Goal: Task Accomplishment & Management: Complete application form

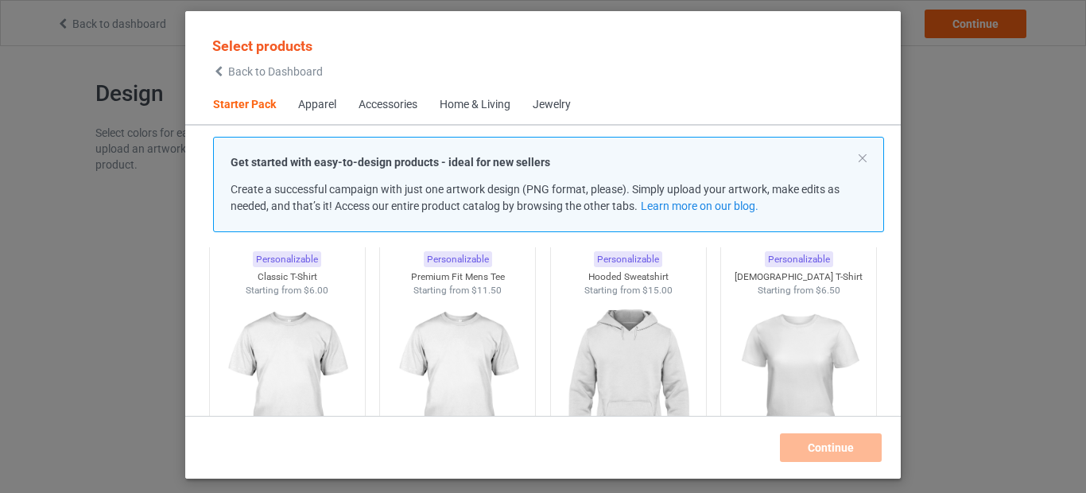
scroll to position [95, 0]
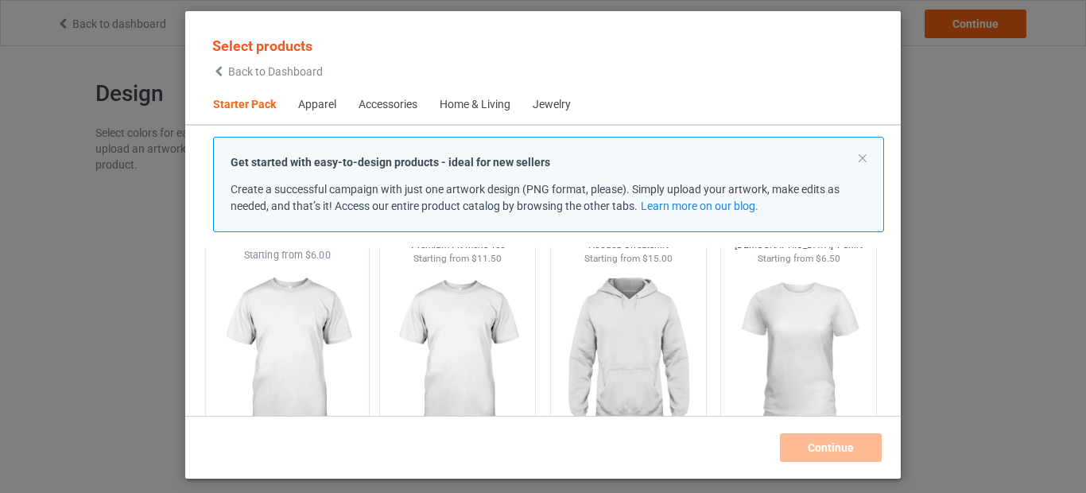
click at [293, 319] on img at bounding box center [286, 355] width 149 height 187
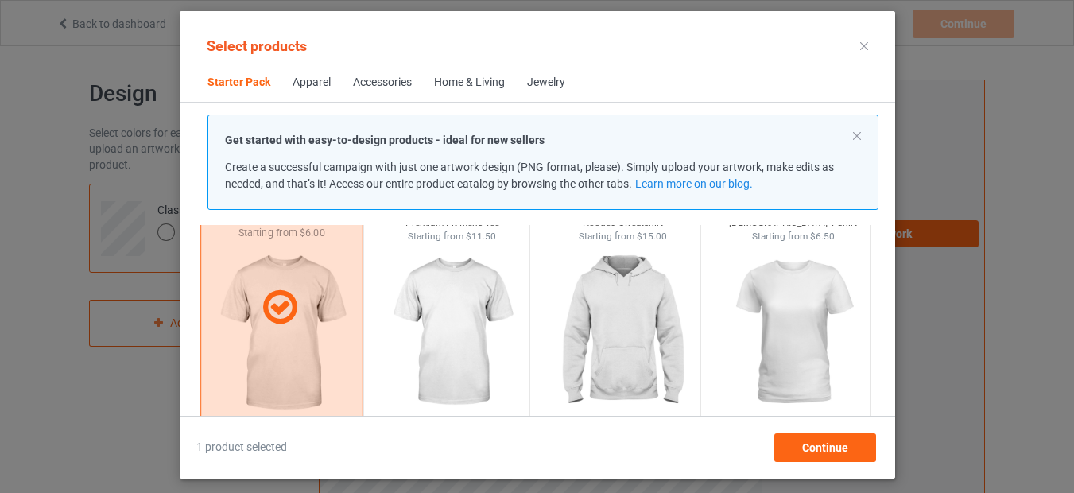
click at [281, 305] on icon at bounding box center [279, 308] width 47 height 40
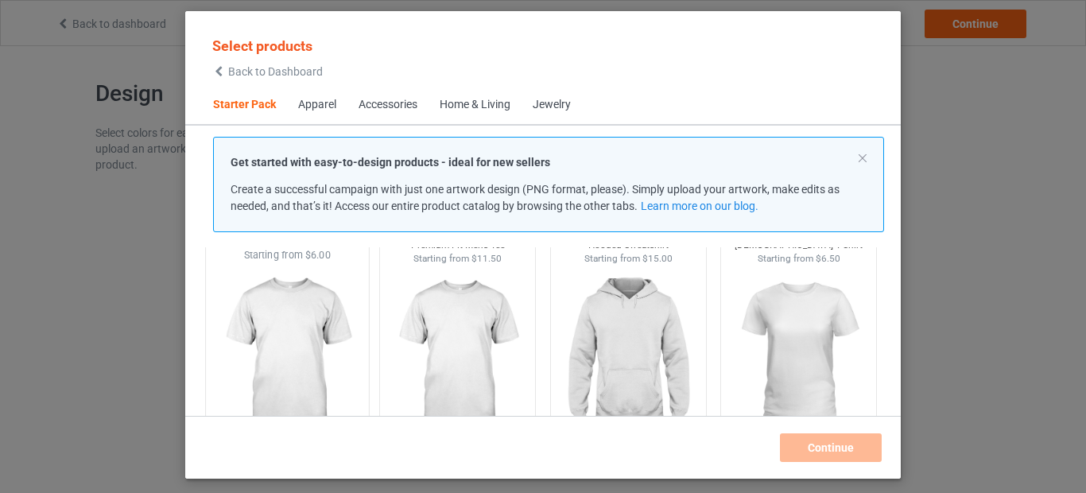
click at [467, 103] on div "Home & Living" at bounding box center [475, 105] width 71 height 16
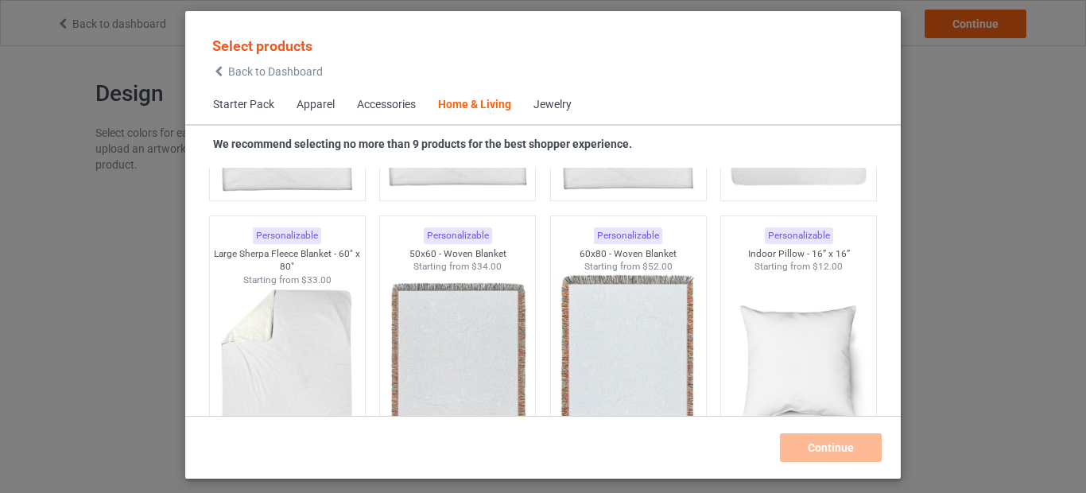
scroll to position [7170, 0]
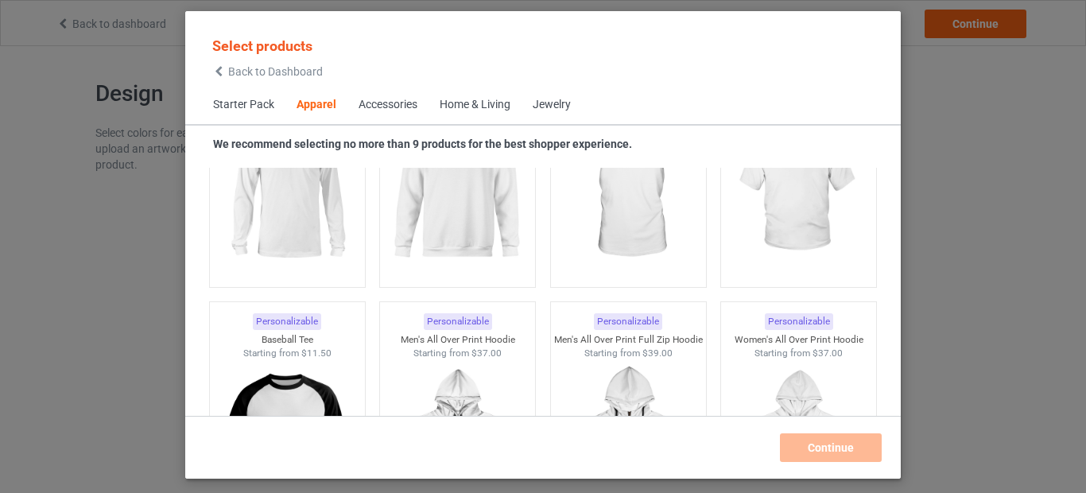
scroll to position [1145, 0]
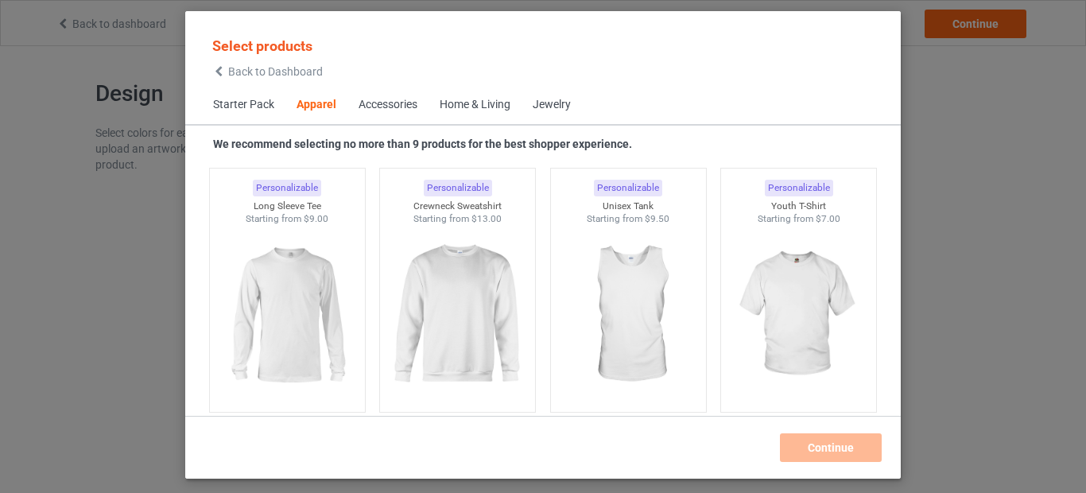
click at [463, 106] on div "Home & Living" at bounding box center [475, 105] width 71 height 16
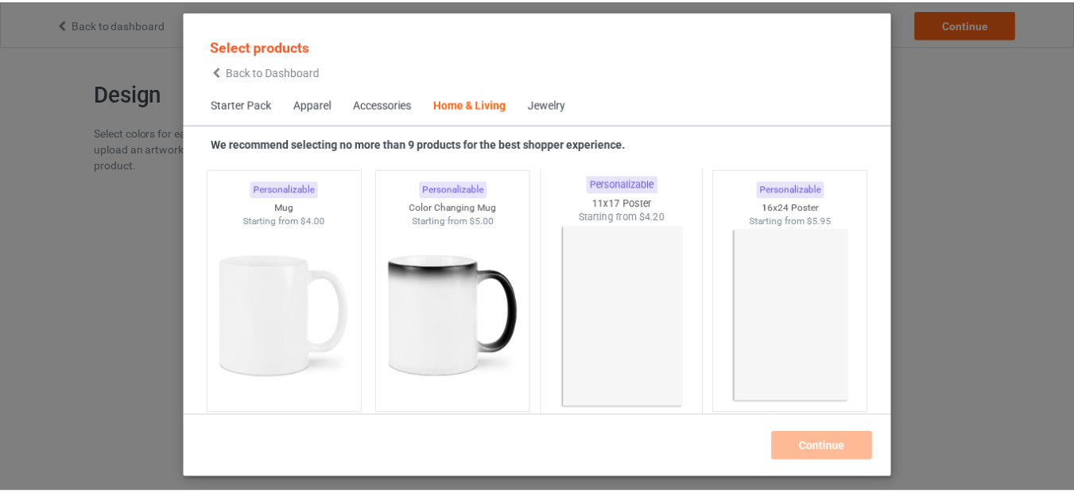
scroll to position [7169, 0]
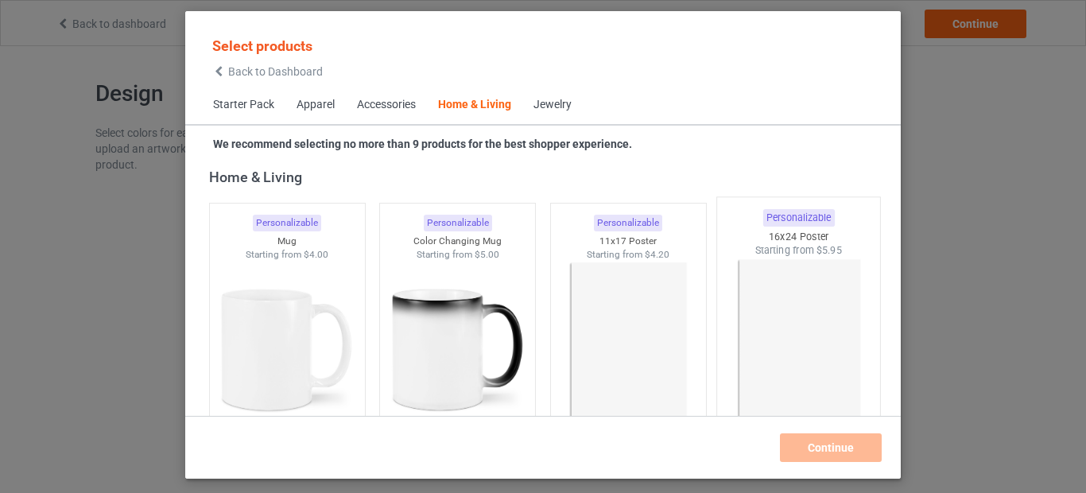
click at [789, 281] on img at bounding box center [798, 351] width 149 height 187
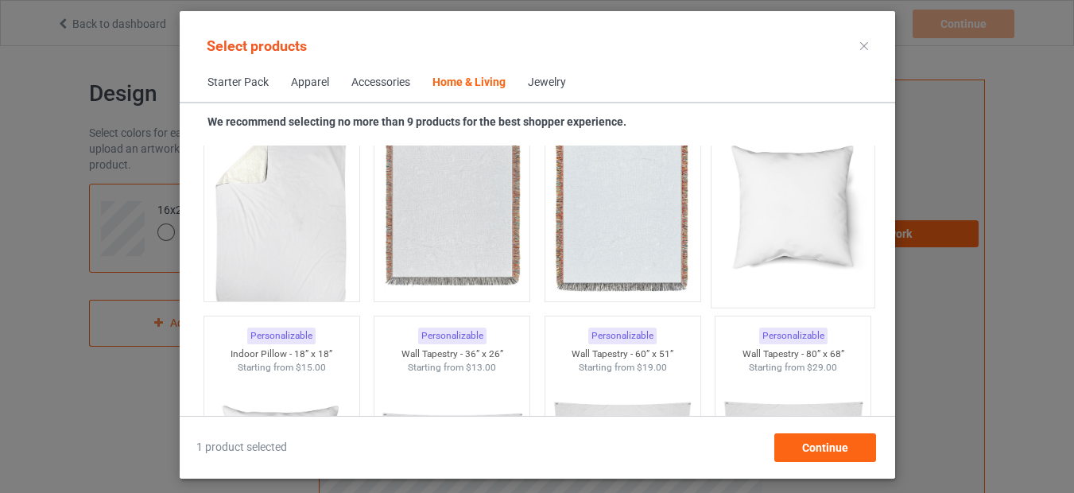
scroll to position [8028, 0]
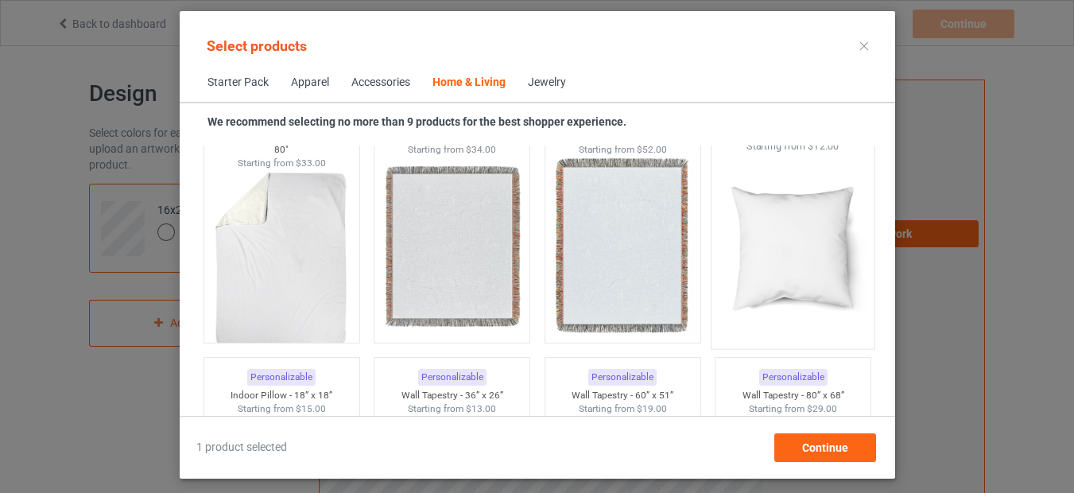
click at [793, 235] on img at bounding box center [792, 246] width 149 height 187
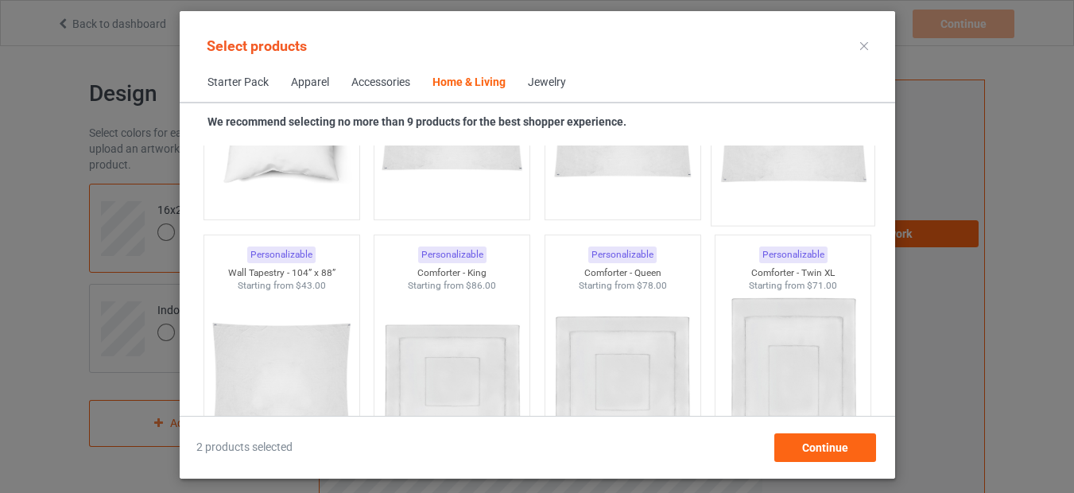
scroll to position [8314, 0]
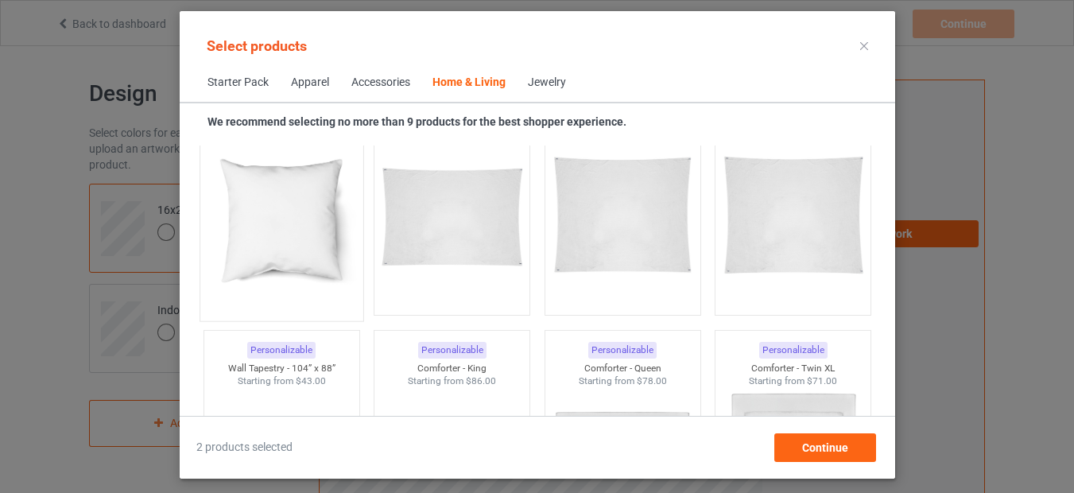
click at [307, 252] on img at bounding box center [281, 219] width 149 height 187
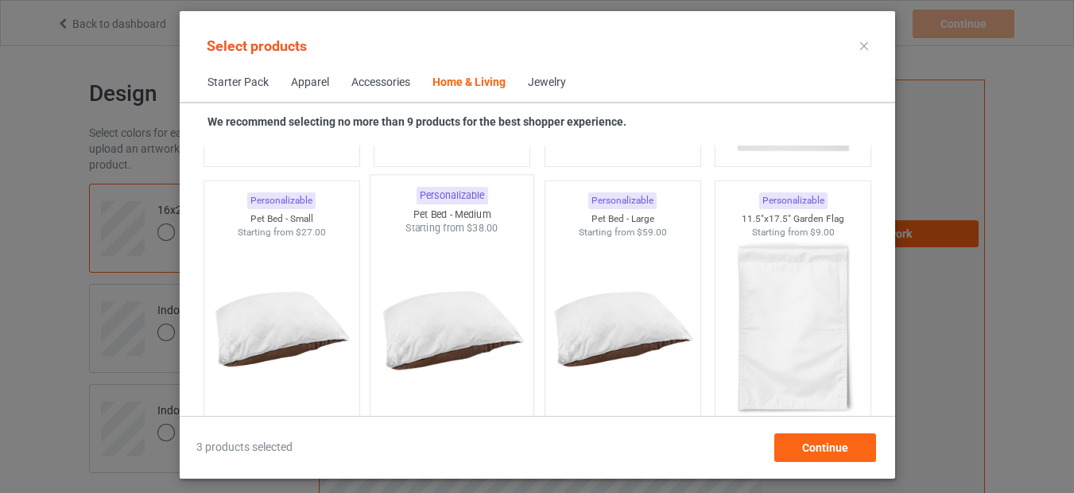
scroll to position [10317, 0]
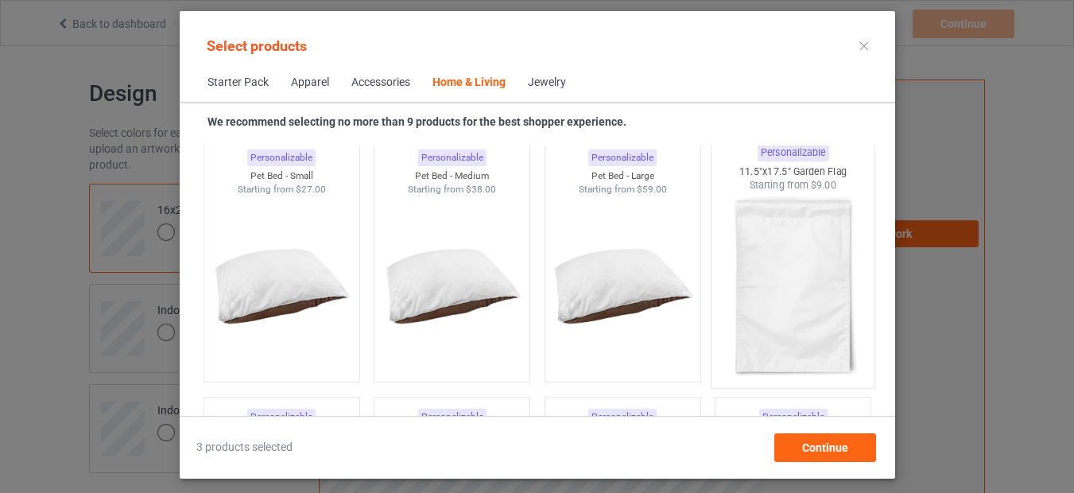
click at [800, 242] on img at bounding box center [792, 285] width 149 height 187
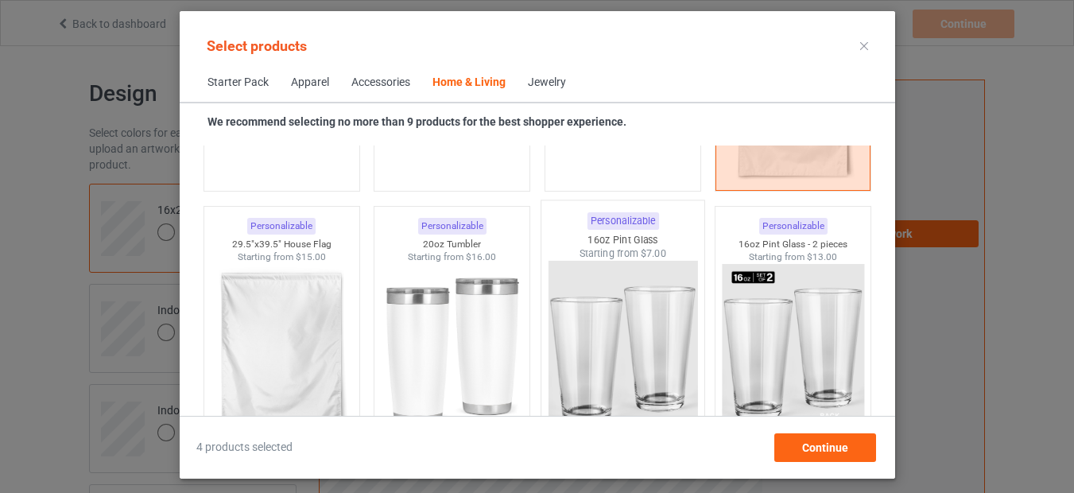
scroll to position [10604, 0]
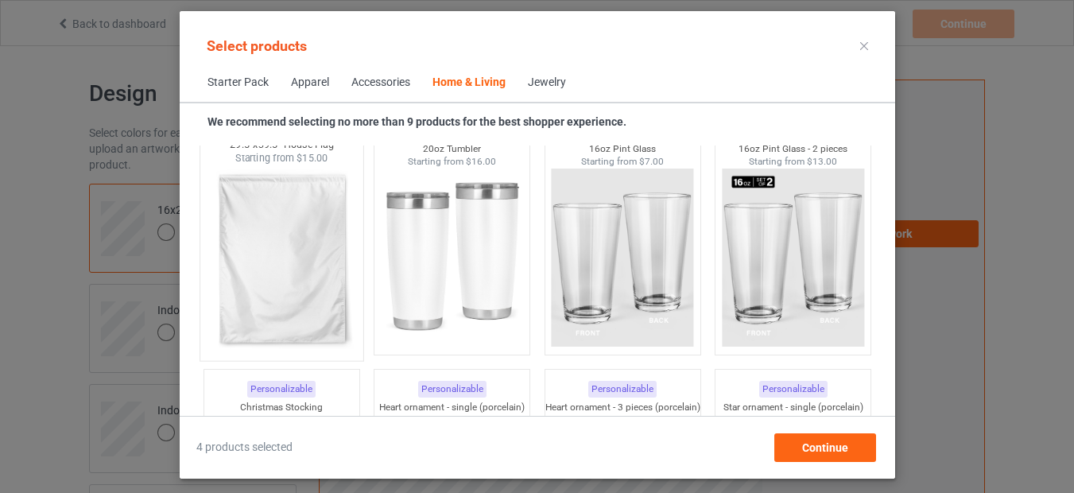
click at [320, 286] on img at bounding box center [281, 258] width 149 height 187
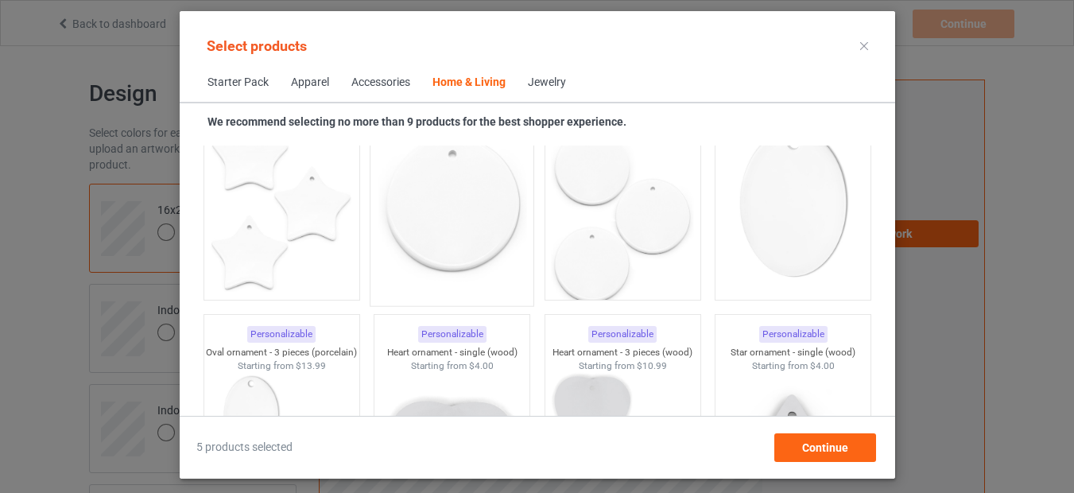
scroll to position [11081, 0]
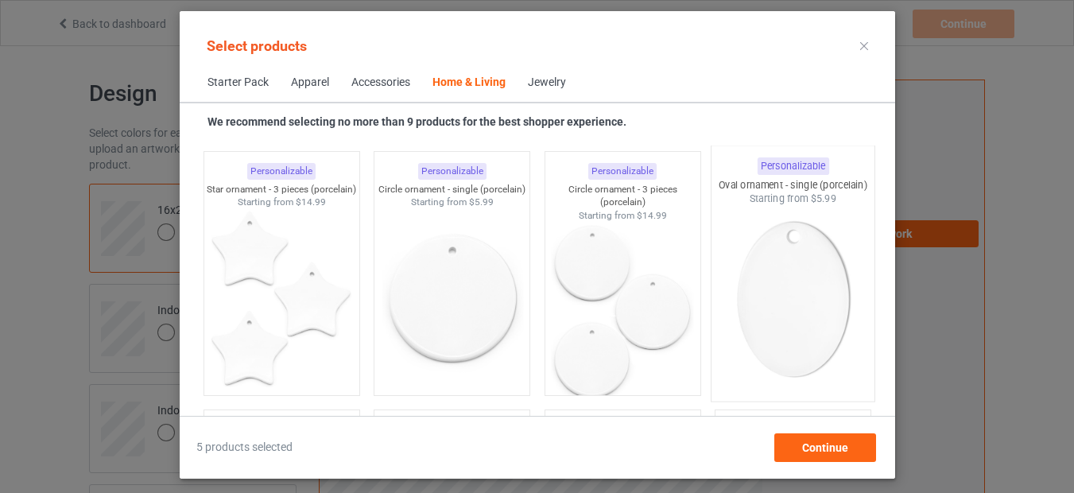
click at [802, 308] on img at bounding box center [792, 299] width 149 height 187
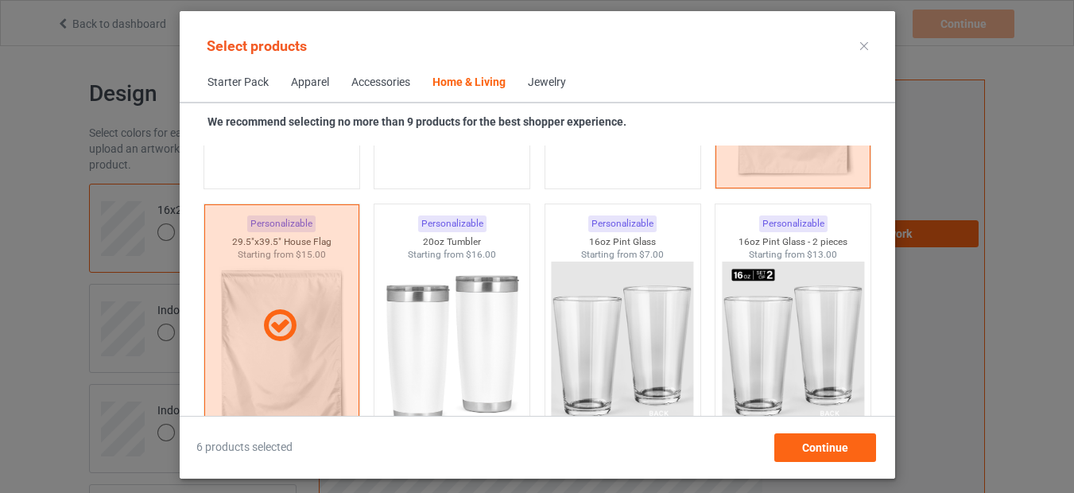
scroll to position [10235, 0]
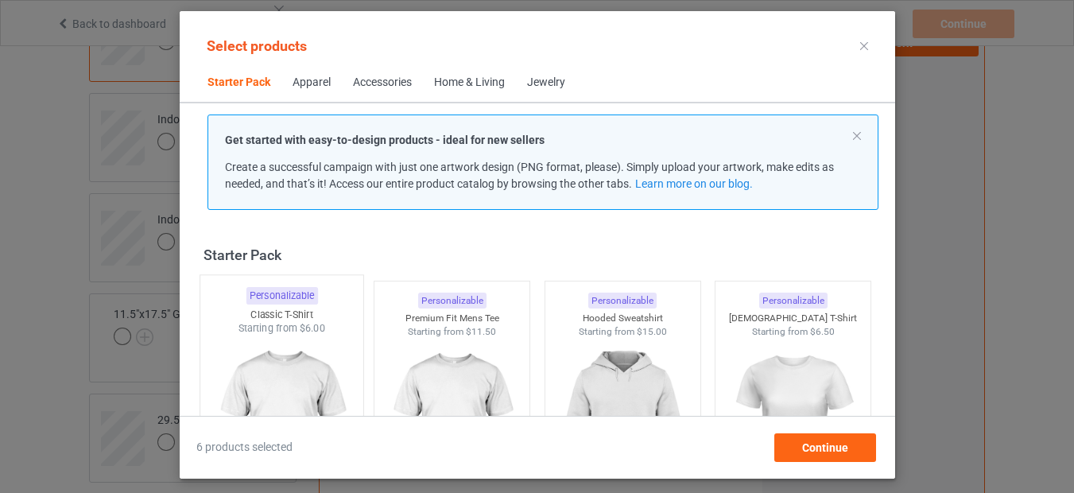
scroll to position [95, 0]
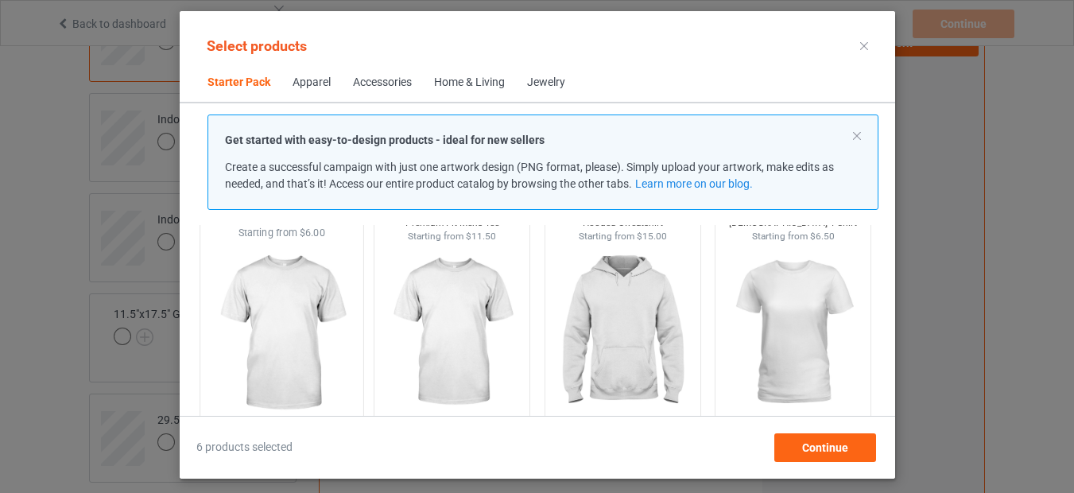
click at [287, 301] on img at bounding box center [281, 333] width 149 height 187
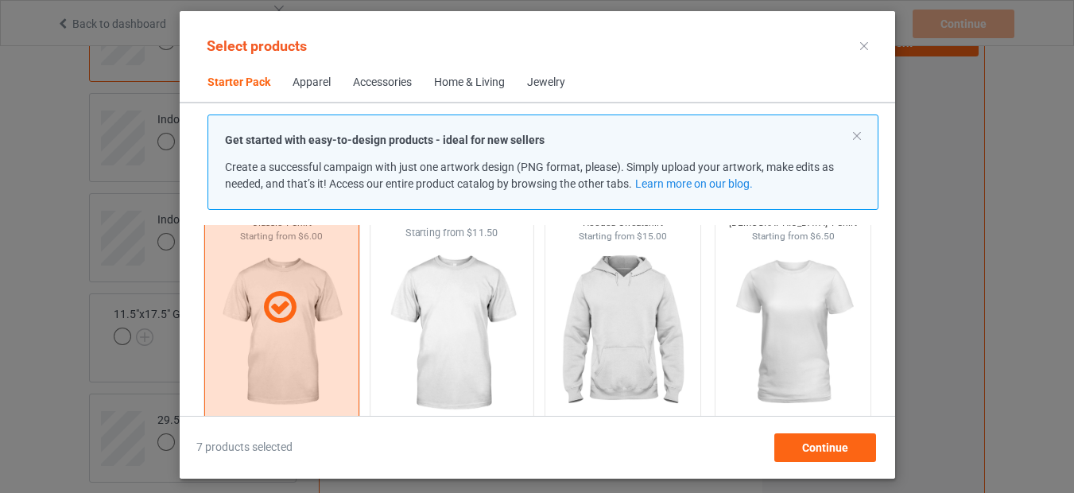
click at [438, 310] on img at bounding box center [451, 333] width 149 height 187
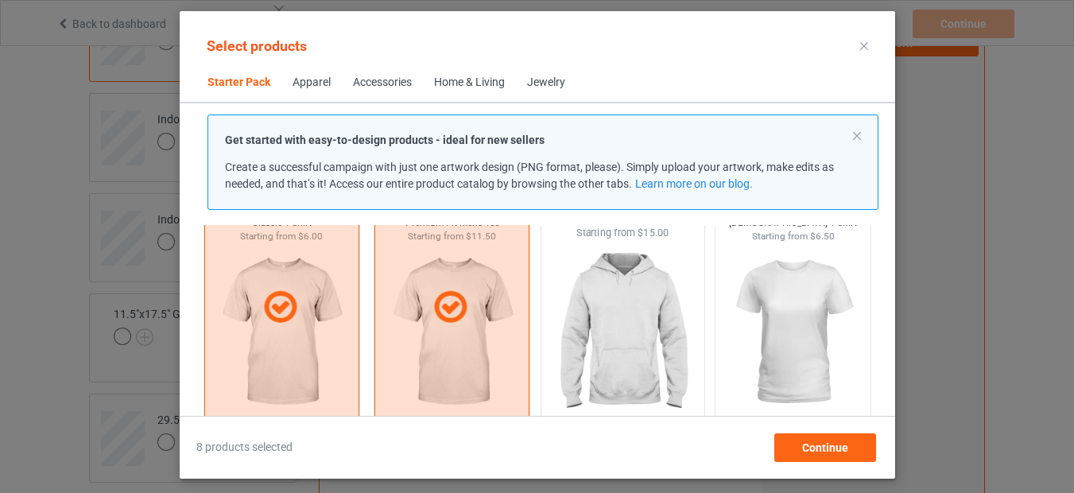
scroll to position [191, 0]
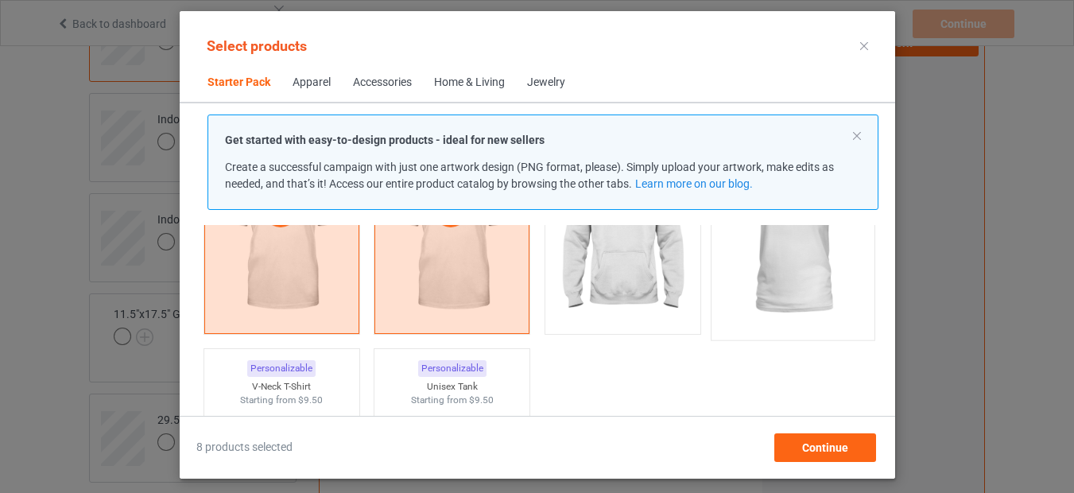
click at [767, 268] on img at bounding box center [792, 238] width 149 height 187
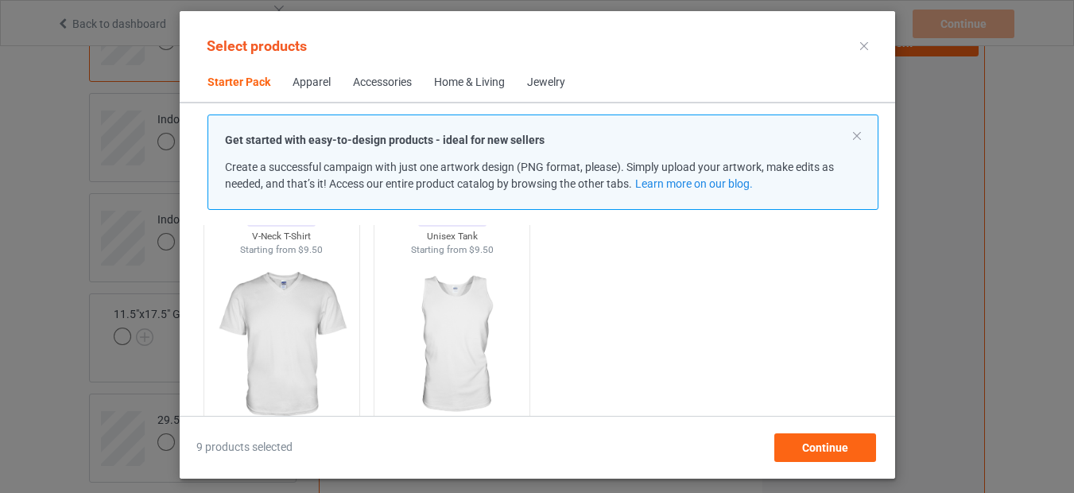
scroll to position [382, 0]
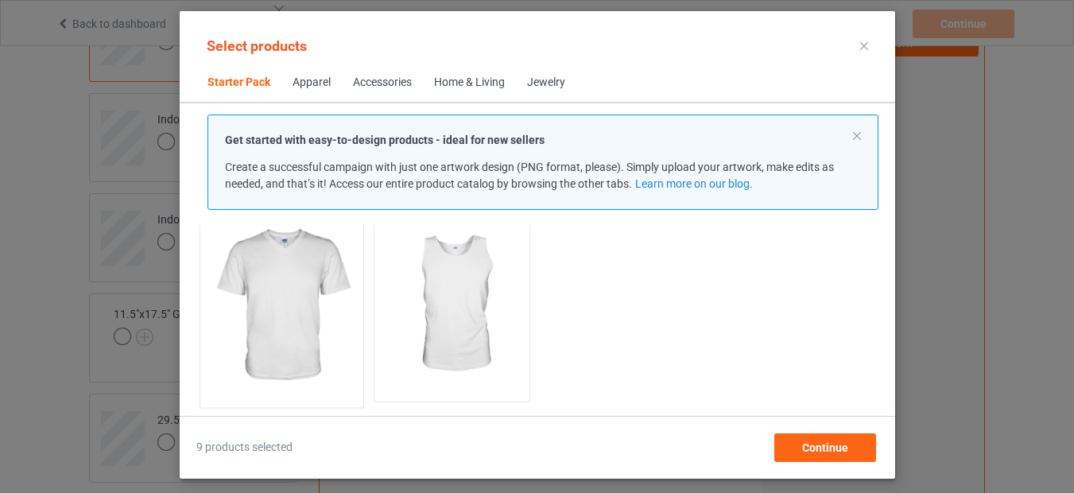
click at [286, 312] on img at bounding box center [281, 305] width 149 height 187
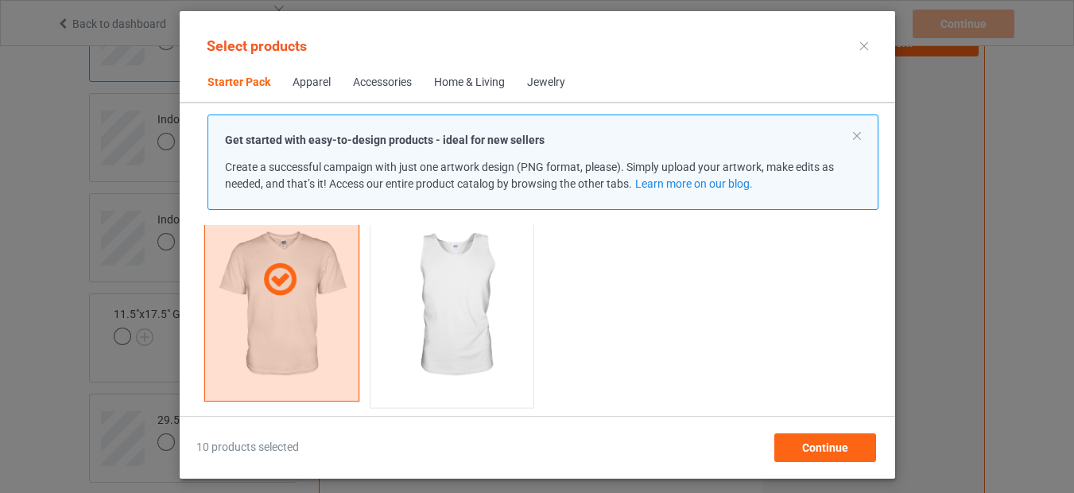
click at [446, 303] on img at bounding box center [451, 305] width 149 height 187
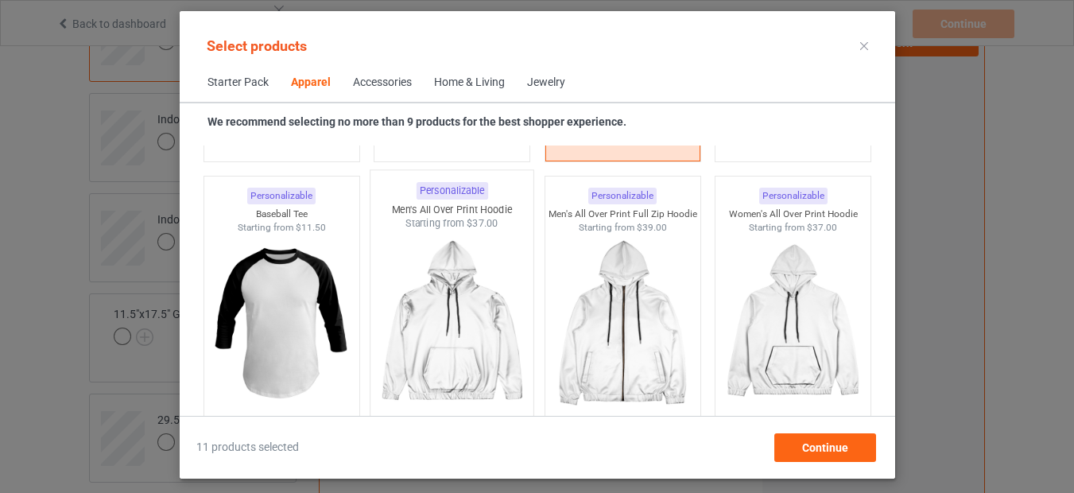
scroll to position [1431, 0]
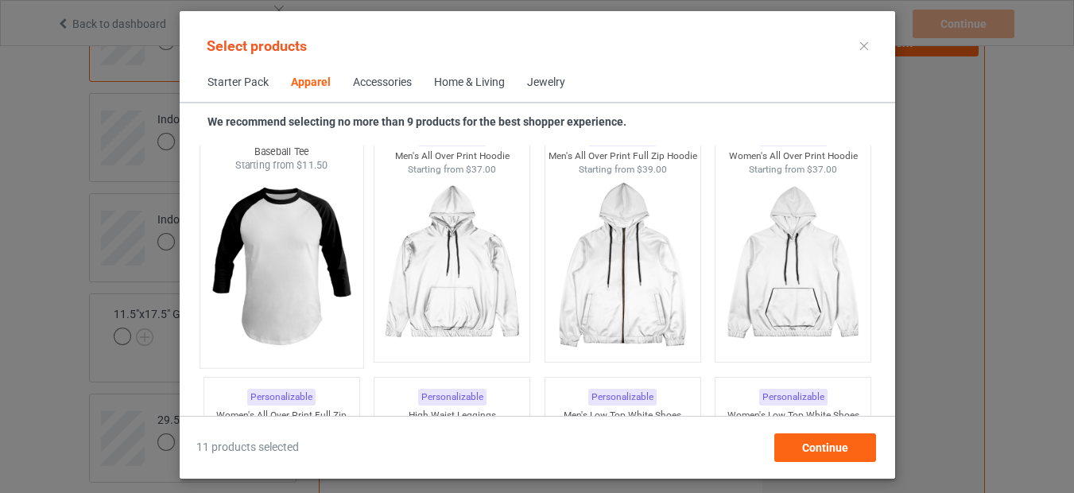
click at [306, 293] on img at bounding box center [281, 265] width 149 height 187
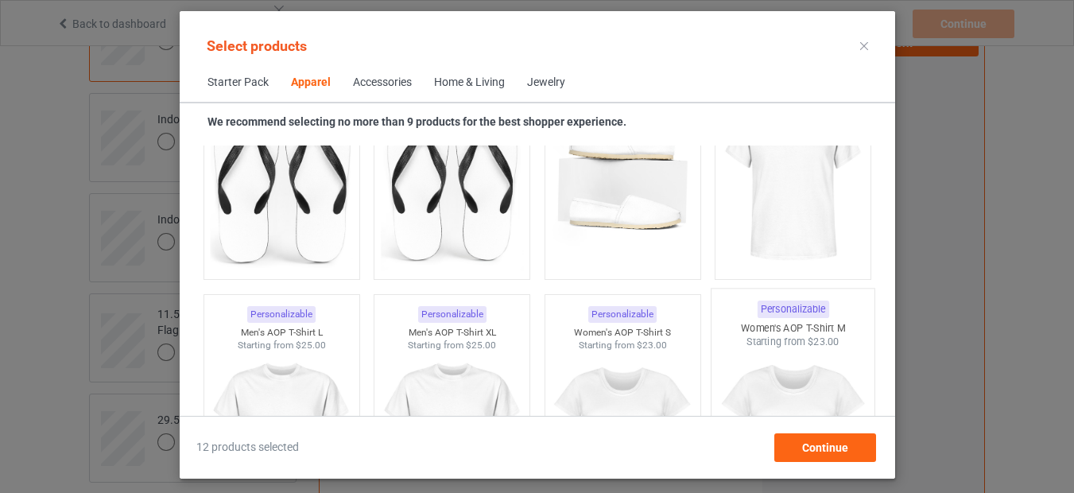
scroll to position [2480, 0]
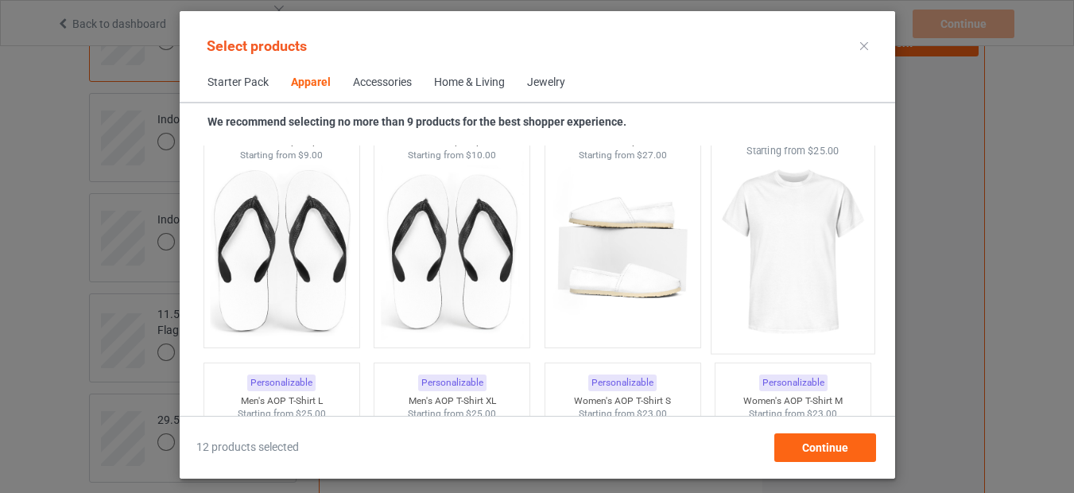
click at [787, 242] on img at bounding box center [792, 251] width 149 height 187
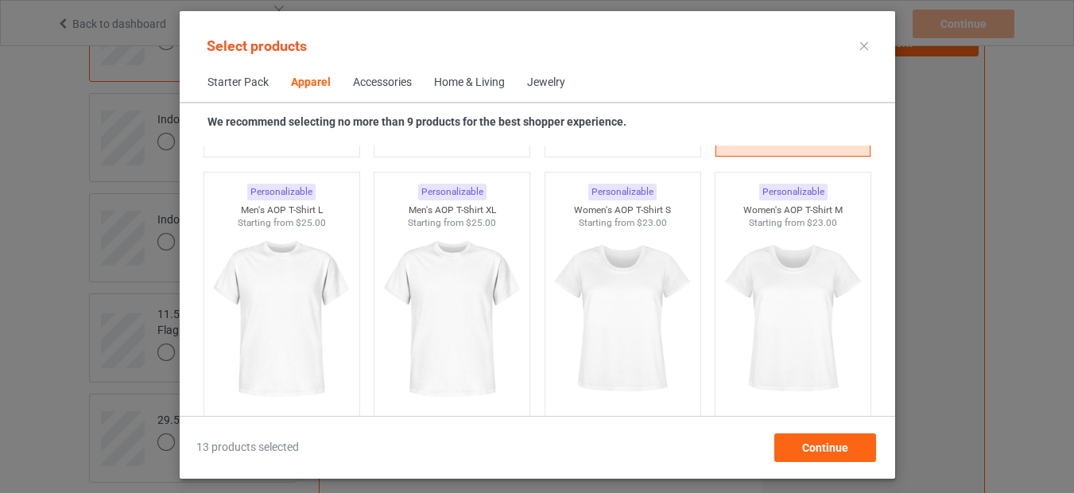
scroll to position [2766, 0]
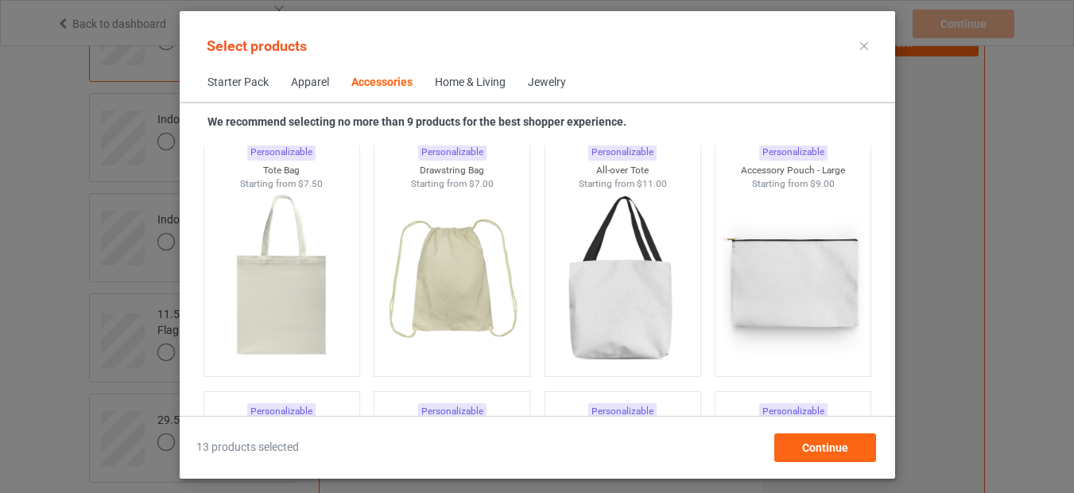
scroll to position [4865, 0]
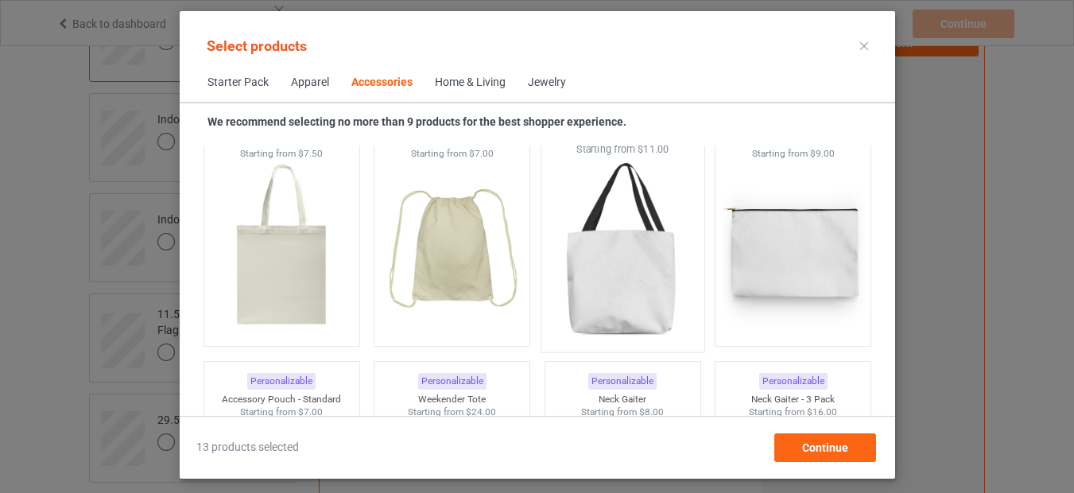
click at [625, 293] on img at bounding box center [622, 250] width 149 height 187
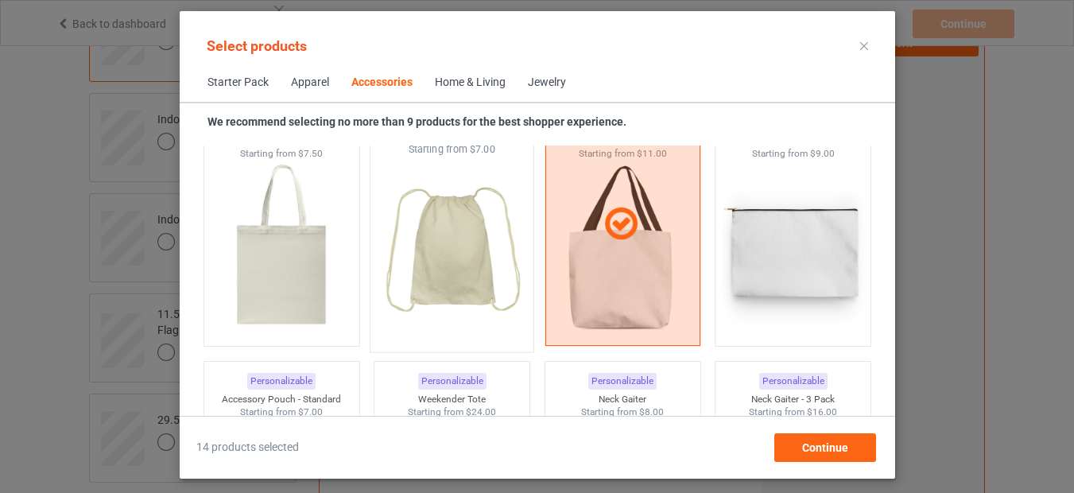
click at [465, 283] on img at bounding box center [451, 250] width 149 height 187
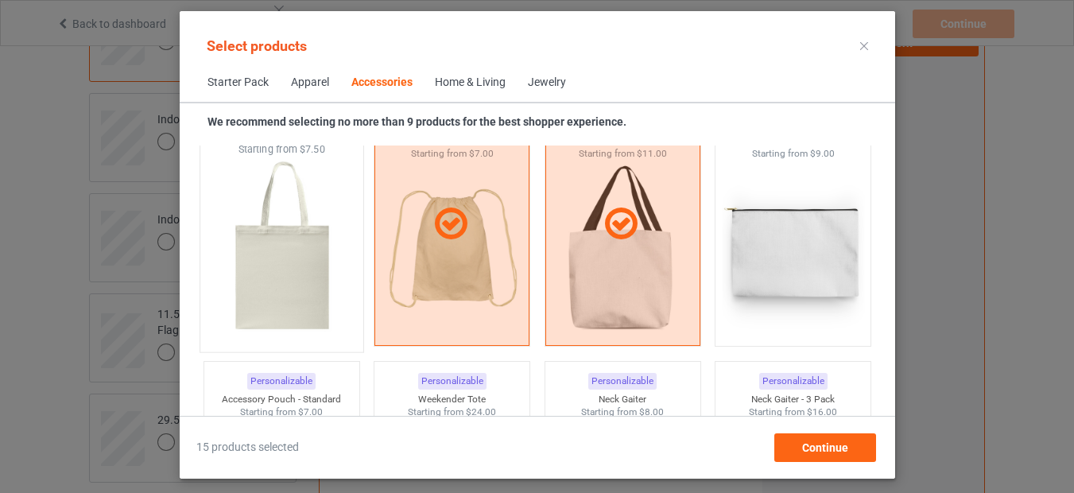
click at [292, 293] on img at bounding box center [281, 250] width 149 height 187
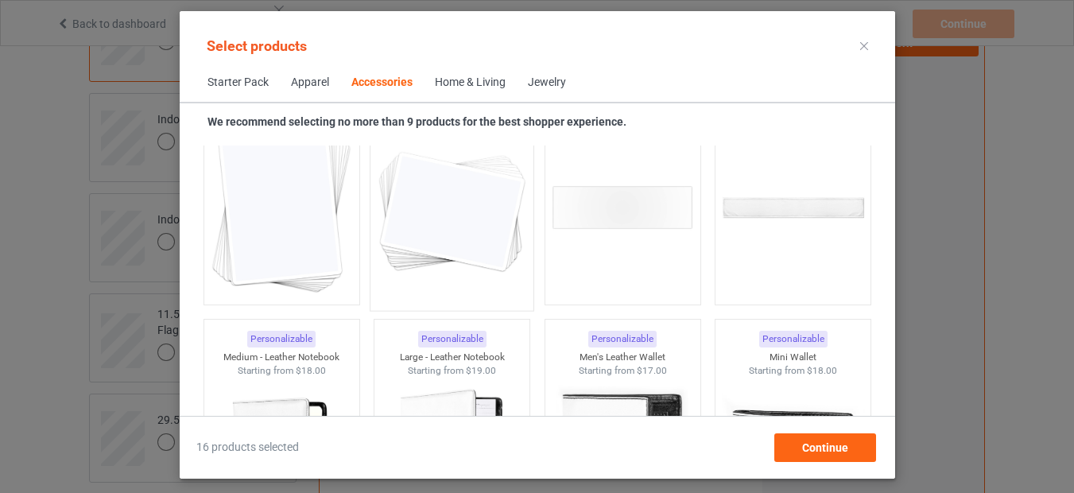
scroll to position [6391, 0]
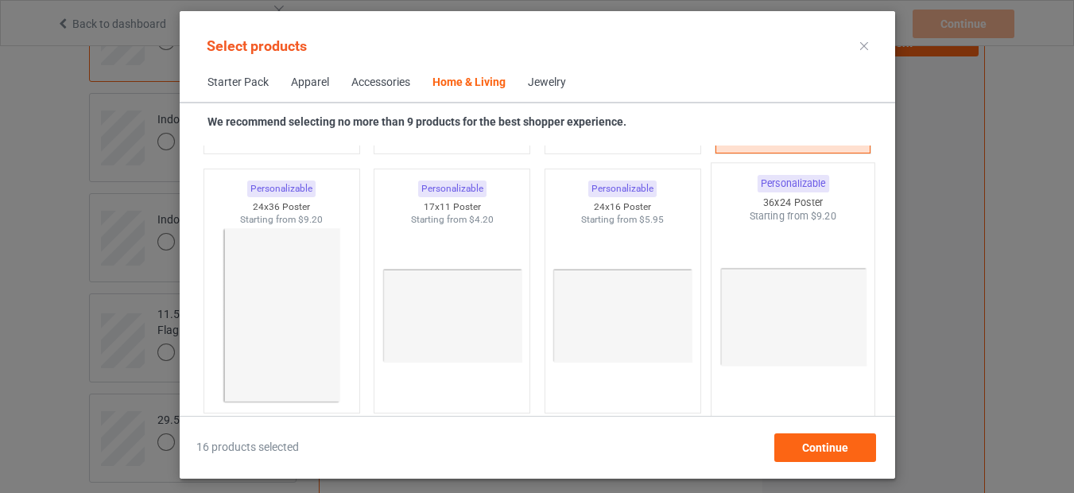
scroll to position [7345, 0]
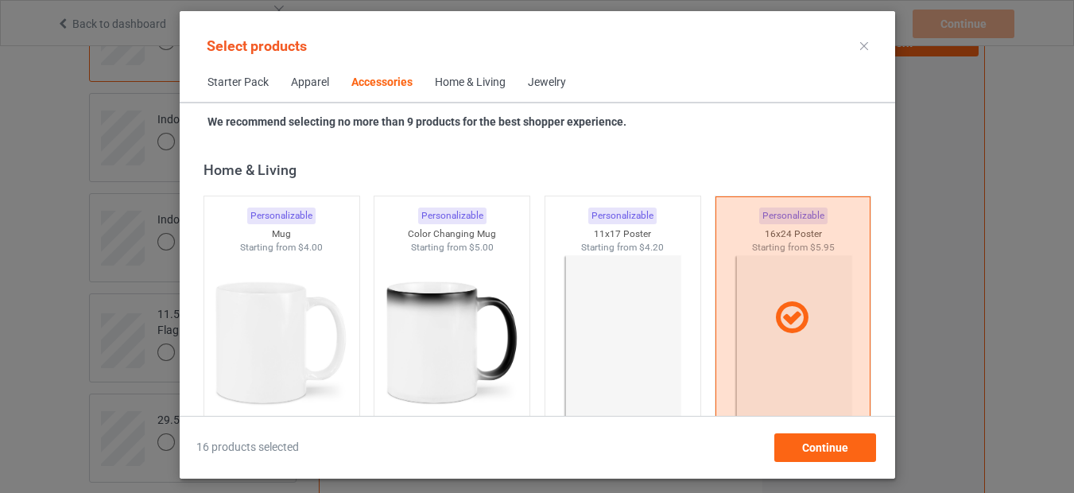
scroll to position [7059, 0]
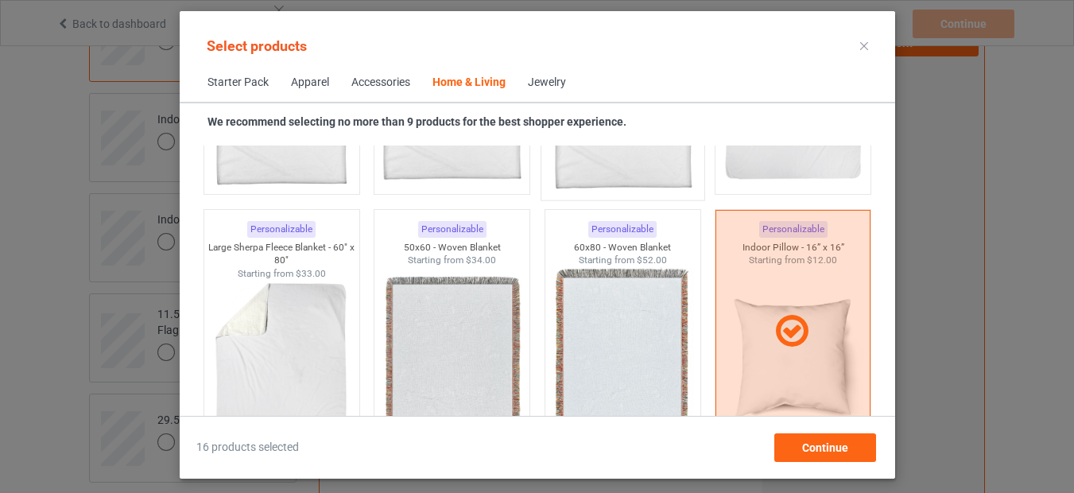
scroll to position [8013, 0]
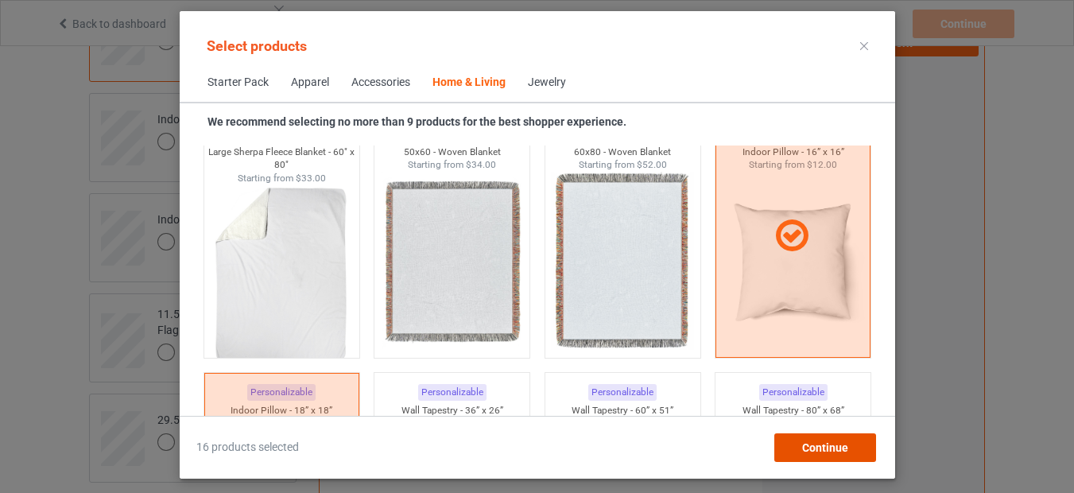
click at [800, 446] on div "Continue" at bounding box center [824, 447] width 102 height 29
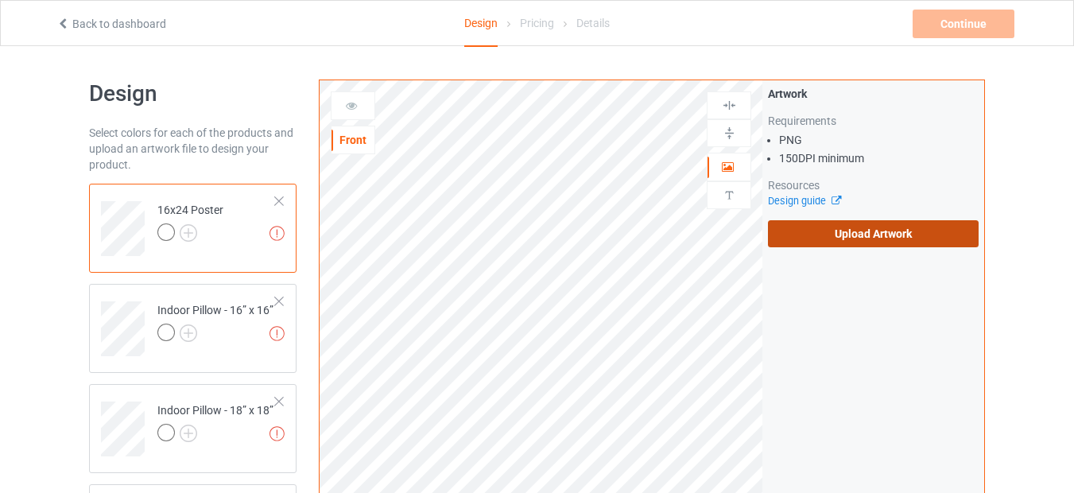
click at [820, 238] on label "Upload Artwork" at bounding box center [873, 233] width 211 height 27
click at [0, 0] on input "Upload Artwork" at bounding box center [0, 0] width 0 height 0
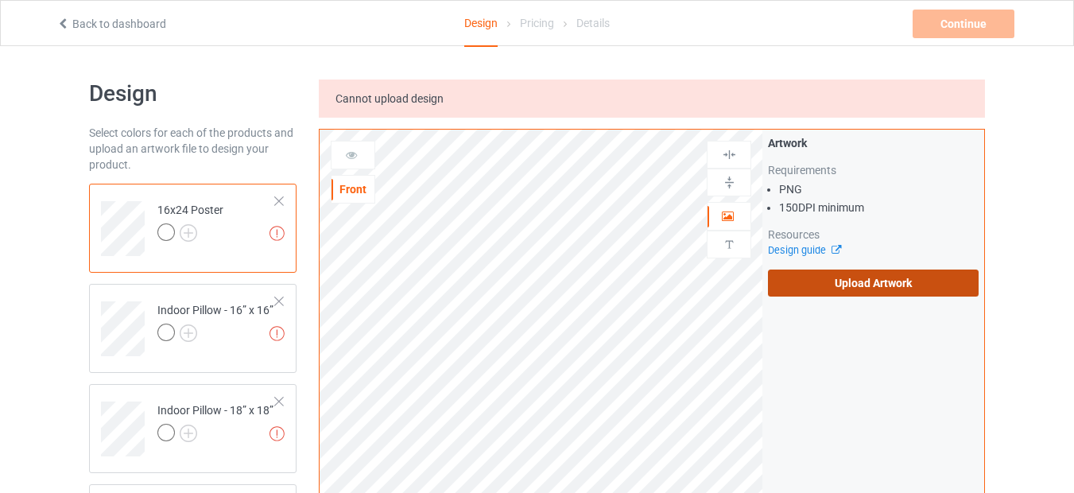
click at [874, 287] on label "Upload Artwork" at bounding box center [873, 282] width 211 height 27
click at [0, 0] on input "Upload Artwork" at bounding box center [0, 0] width 0 height 0
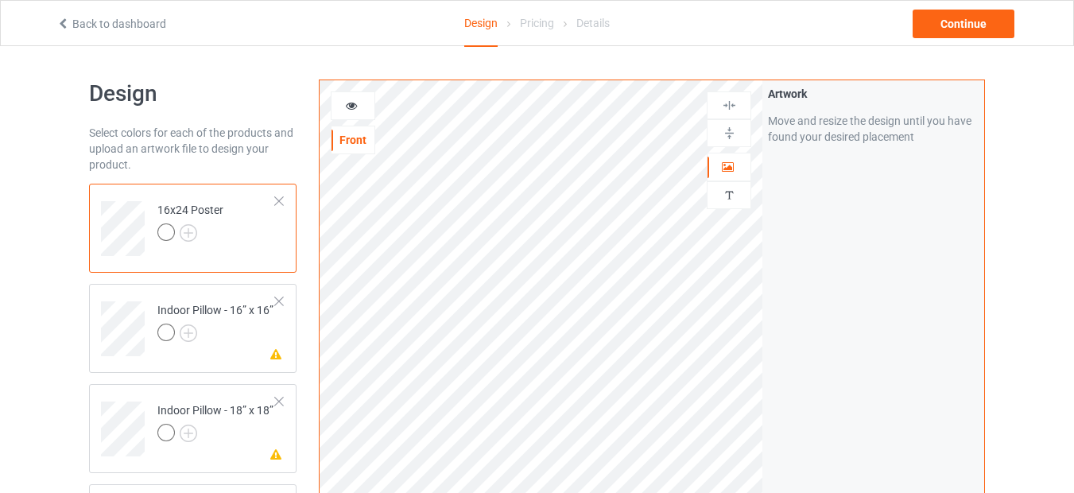
click at [166, 232] on div at bounding box center [165, 231] width 17 height 17
click at [185, 236] on img at bounding box center [188, 232] width 17 height 17
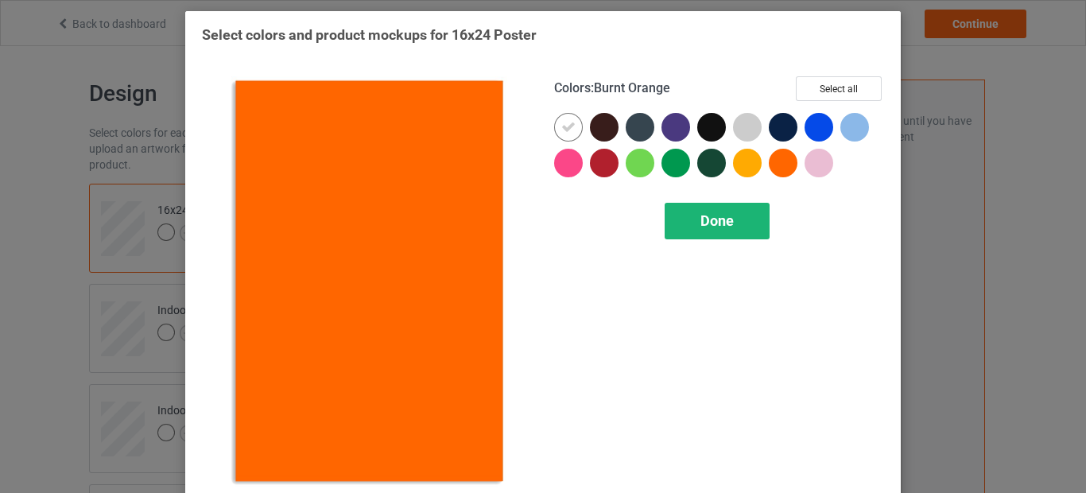
click at [724, 227] on span "Done" at bounding box center [716, 220] width 33 height 17
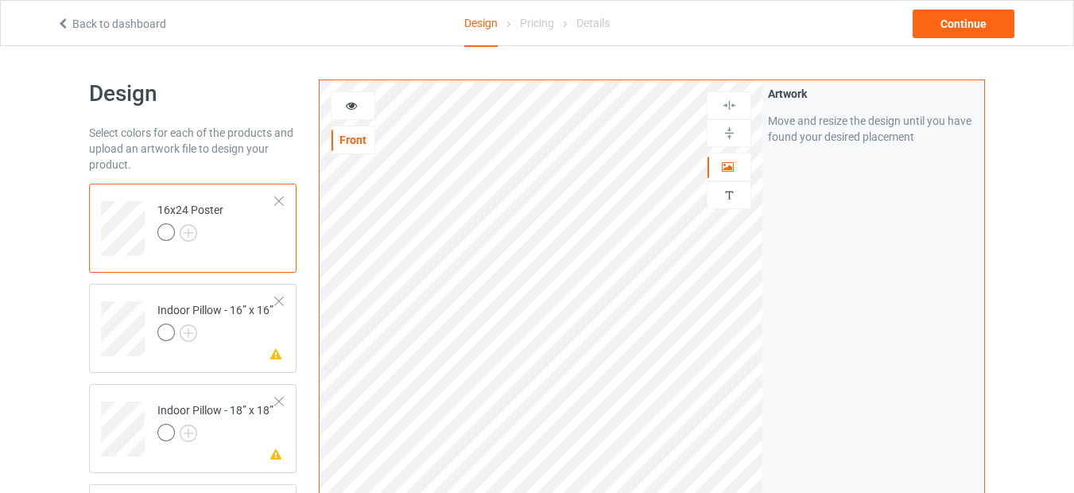
click at [730, 105] on img at bounding box center [729, 105] width 15 height 15
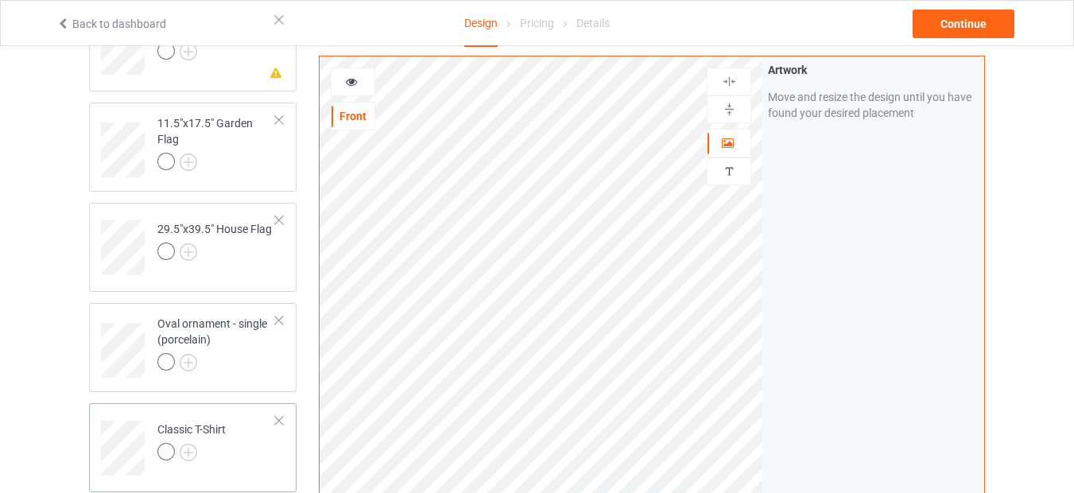
scroll to position [286, 0]
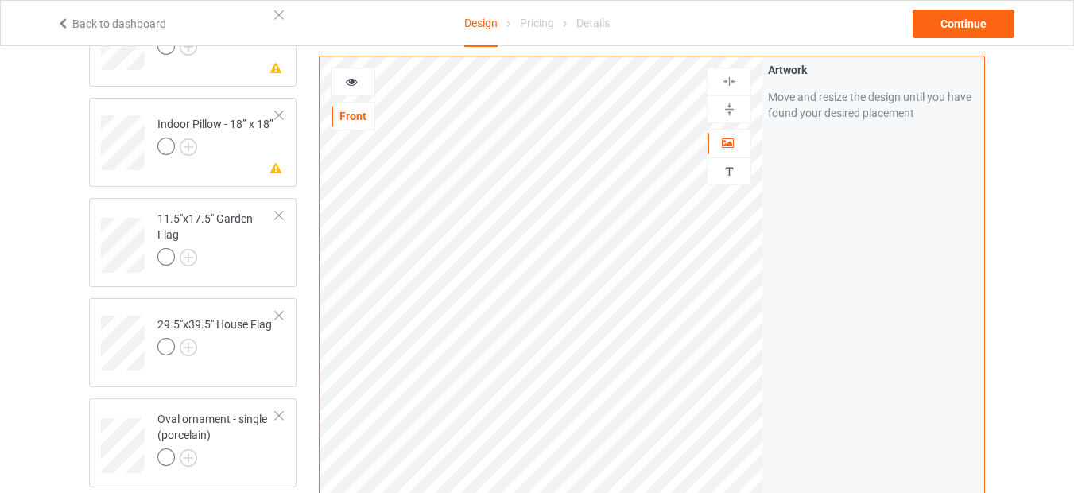
click at [537, 29] on div "Pricing" at bounding box center [537, 23] width 34 height 45
click at [352, 85] on icon at bounding box center [352, 79] width 14 height 11
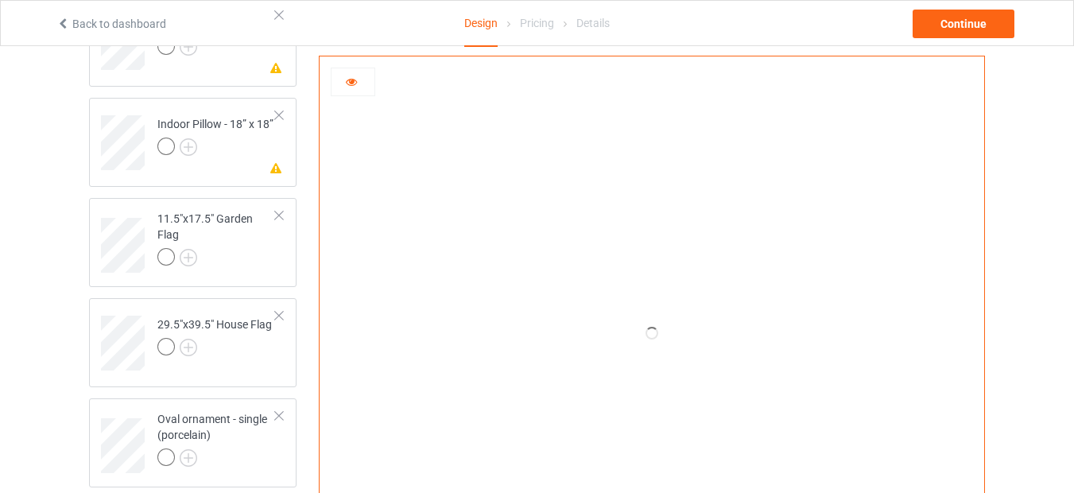
click at [352, 85] on icon at bounding box center [352, 79] width 14 height 11
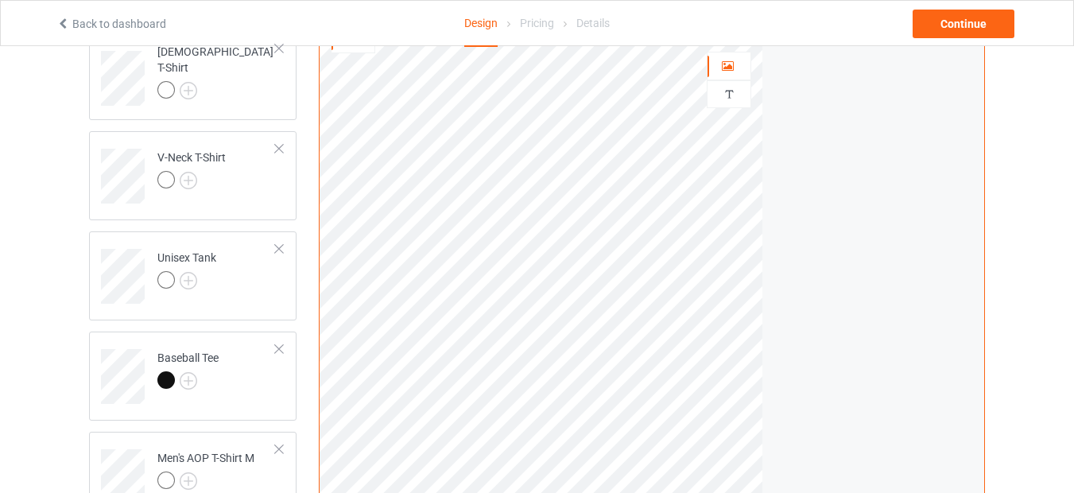
scroll to position [668, 0]
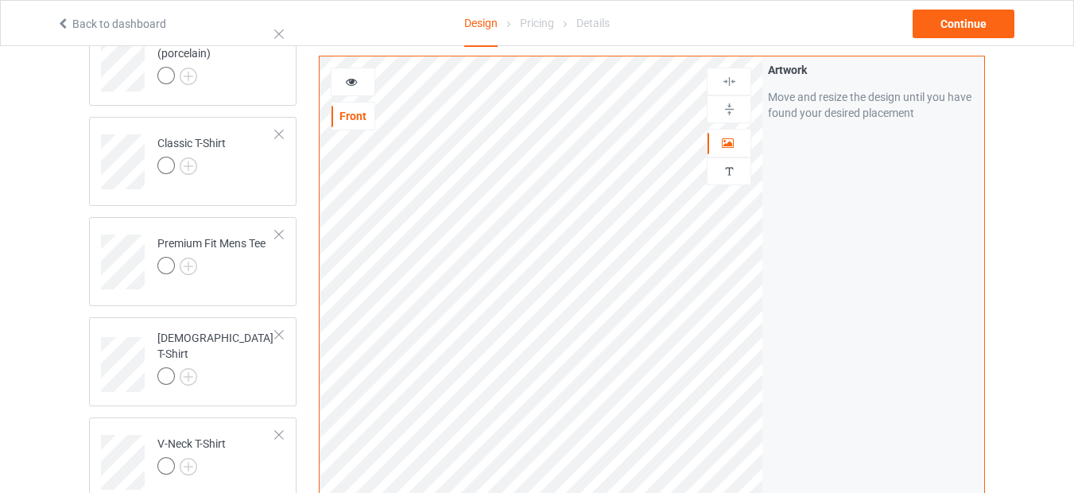
click at [729, 81] on img at bounding box center [729, 81] width 15 height 15
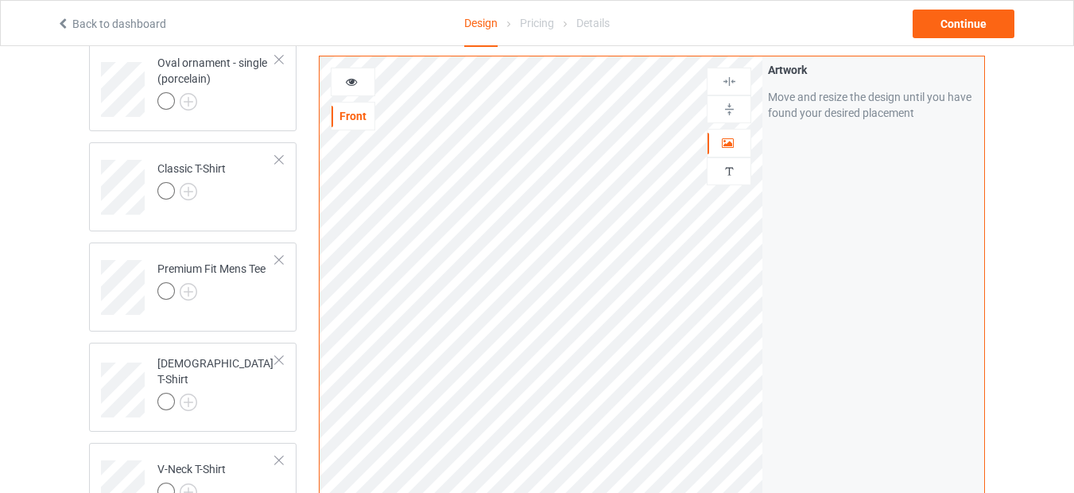
scroll to position [531, 0]
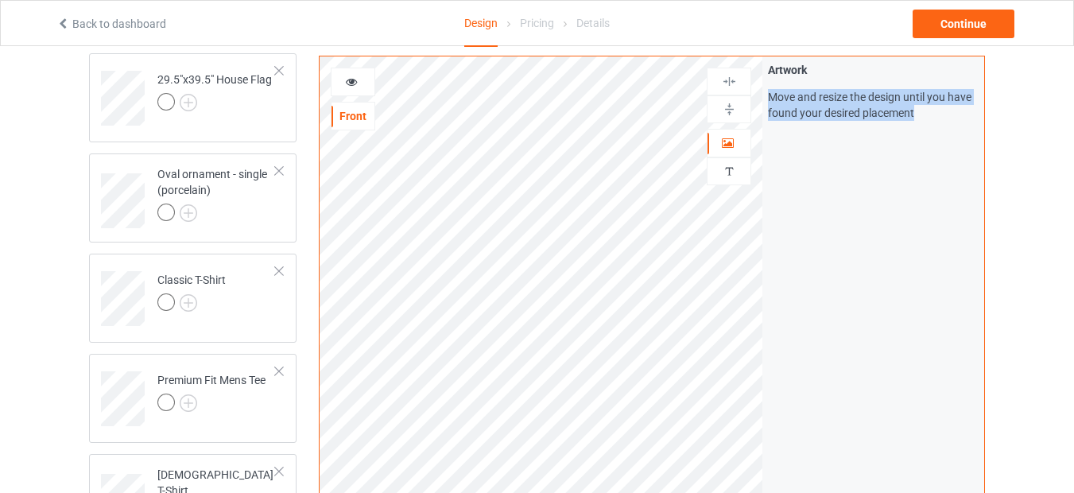
drag, startPoint x: 771, startPoint y: 96, endPoint x: 928, endPoint y: 112, distance: 158.2
click at [928, 112] on div "Move and resize the design until you have found your desired placement" at bounding box center [873, 105] width 211 height 32
copy div "Move and resize the design until you have found your desired placement"
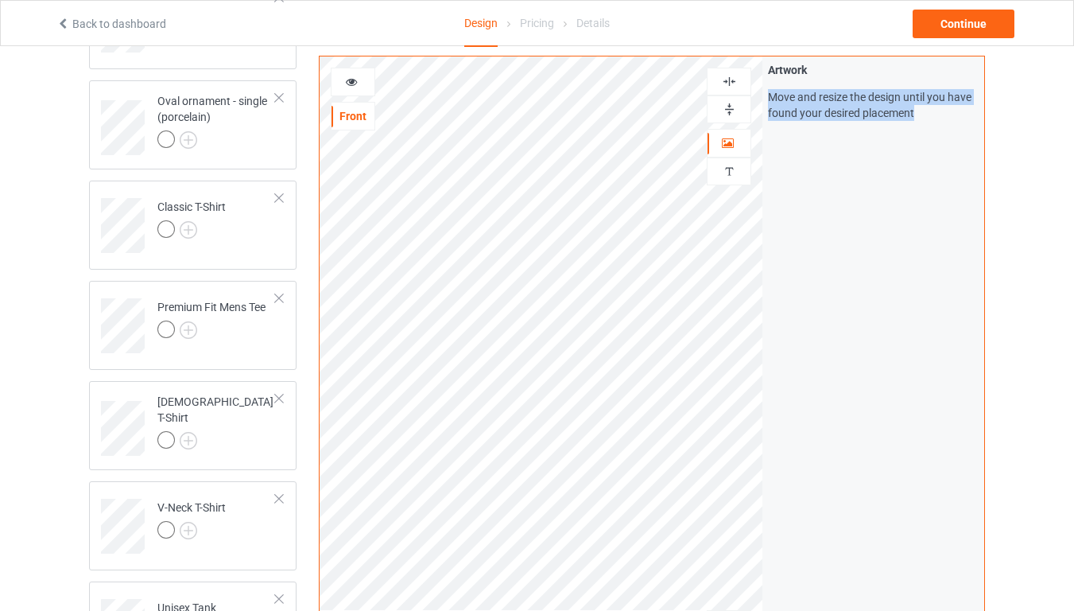
scroll to position [413, 0]
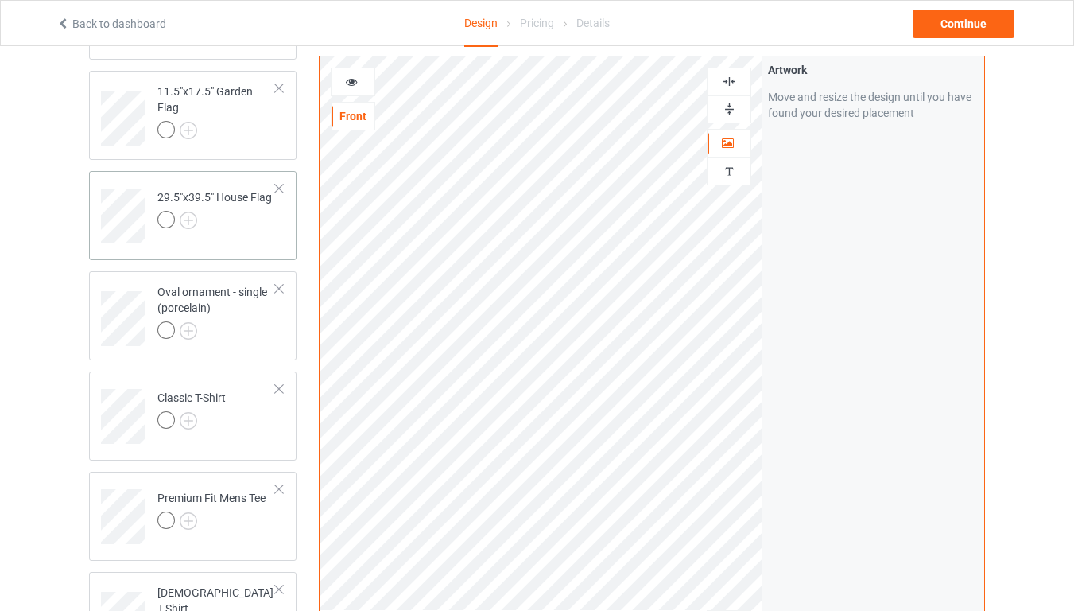
click at [222, 213] on div at bounding box center [214, 222] width 114 height 22
click at [219, 320] on div "Oval ornament - single (porcelain)" at bounding box center [216, 311] width 118 height 54
click at [209, 413] on div at bounding box center [191, 422] width 68 height 22
click at [219, 414] on div at bounding box center [191, 422] width 68 height 22
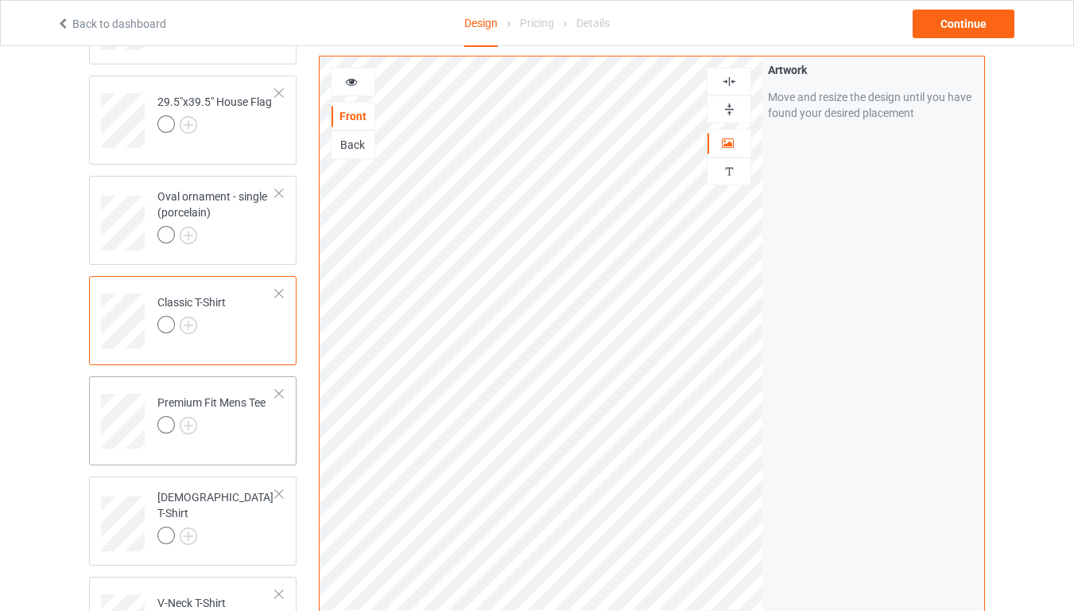
click at [225, 423] on div at bounding box center [211, 427] width 108 height 22
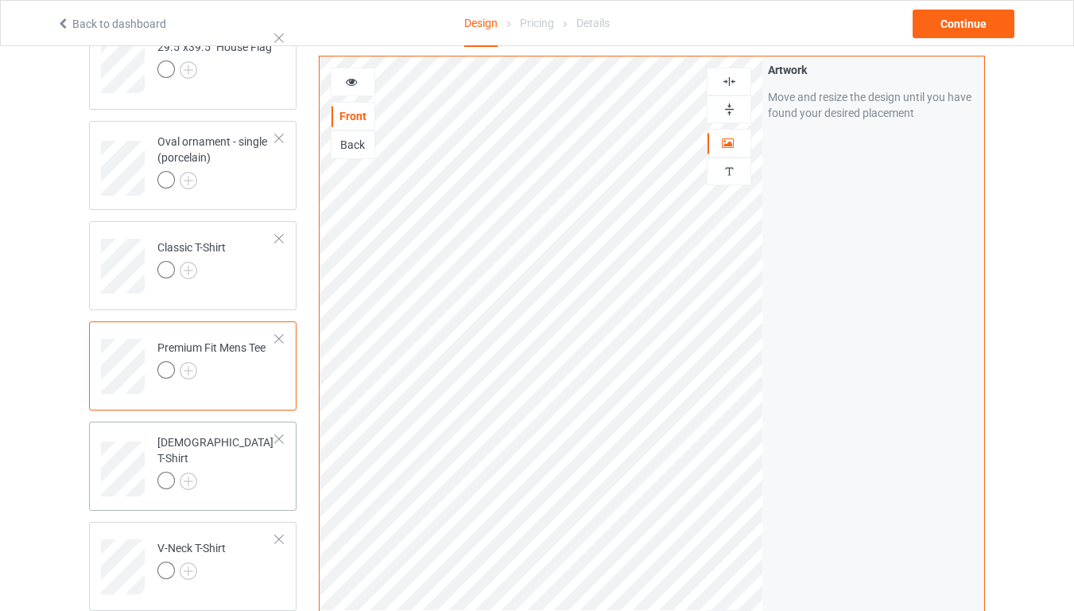
scroll to position [604, 0]
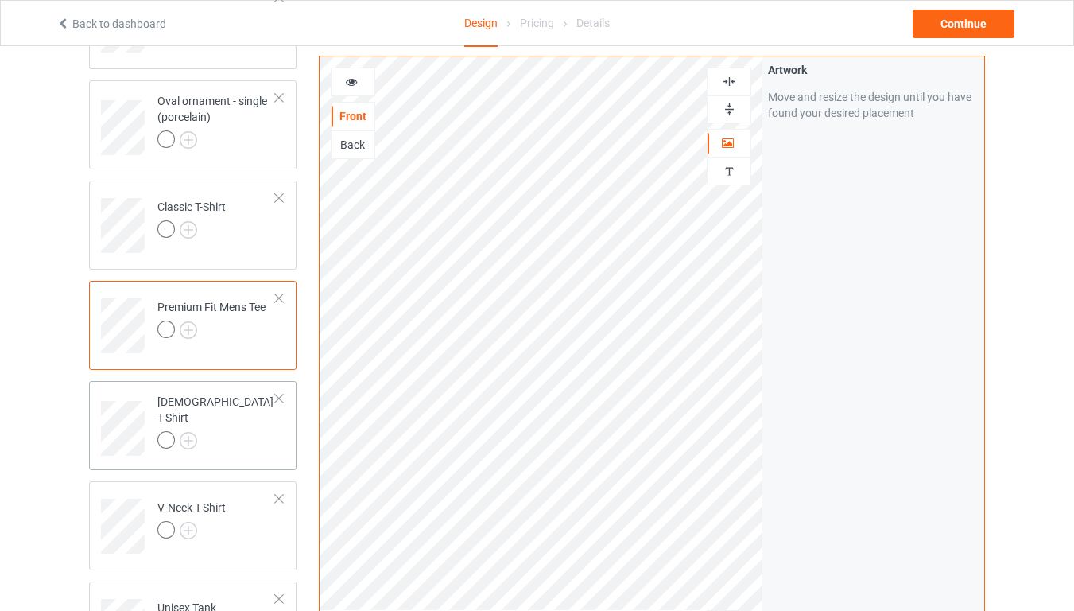
click at [237, 418] on td "[DEMOGRAPHIC_DATA] T-Shirt" at bounding box center [217, 422] width 136 height 71
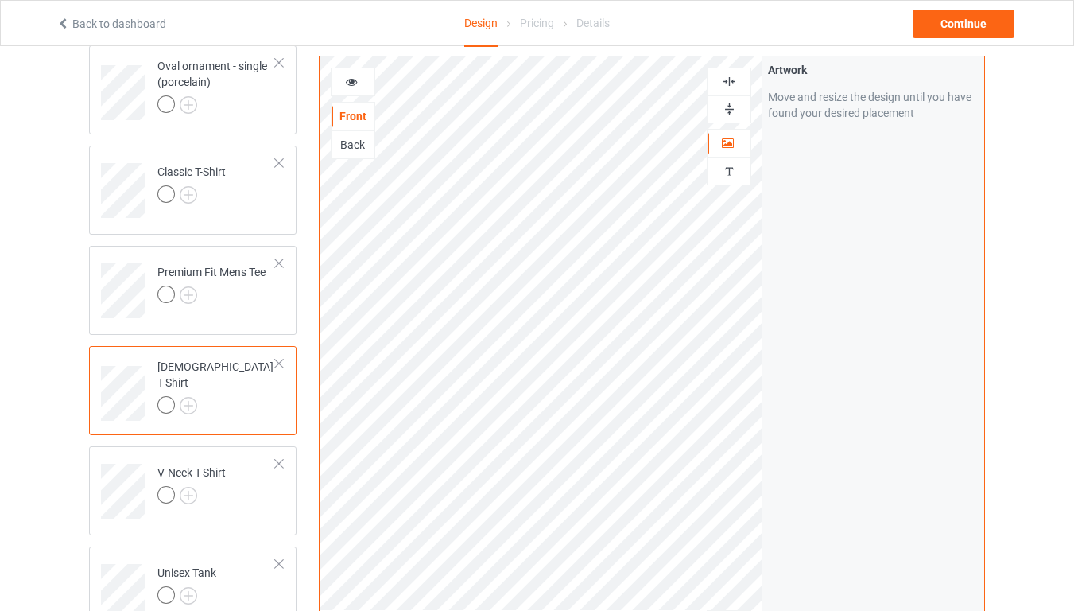
scroll to position [700, 0]
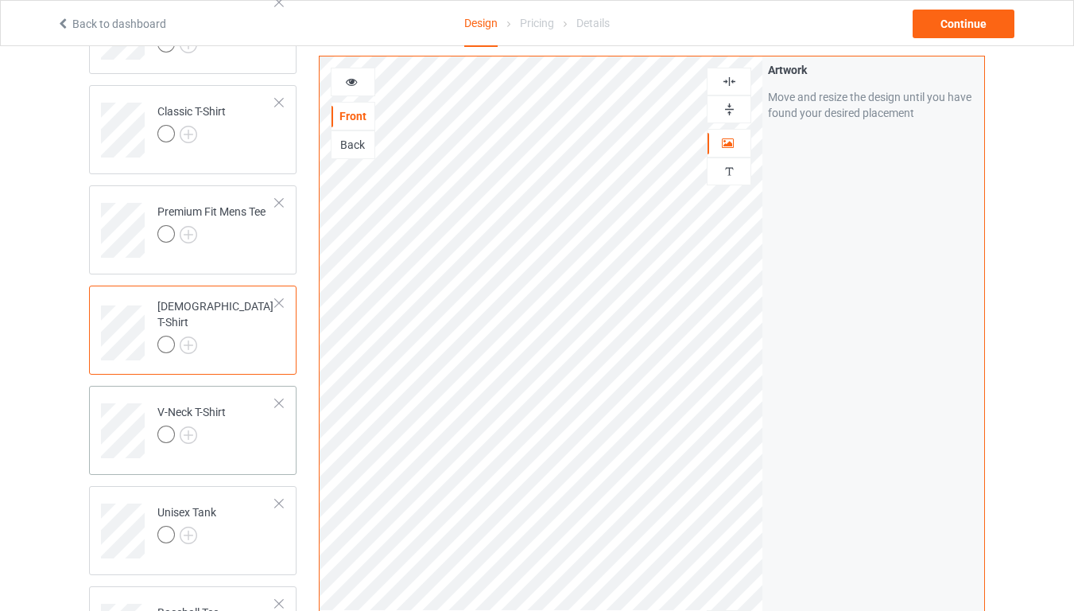
click at [229, 413] on td "V-Neck T-Shirt" at bounding box center [217, 425] width 136 height 66
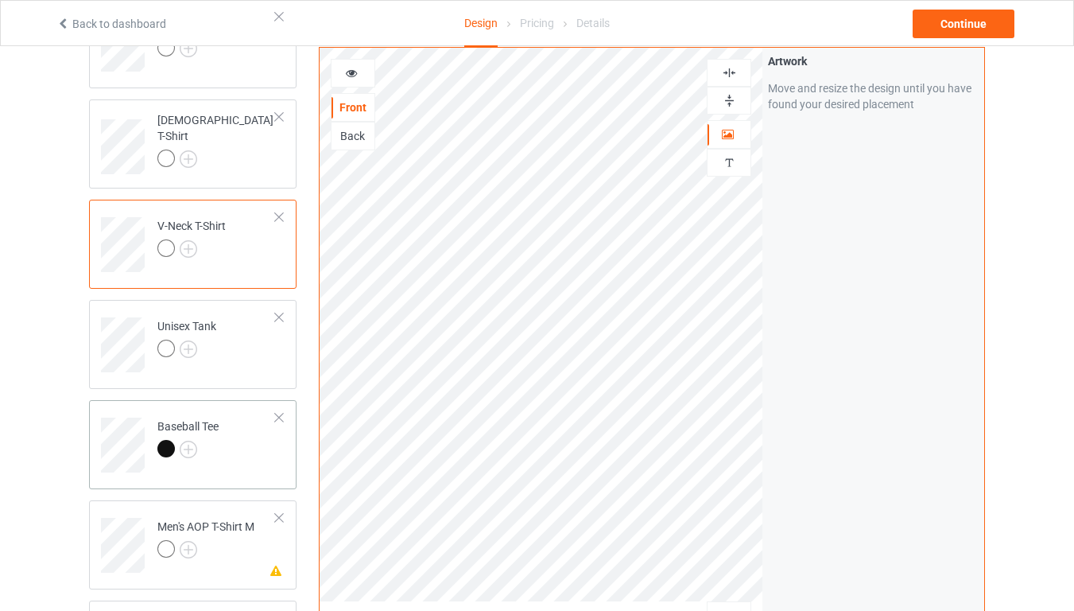
scroll to position [890, 0]
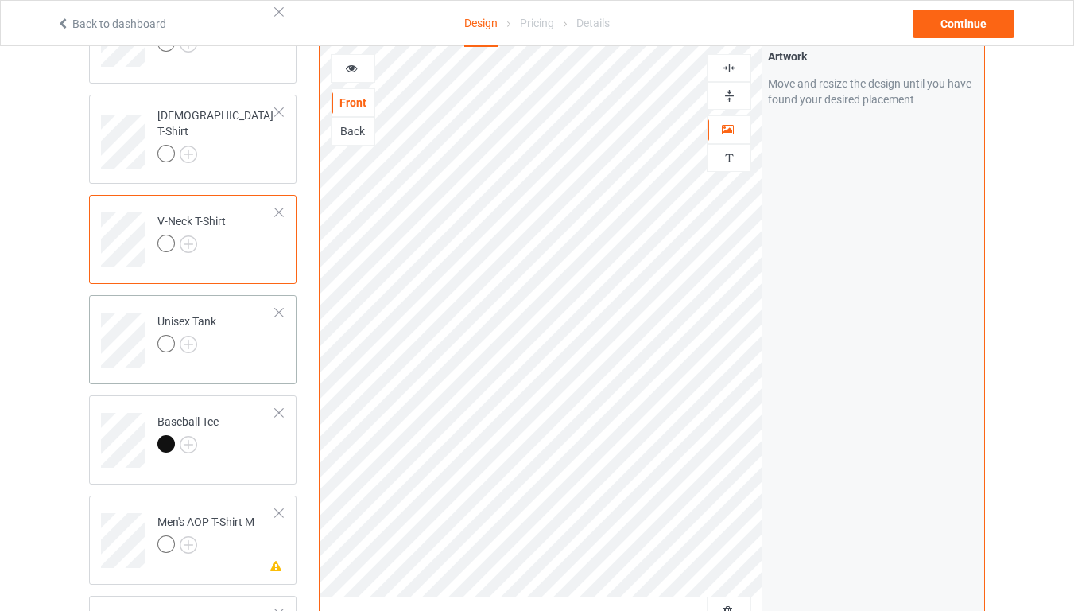
click at [211, 331] on div "Unisex Tank" at bounding box center [186, 332] width 59 height 38
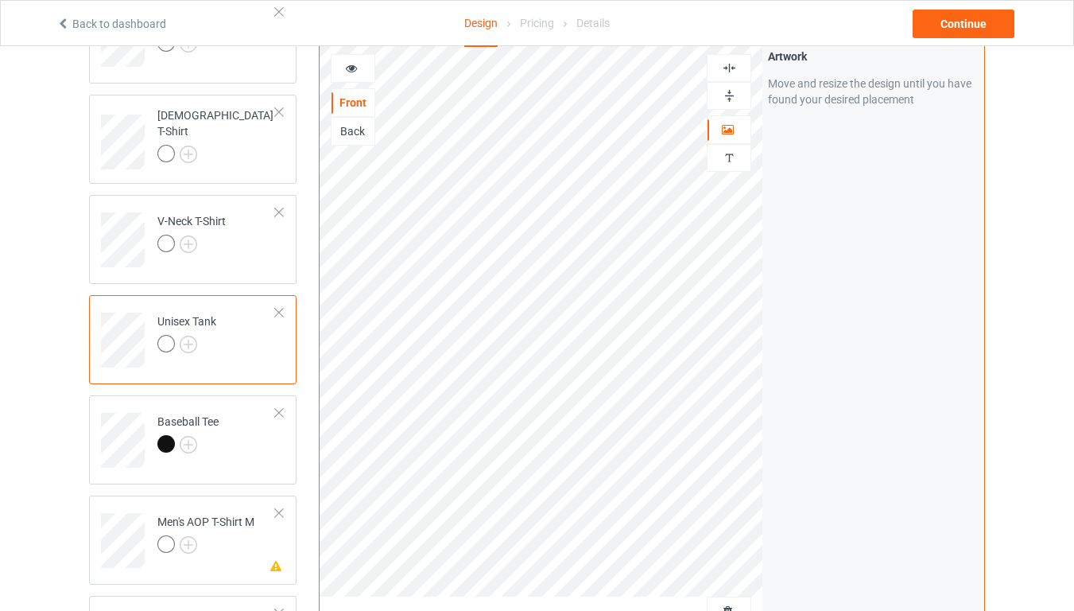
click at [349, 130] on div "Back" at bounding box center [352, 131] width 43 height 16
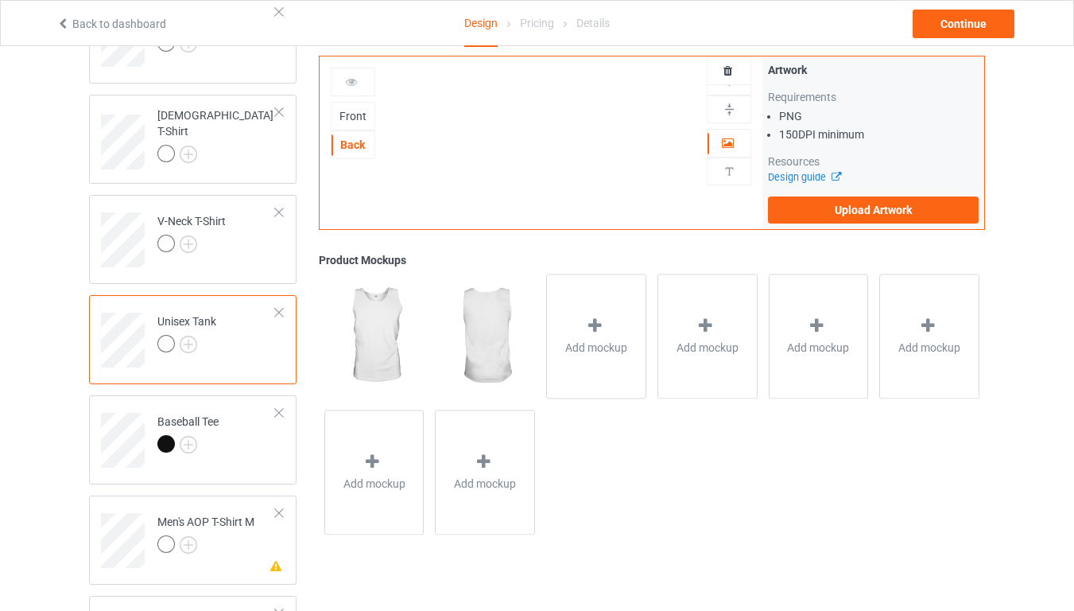
click at [357, 118] on div "Front" at bounding box center [352, 116] width 43 height 16
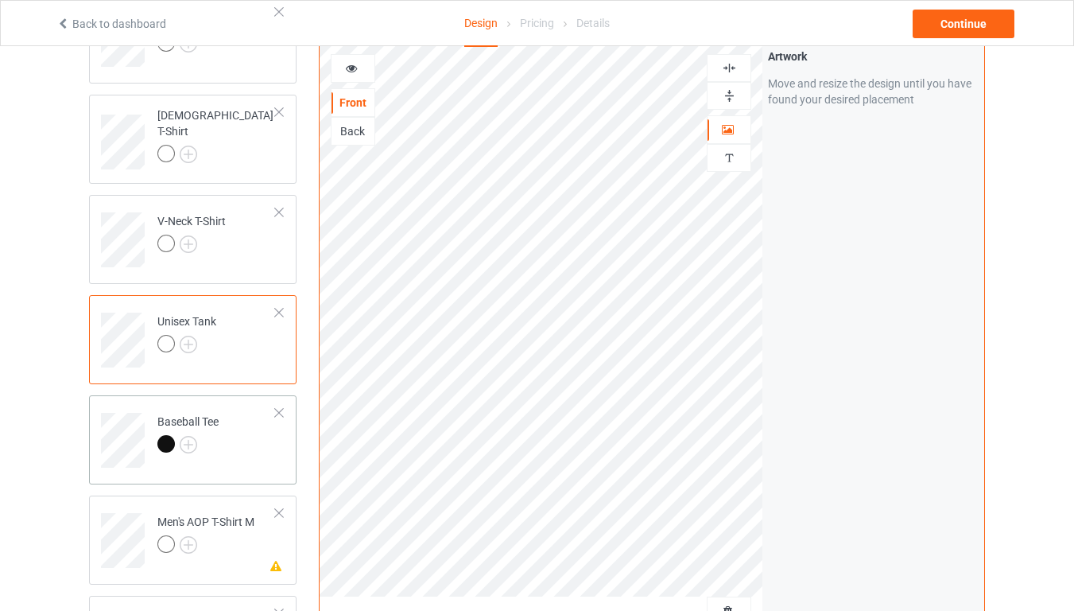
click at [207, 442] on div at bounding box center [187, 446] width 61 height 22
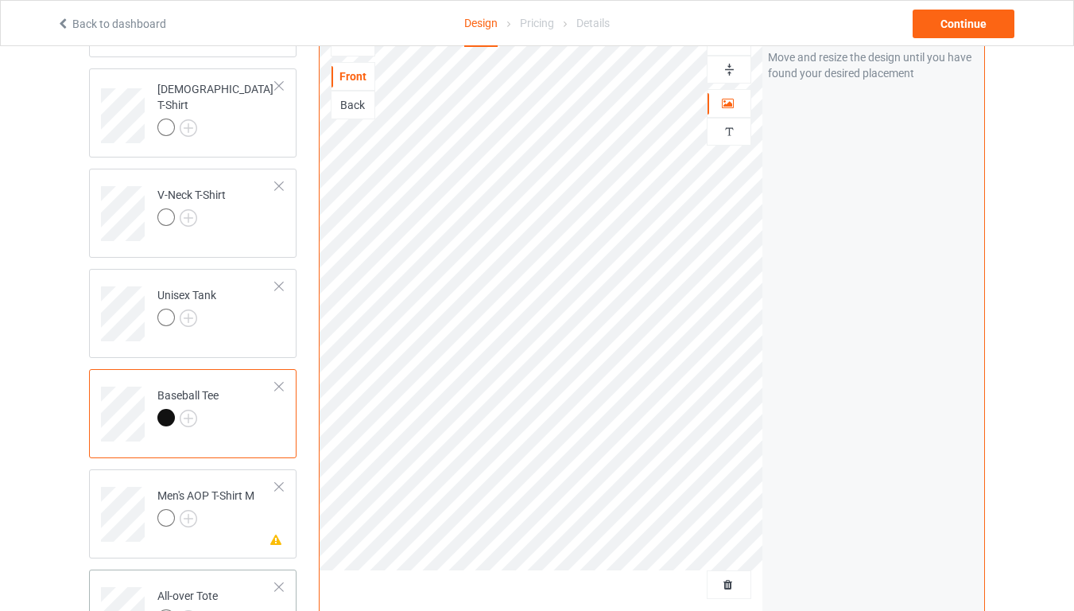
scroll to position [986, 0]
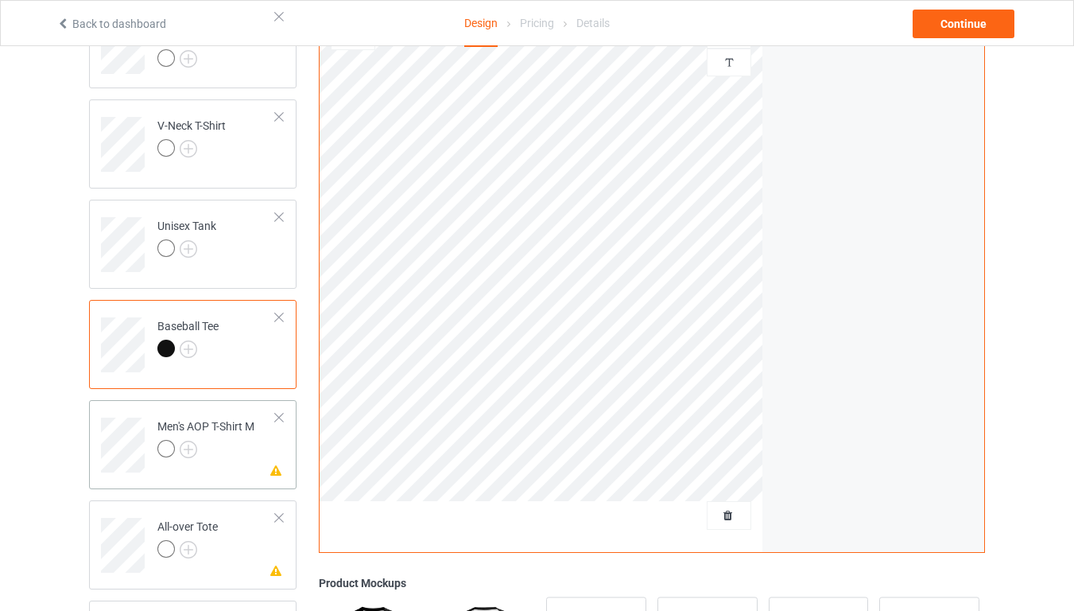
click at [219, 459] on div at bounding box center [205, 451] width 97 height 22
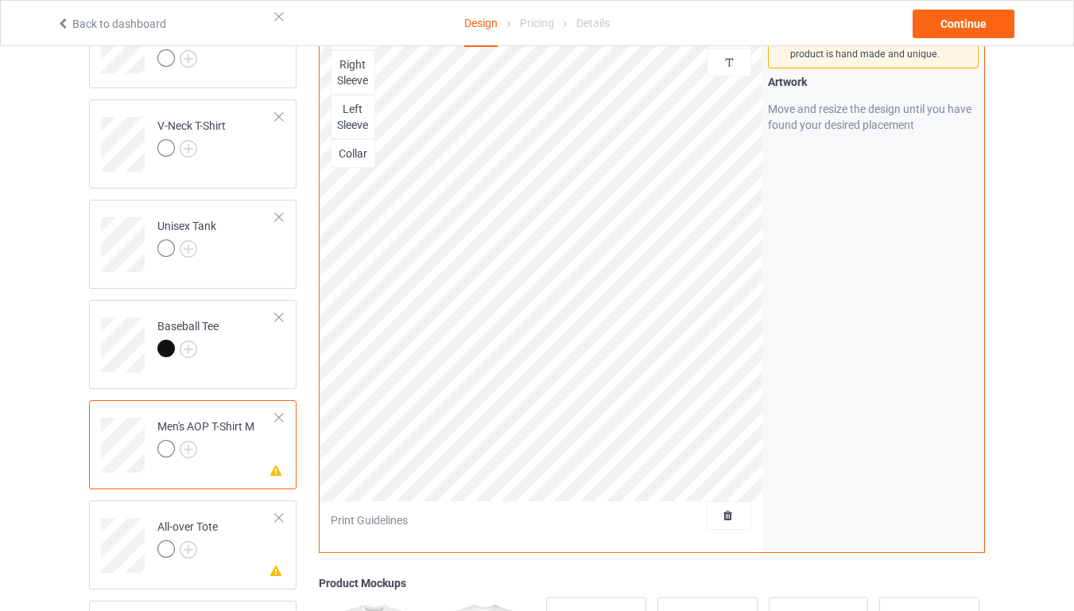
scroll to position [1081, 0]
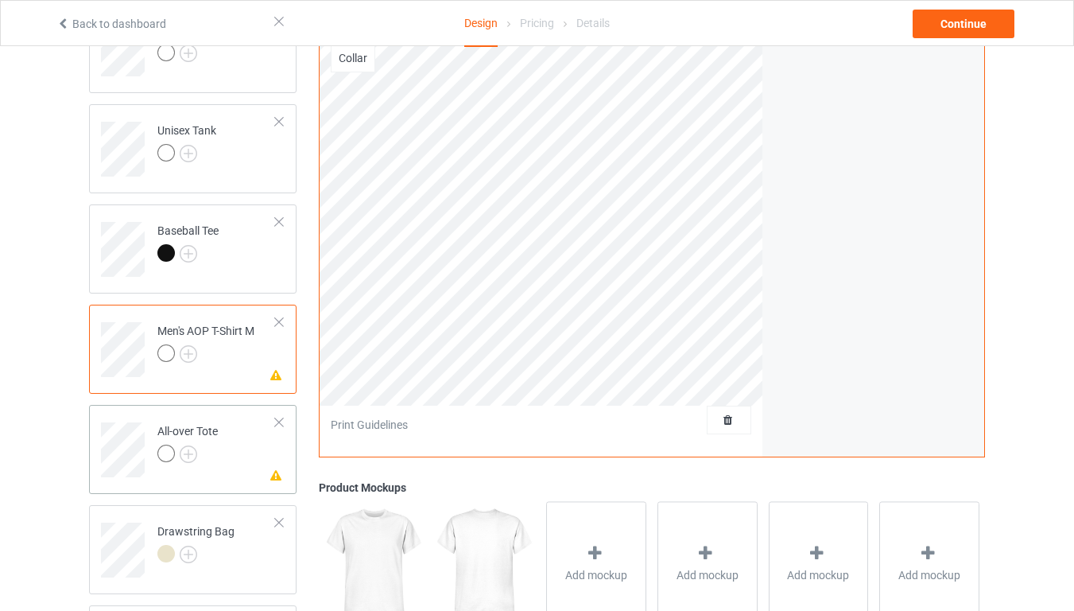
click at [198, 436] on div "All-over Tote" at bounding box center [187, 442] width 60 height 38
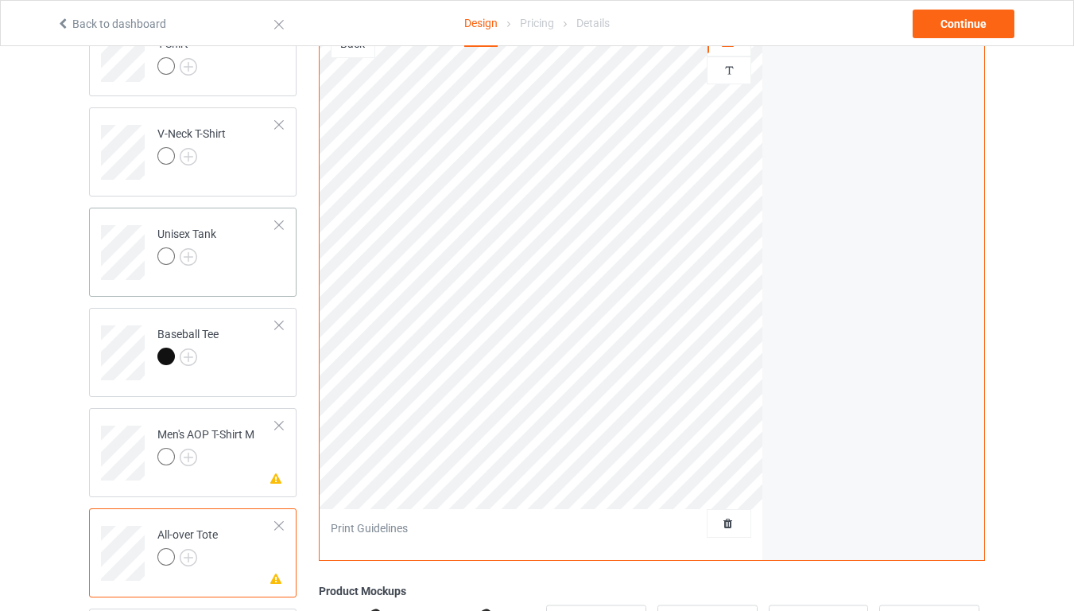
scroll to position [1081, 0]
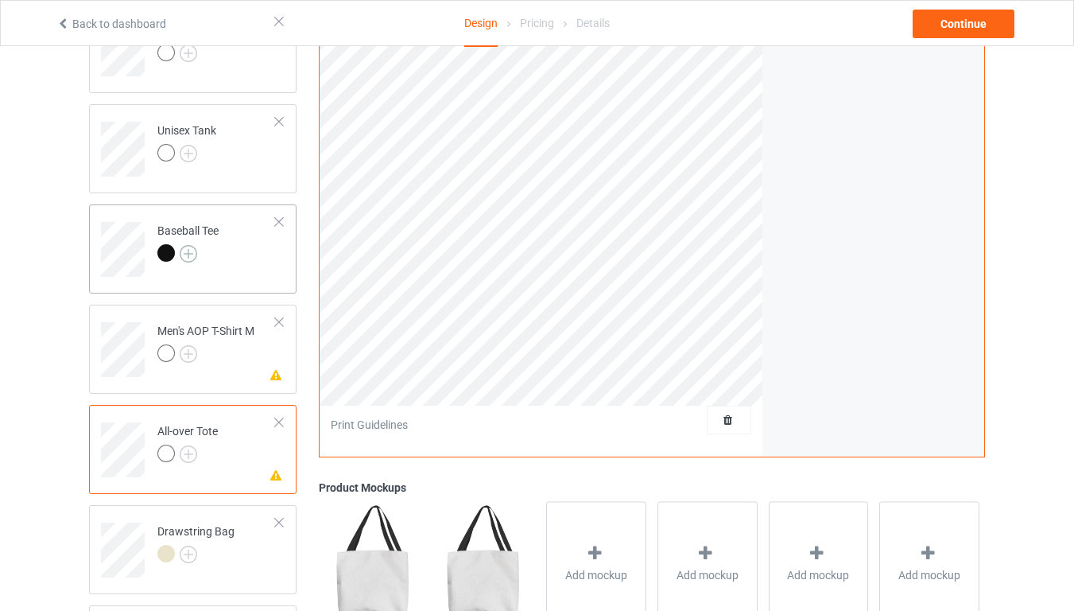
click at [192, 249] on img at bounding box center [188, 253] width 17 height 17
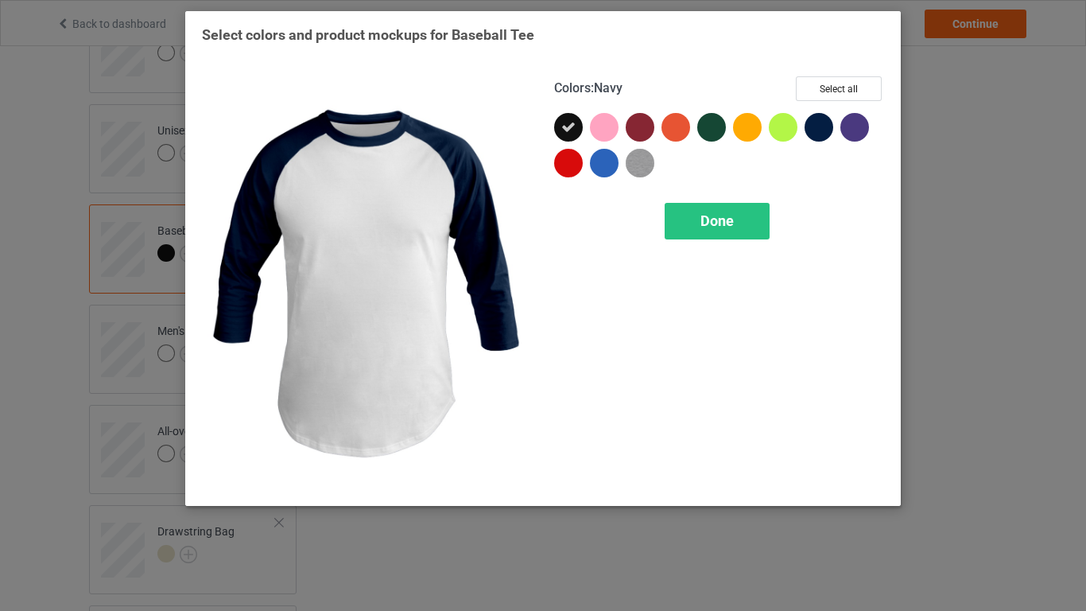
click at [920, 239] on div "Select colors and product mockups for Baseball Tee Colors : Navy Select all Done" at bounding box center [543, 305] width 1086 height 611
click at [93, 105] on div "Select colors and product mockups for Baseball Tee Colors : Navy Select all Done" at bounding box center [543, 305] width 1086 height 611
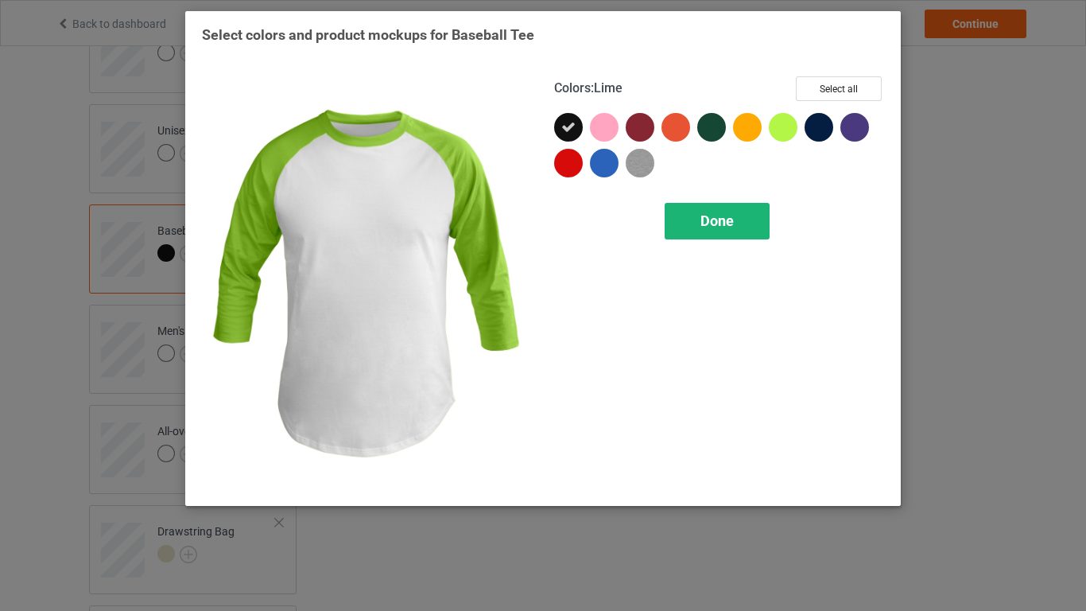
click at [731, 215] on span "Done" at bounding box center [716, 220] width 33 height 17
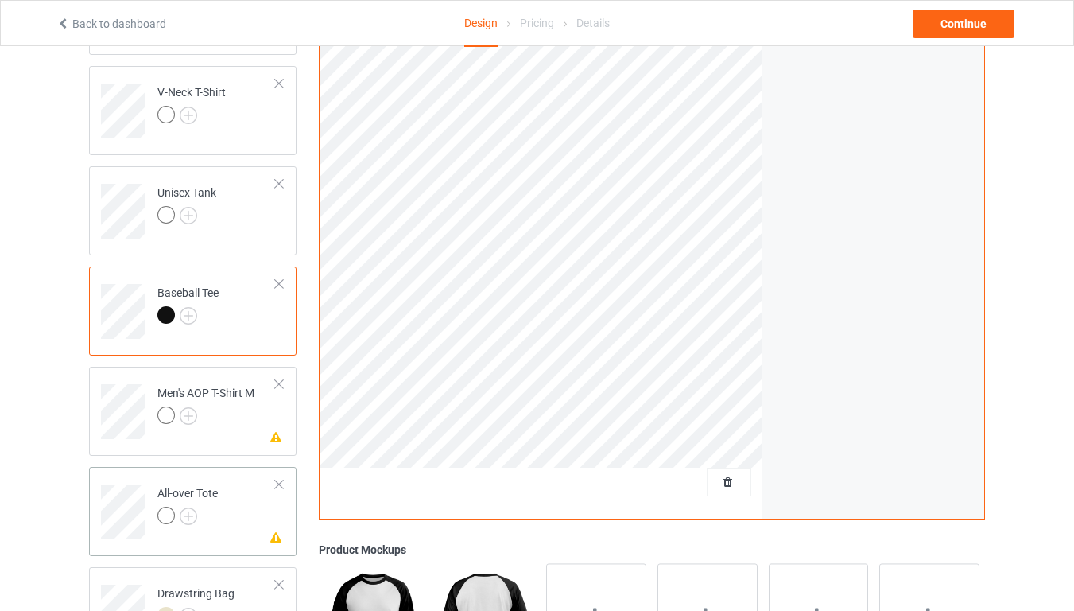
scroll to position [986, 0]
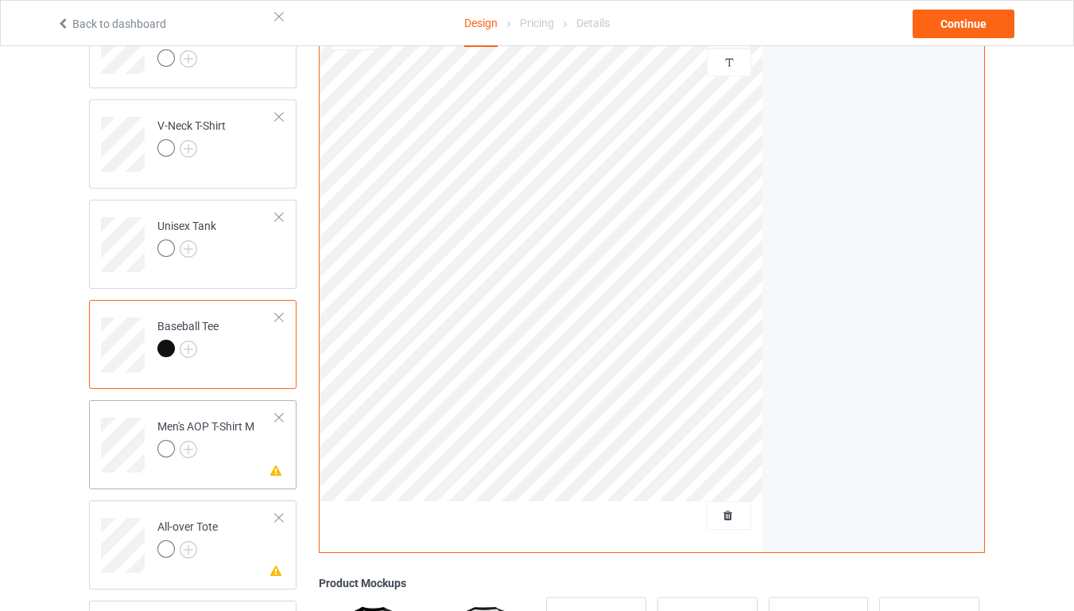
click at [227, 460] on div at bounding box center [205, 451] width 97 height 22
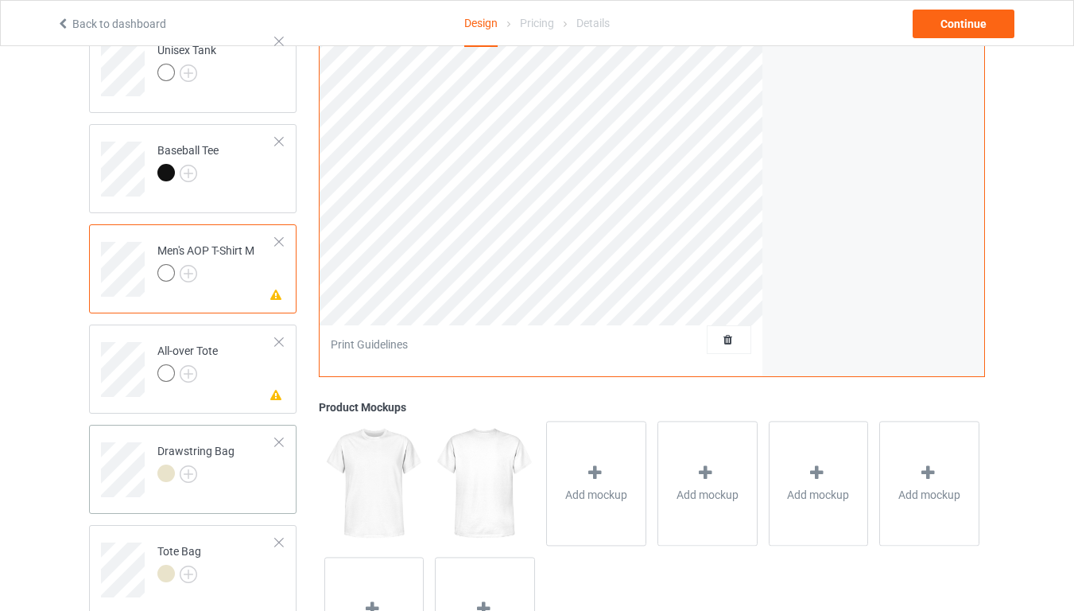
scroll to position [1176, 0]
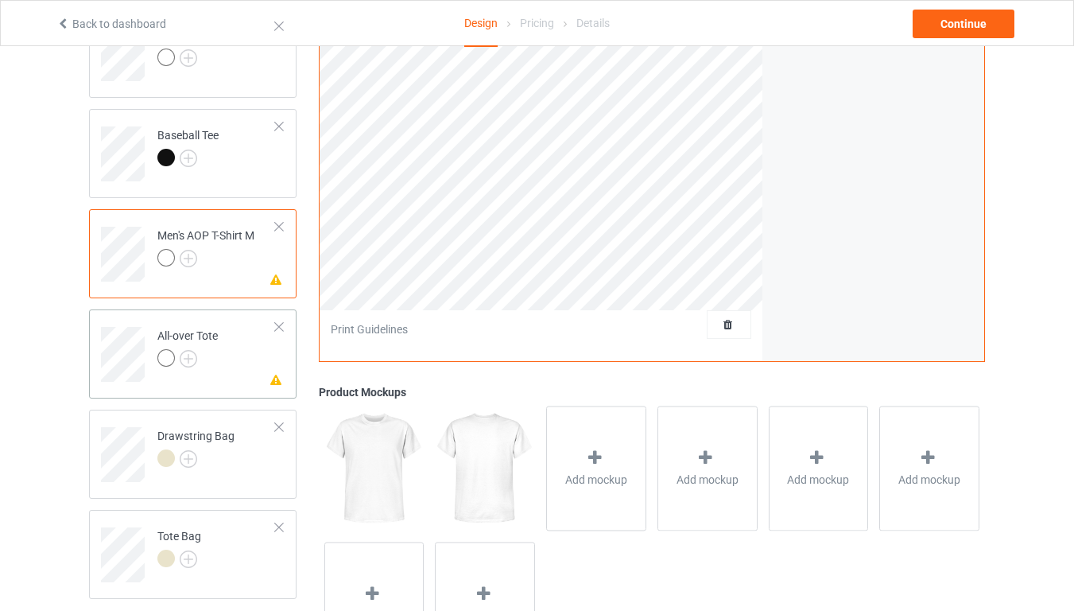
click at [227, 366] on td "Missing artwork on 1 side(s) All-over Tote" at bounding box center [217, 349] width 136 height 66
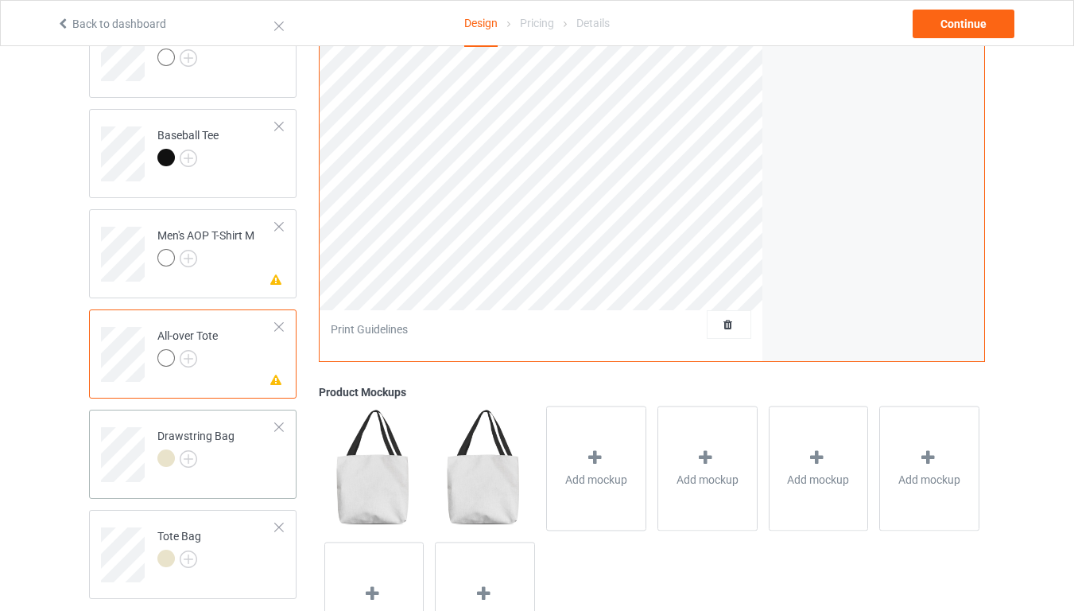
click at [218, 450] on div at bounding box center [195, 460] width 77 height 22
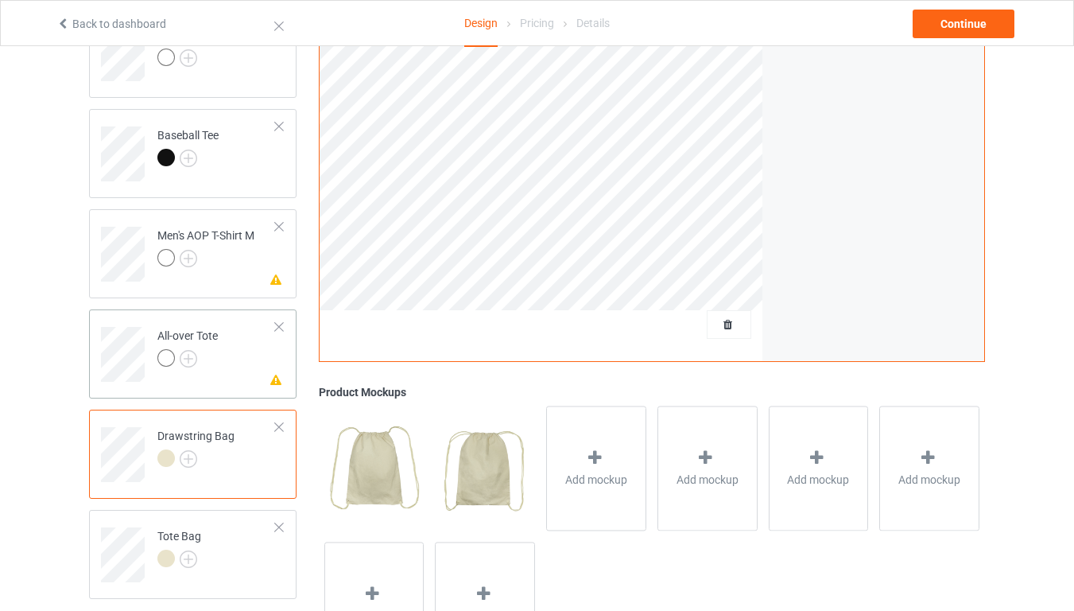
click at [222, 362] on td "Missing artwork on 1 side(s) All-over Tote" at bounding box center [217, 349] width 136 height 66
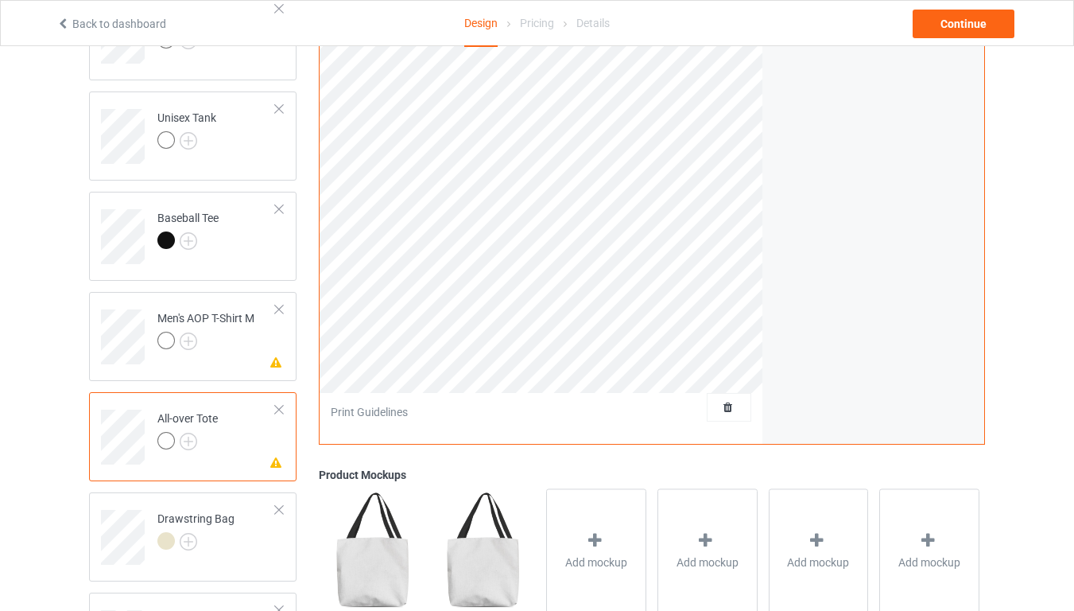
scroll to position [1272, 0]
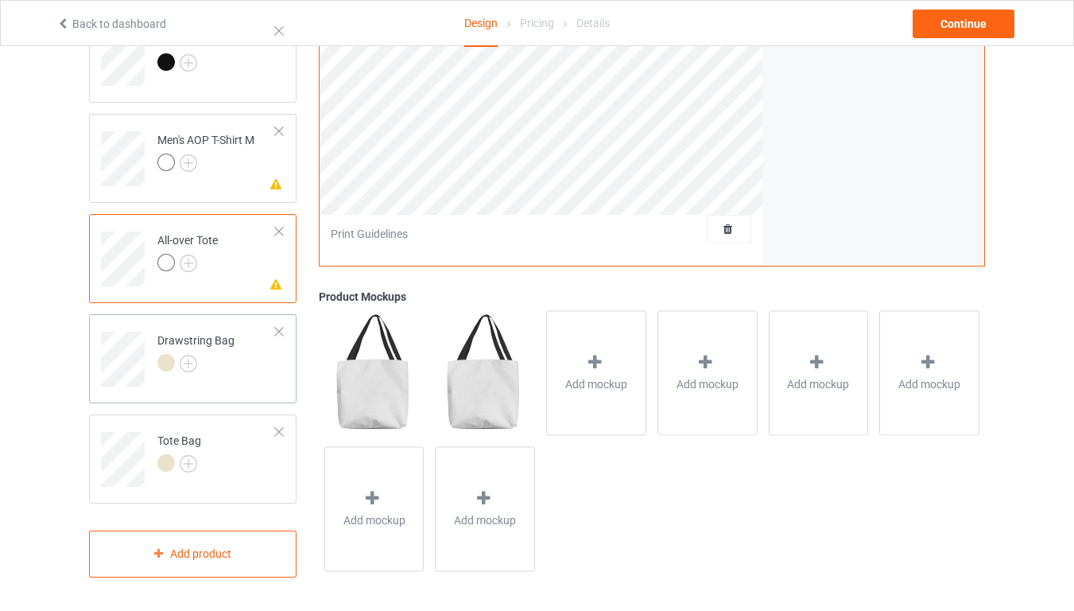
click at [217, 367] on div at bounding box center [195, 365] width 77 height 22
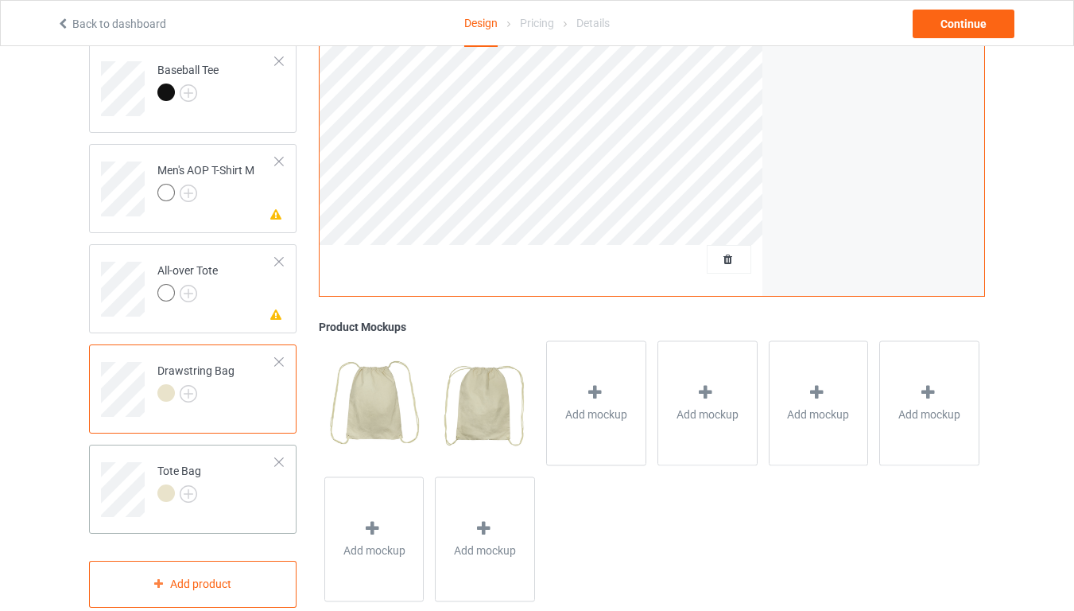
scroll to position [1272, 0]
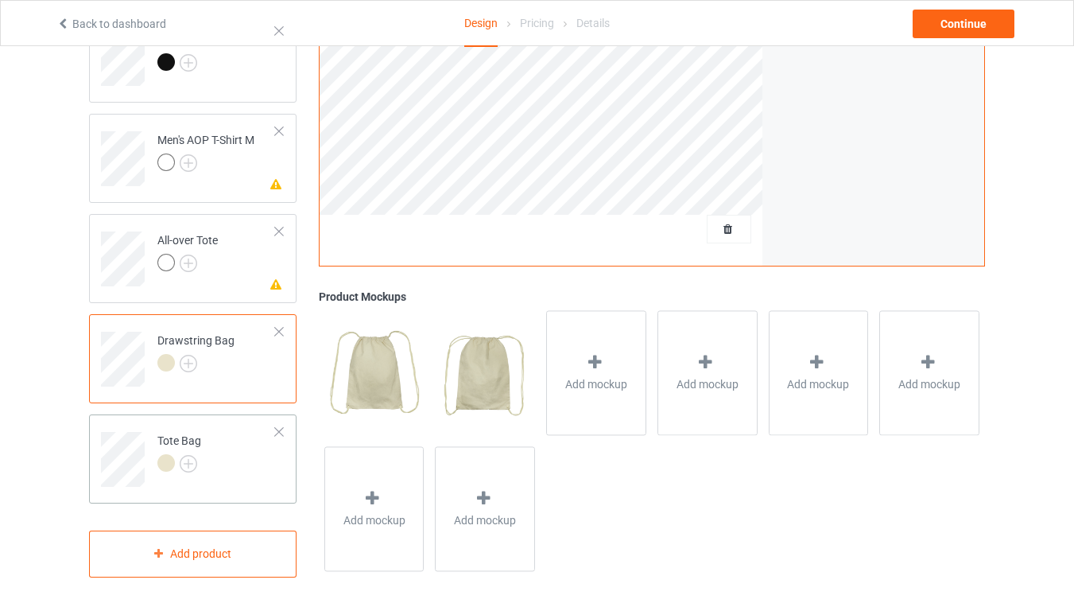
click at [216, 462] on td "Tote Bag" at bounding box center [217, 454] width 136 height 66
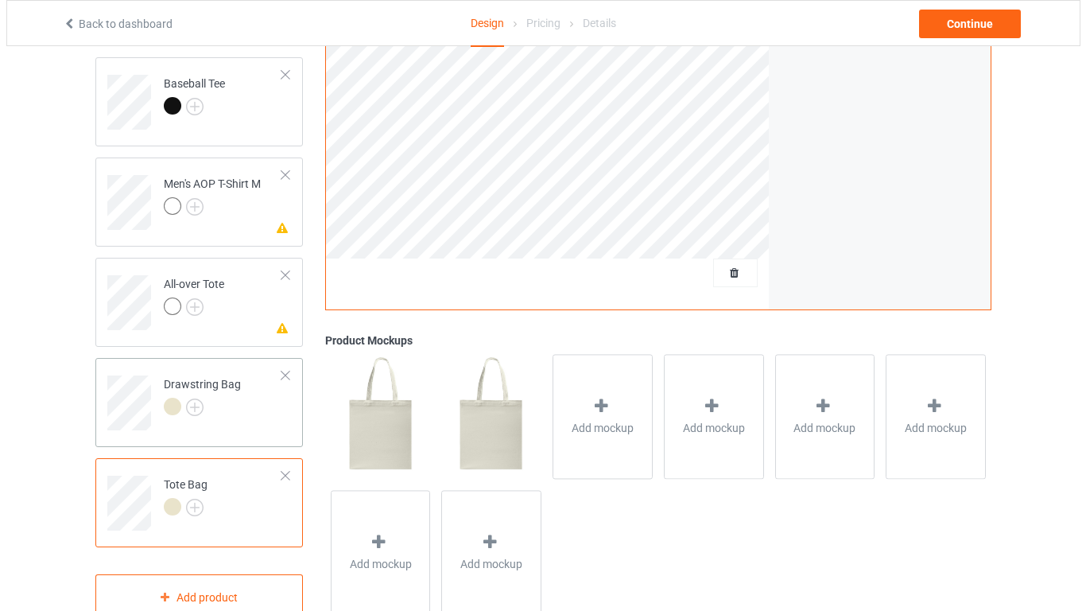
scroll to position [1272, 0]
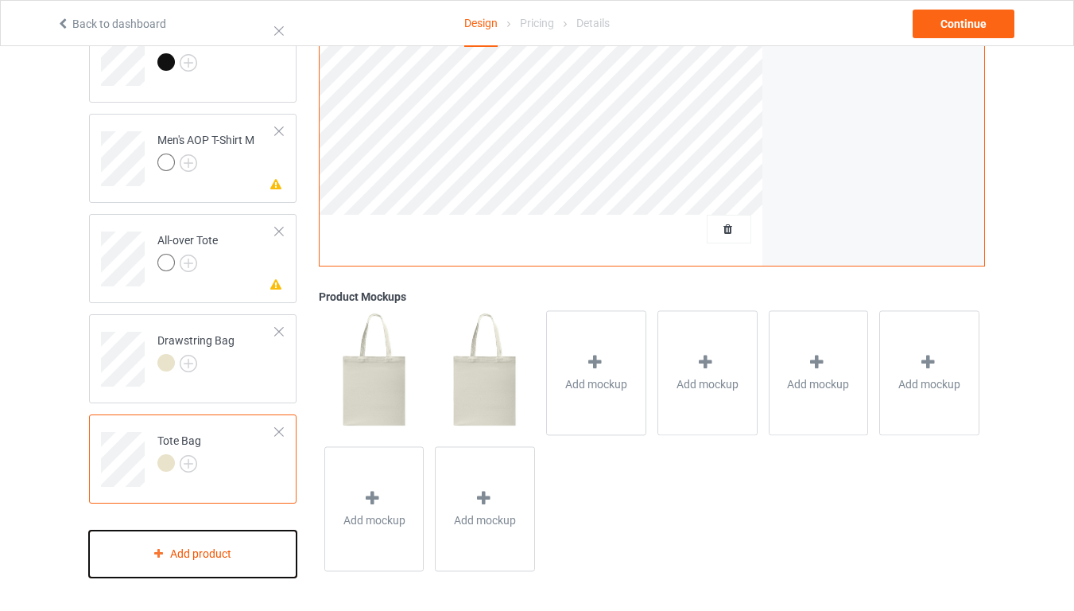
click at [233, 492] on div "Add product" at bounding box center [192, 553] width 207 height 47
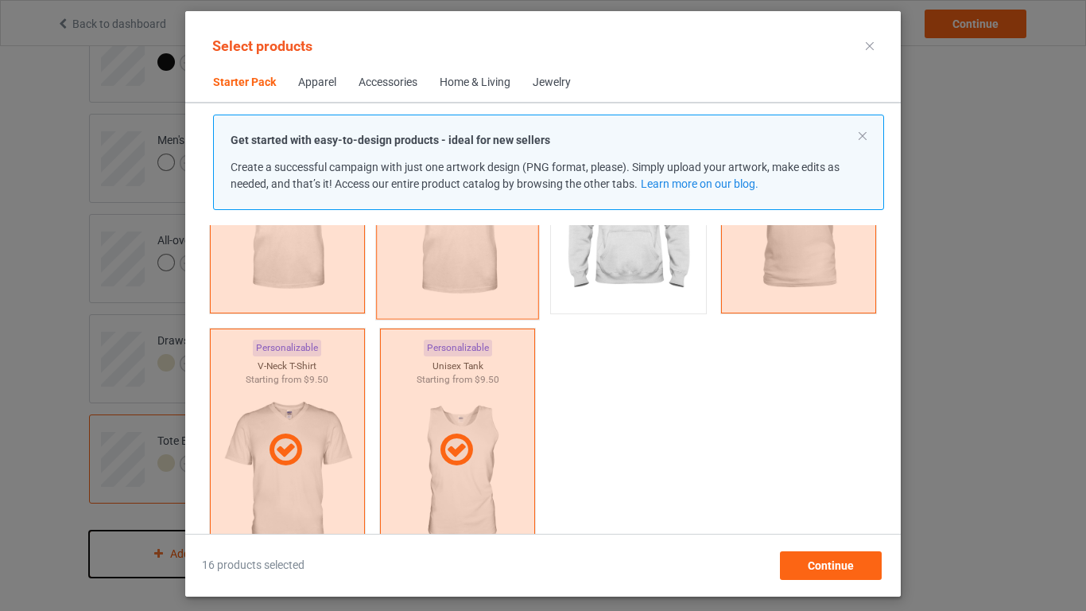
scroll to position [21, 0]
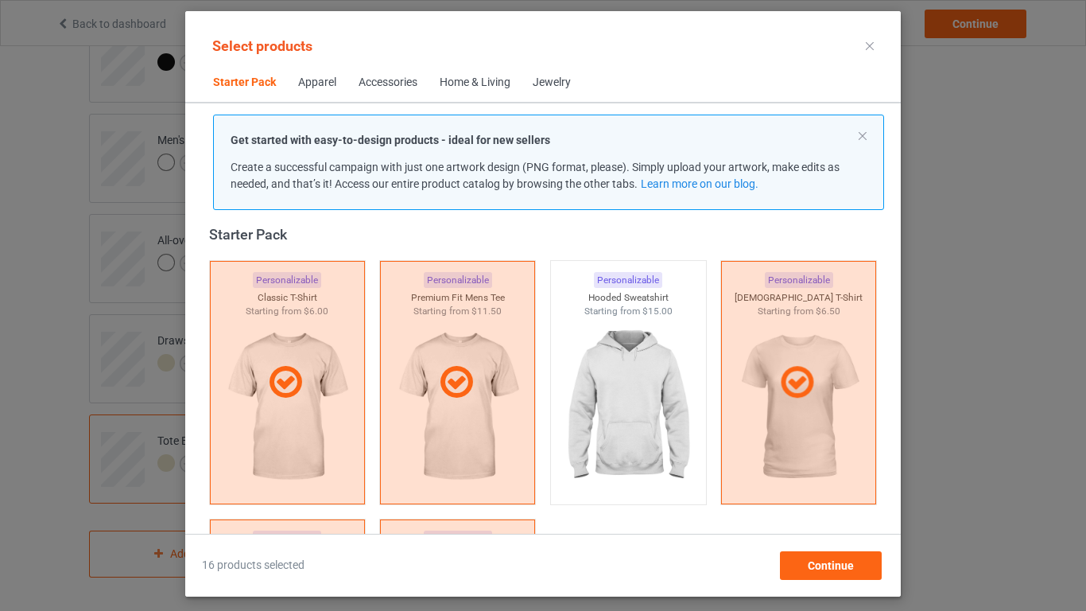
click at [463, 82] on div "Home & Living" at bounding box center [475, 83] width 71 height 16
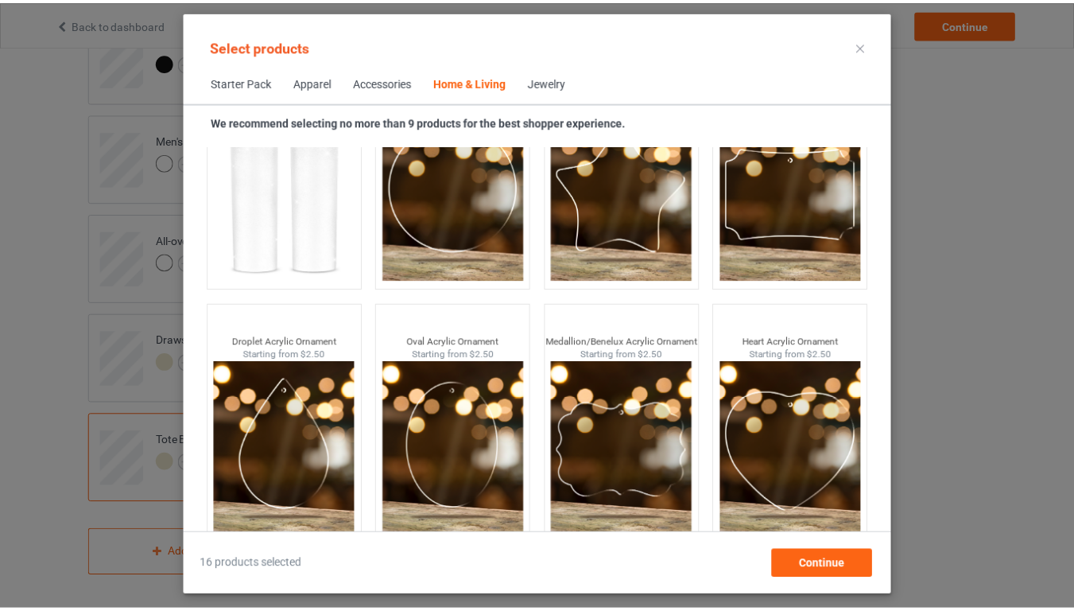
scroll to position [12503, 0]
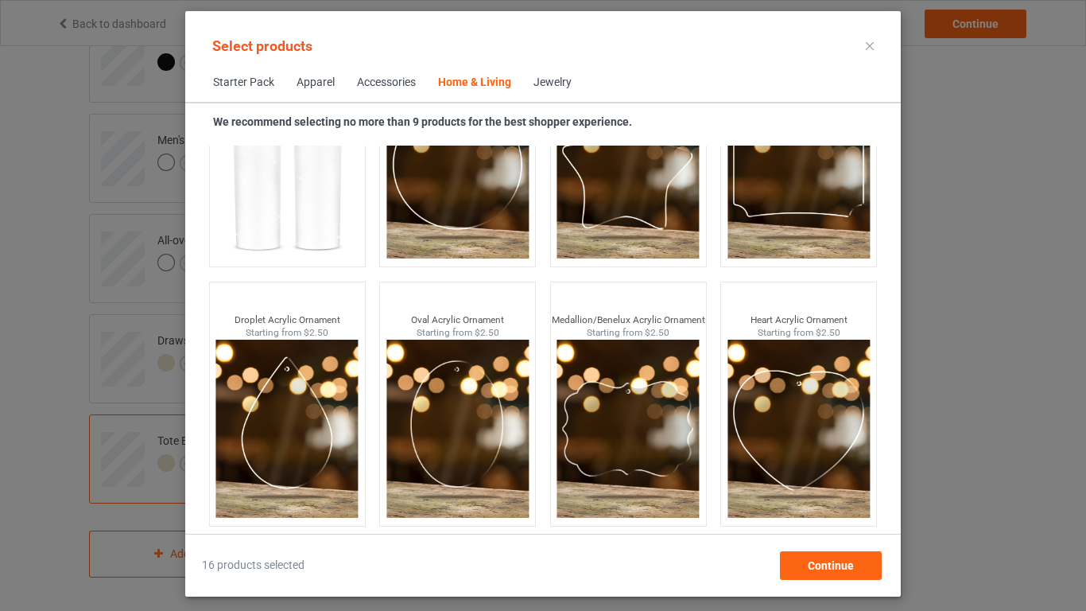
click at [544, 84] on div "Jewelry" at bounding box center [552, 83] width 38 height 16
click at [875, 50] on div at bounding box center [869, 45] width 29 height 25
click at [870, 46] on icon at bounding box center [870, 46] width 8 height 8
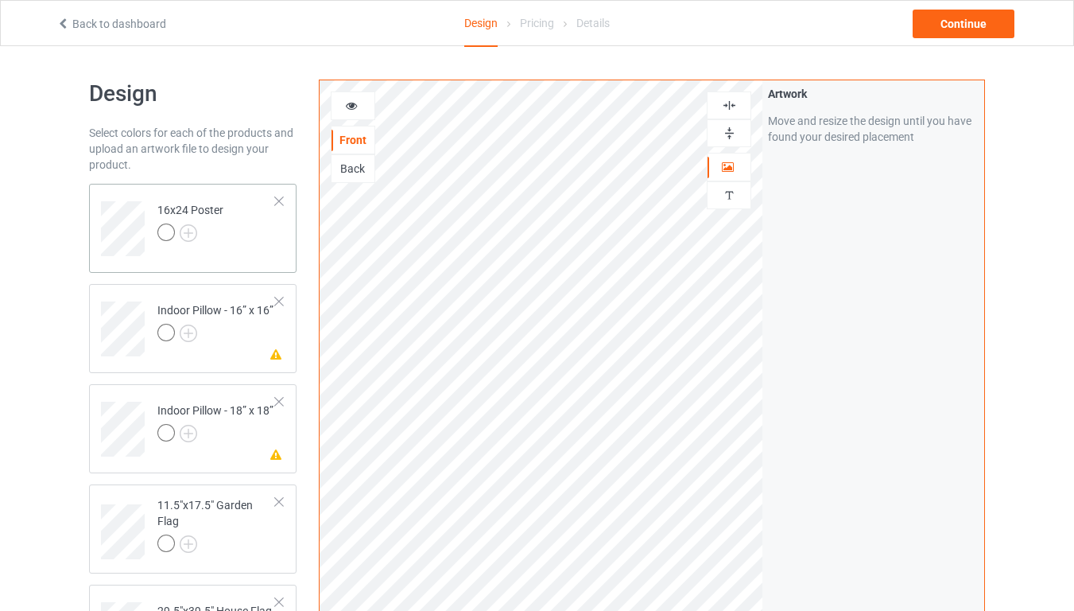
click at [254, 236] on td "16x24 Poster" at bounding box center [217, 223] width 136 height 66
click at [955, 31] on div "Continue" at bounding box center [964, 24] width 102 height 29
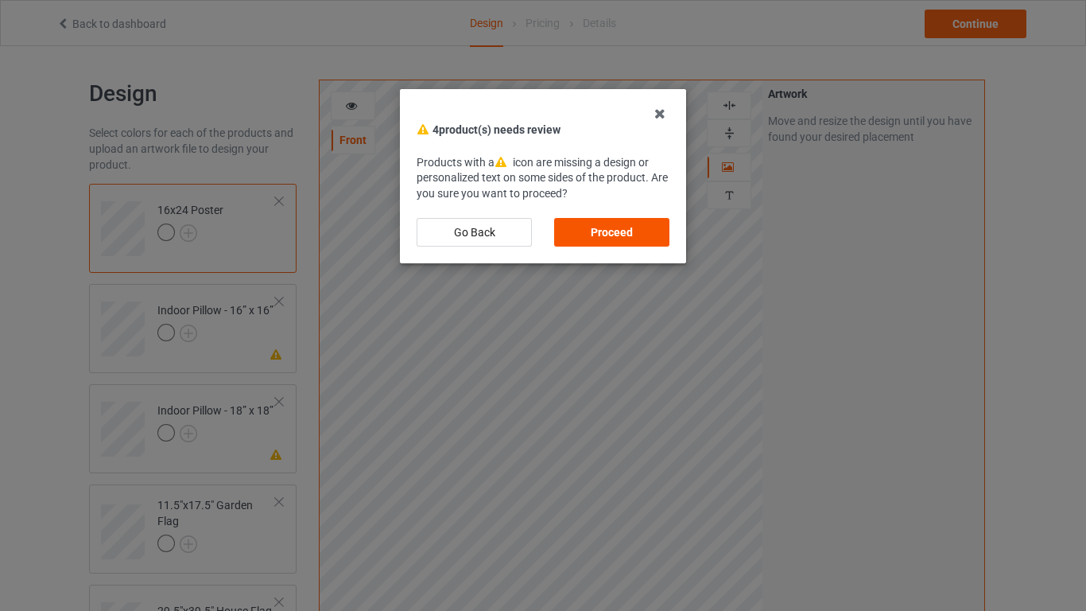
click at [655, 229] on div "Proceed" at bounding box center [611, 232] width 115 height 29
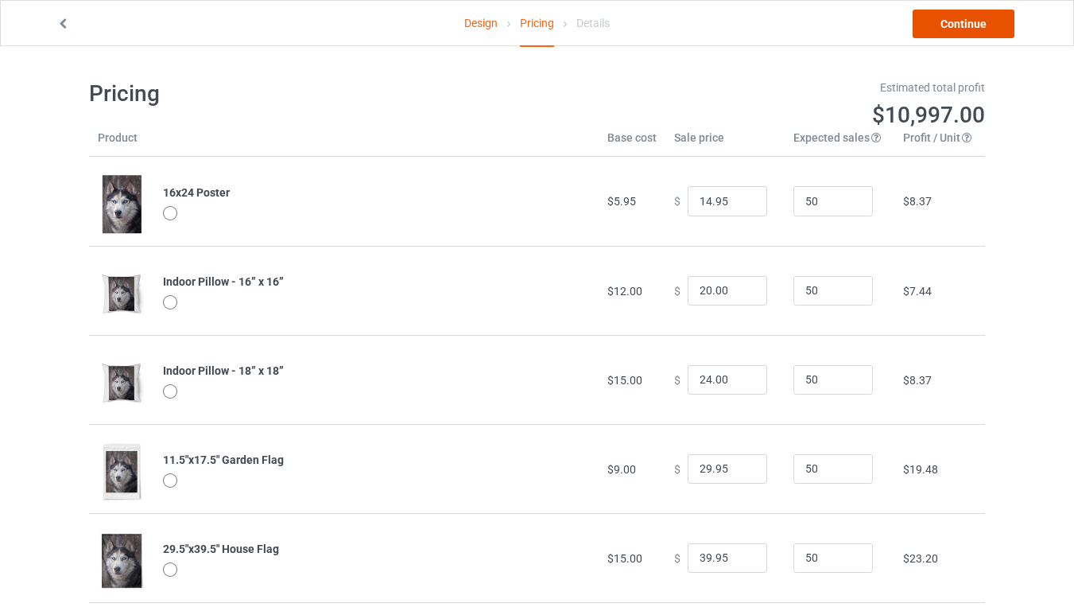
click at [952, 30] on link "Continue" at bounding box center [964, 24] width 102 height 29
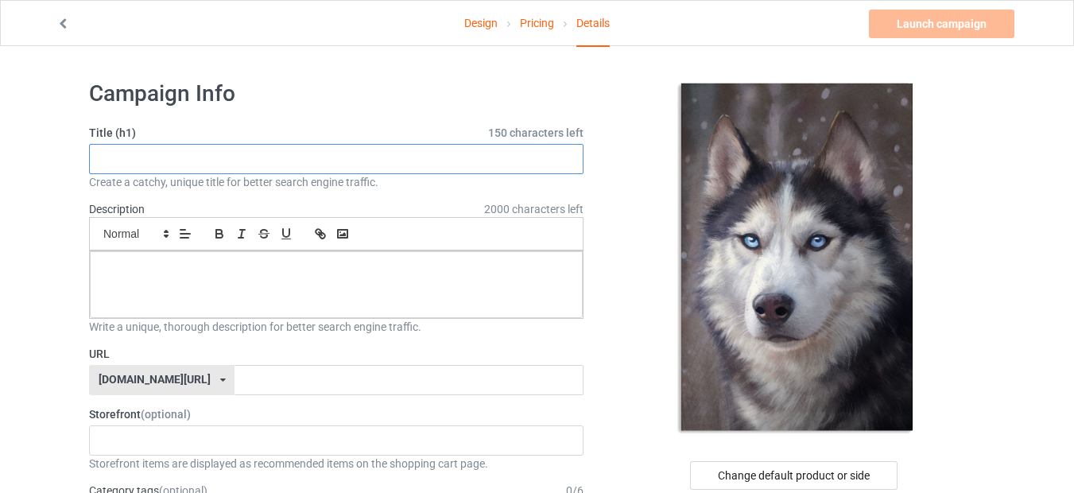
click at [202, 157] on input "text" at bounding box center [336, 159] width 494 height 30
paste input "Siberian Husky"
type input "Siberian Husky"
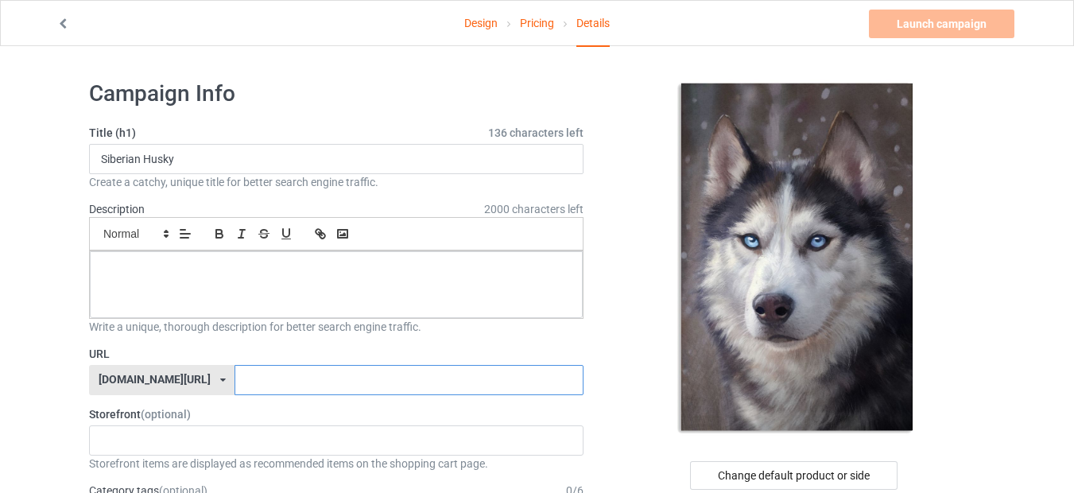
click at [241, 388] on input "text" at bounding box center [409, 380] width 348 height 30
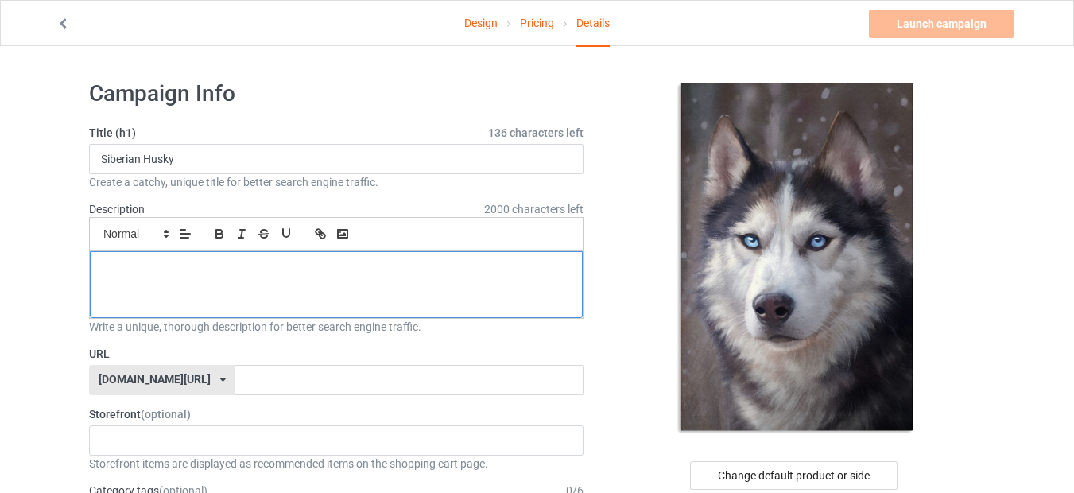
click at [215, 273] on p at bounding box center [336, 269] width 467 height 15
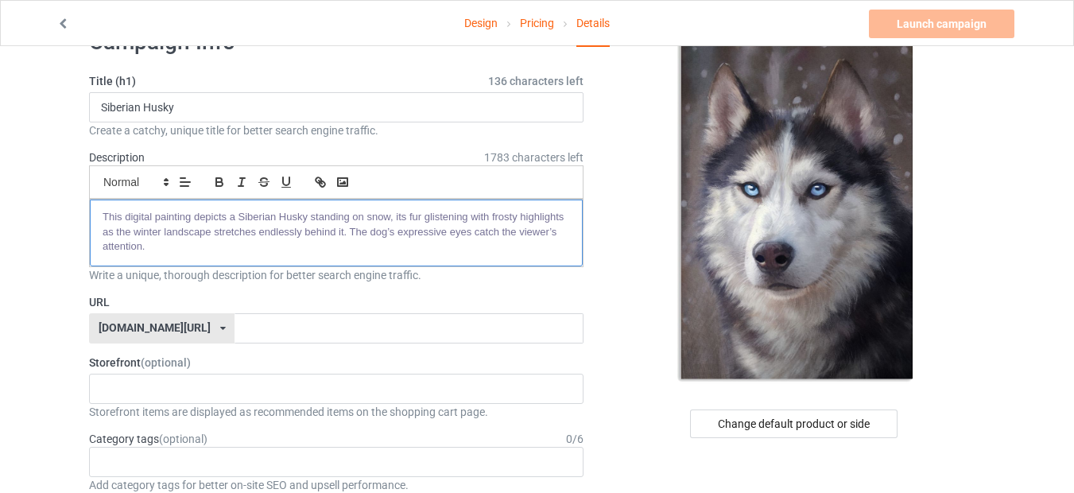
scroll to position [95, 0]
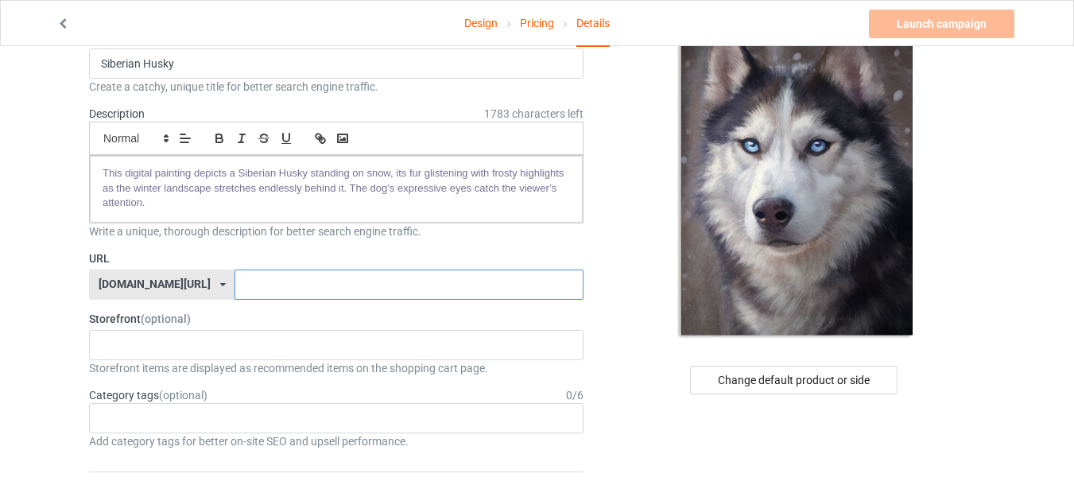
click at [235, 289] on input "text" at bounding box center [409, 284] width 348 height 30
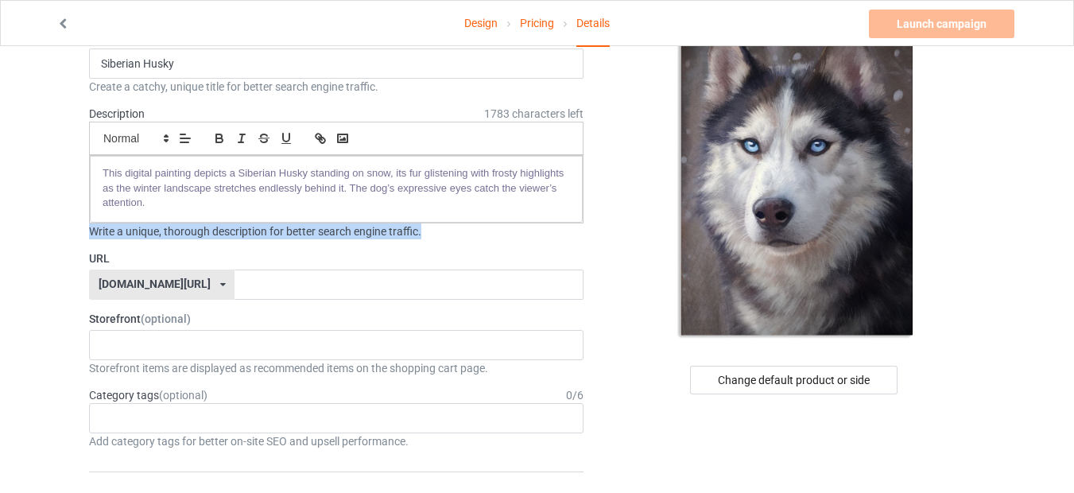
drag, startPoint x: 91, startPoint y: 228, endPoint x: 426, endPoint y: 235, distance: 335.5
click at [426, 235] on div "Write a unique, thorough description for better search engine traffic." at bounding box center [336, 231] width 494 height 16
copy div "Write a unique, thorough description for better search engine traffic."
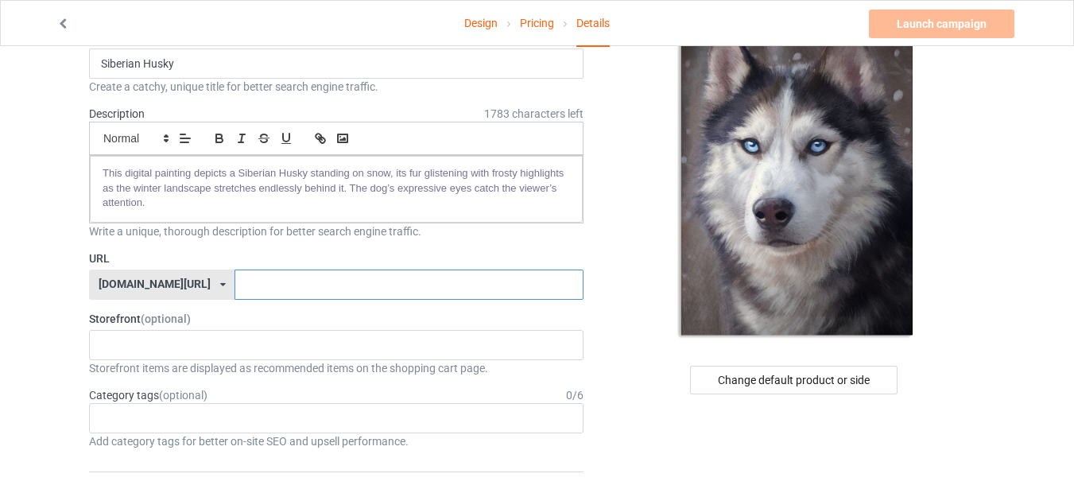
click at [235, 290] on input "text" at bounding box center [409, 284] width 348 height 30
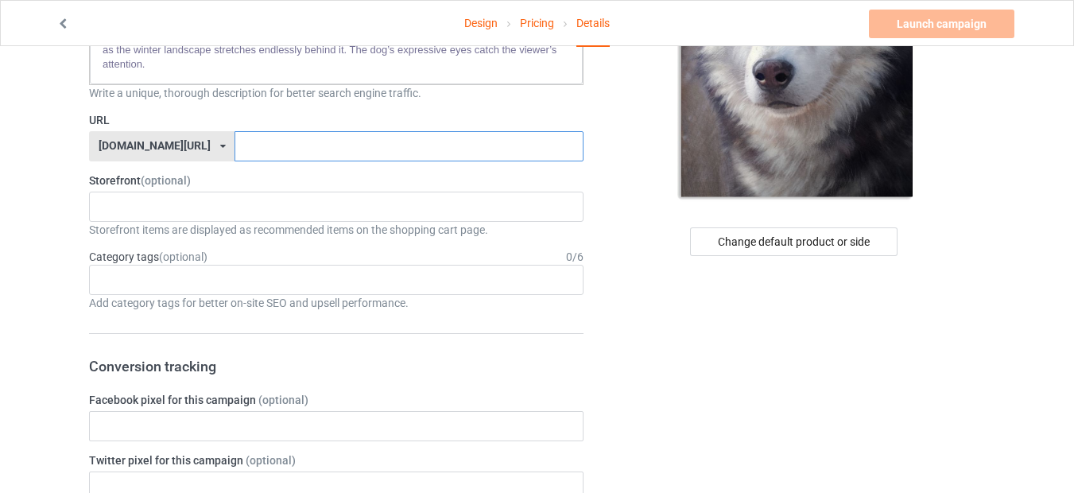
scroll to position [191, 0]
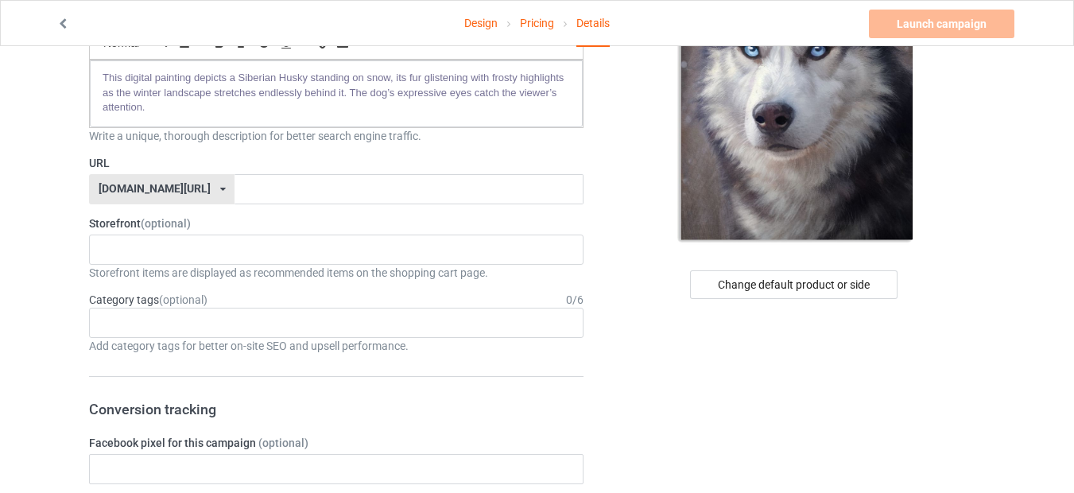
click at [167, 191] on div "[DOMAIN_NAME][URL] [DOMAIN_NAME][URL] 587d0d41cee36fd012c64a69" at bounding box center [161, 189] width 145 height 30
click at [168, 191] on div "[DOMAIN_NAME][URL] [DOMAIN_NAME][URL] 587d0d41cee36fd012c64a69" at bounding box center [161, 189] width 145 height 30
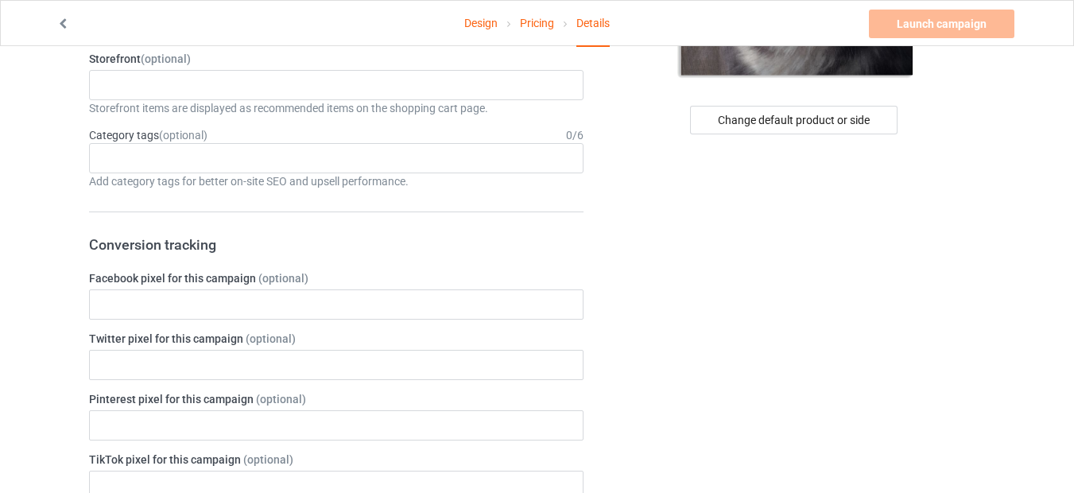
scroll to position [382, 0]
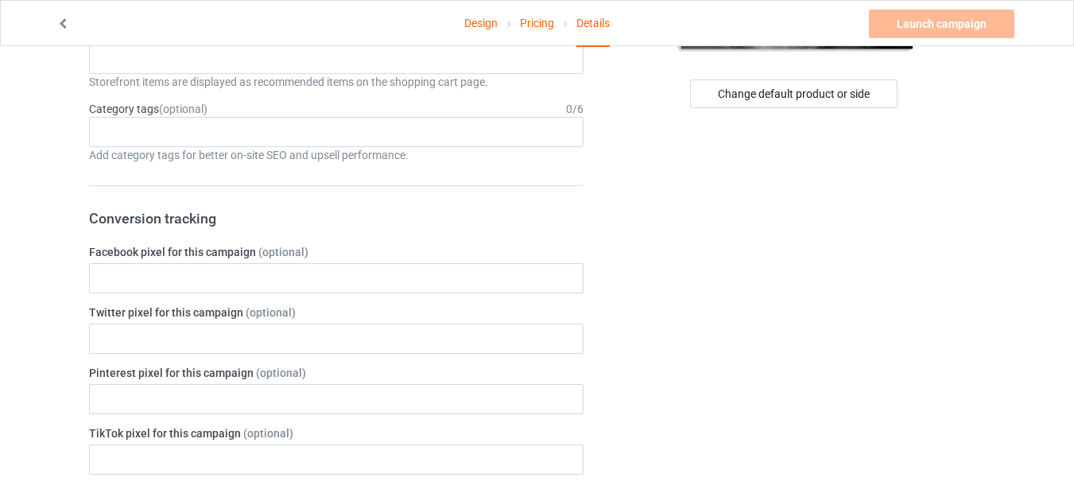
click at [161, 172] on form "Title (h1) 136 characters left Siberian Husky Create a catchy, unique title for…" at bounding box center [336, 464] width 494 height 1442
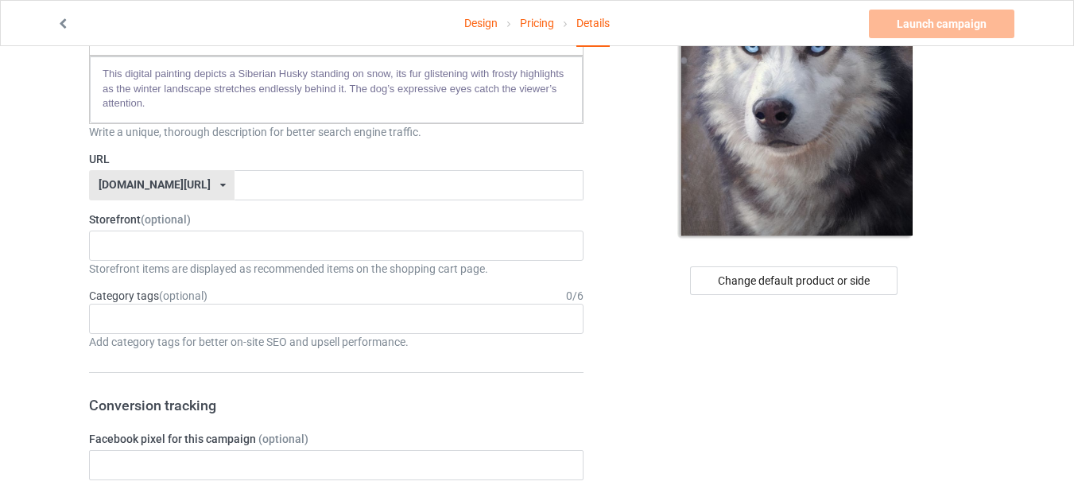
scroll to position [191, 0]
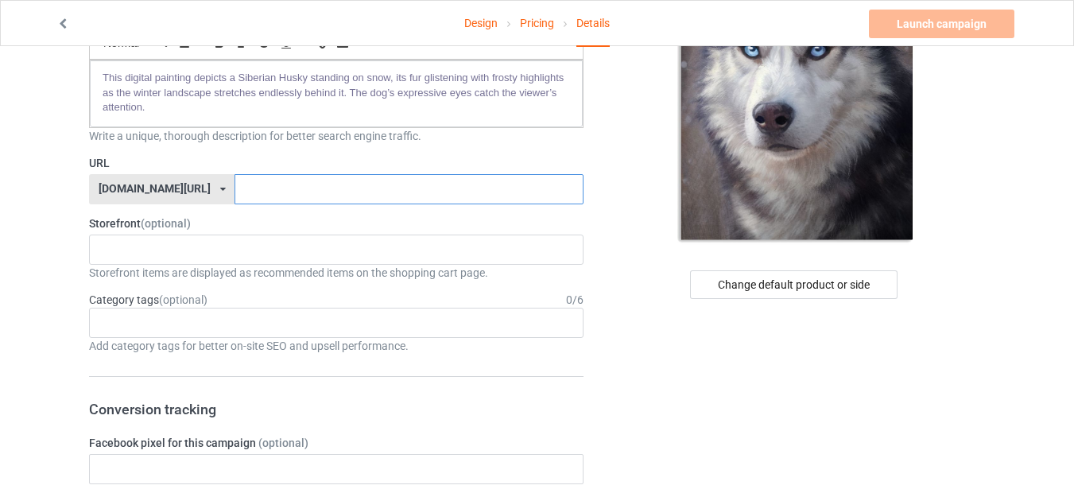
click at [235, 192] on input "text" at bounding box center [409, 189] width 348 height 30
click at [329, 192] on input "text" at bounding box center [409, 189] width 348 height 30
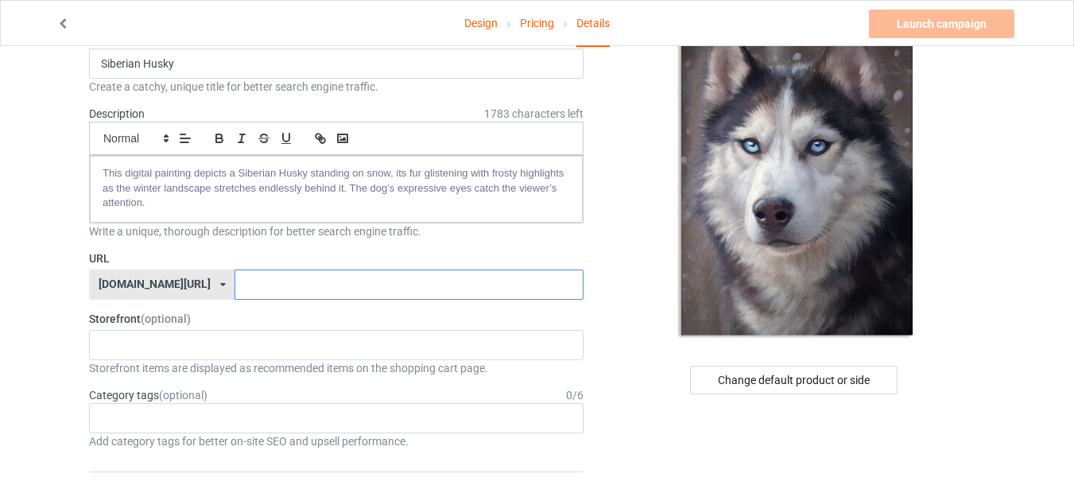
scroll to position [0, 0]
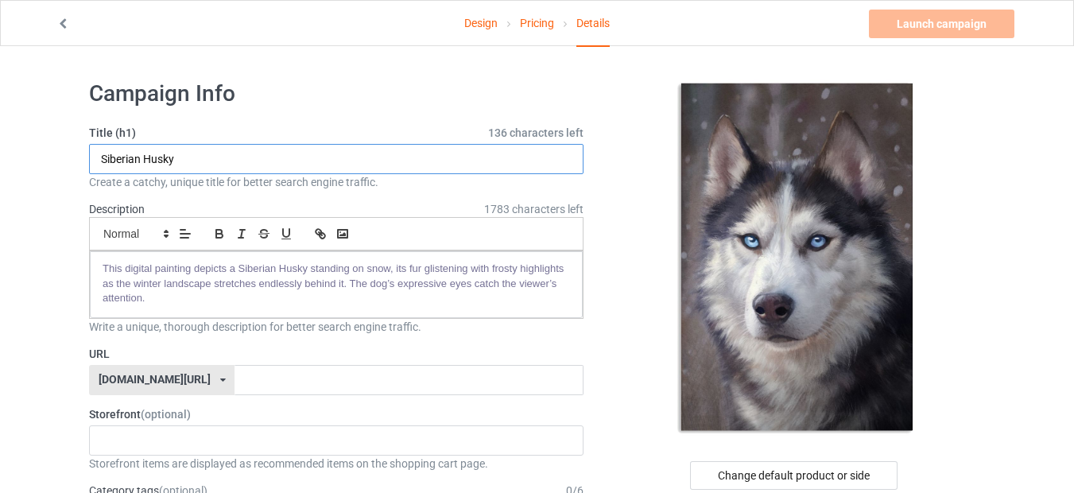
drag, startPoint x: 183, startPoint y: 155, endPoint x: 20, endPoint y: 145, distance: 163.2
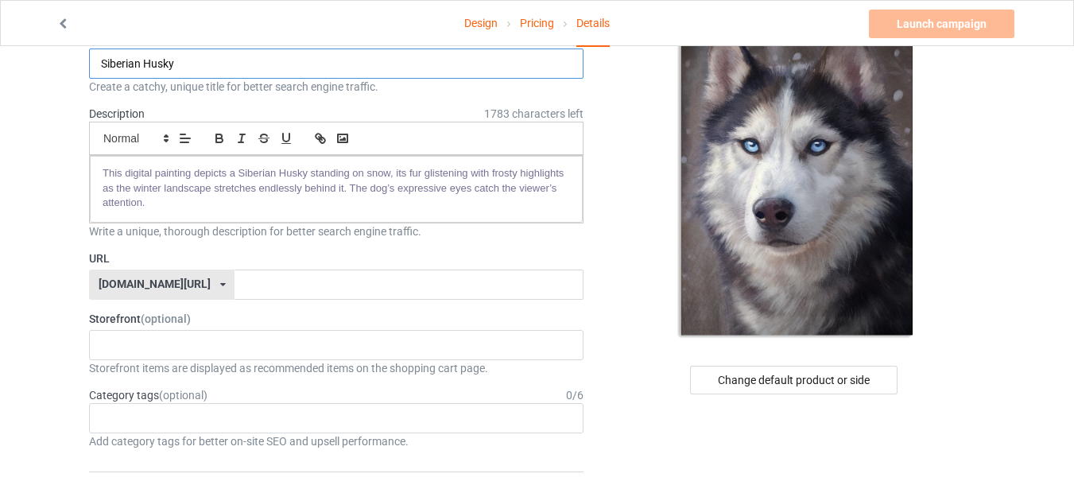
scroll to position [191, 0]
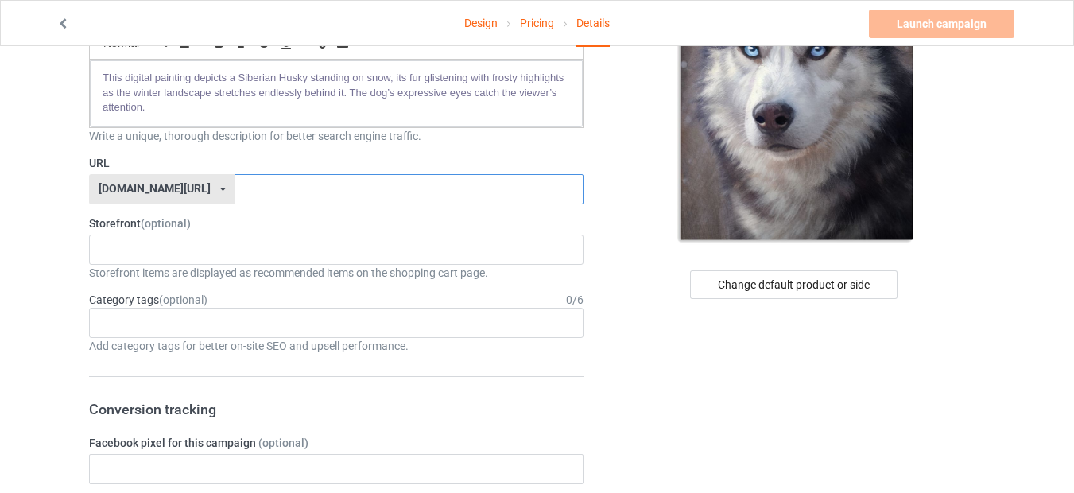
click at [235, 188] on input "text" at bounding box center [409, 189] width 348 height 30
paste input "Siberian Husky"
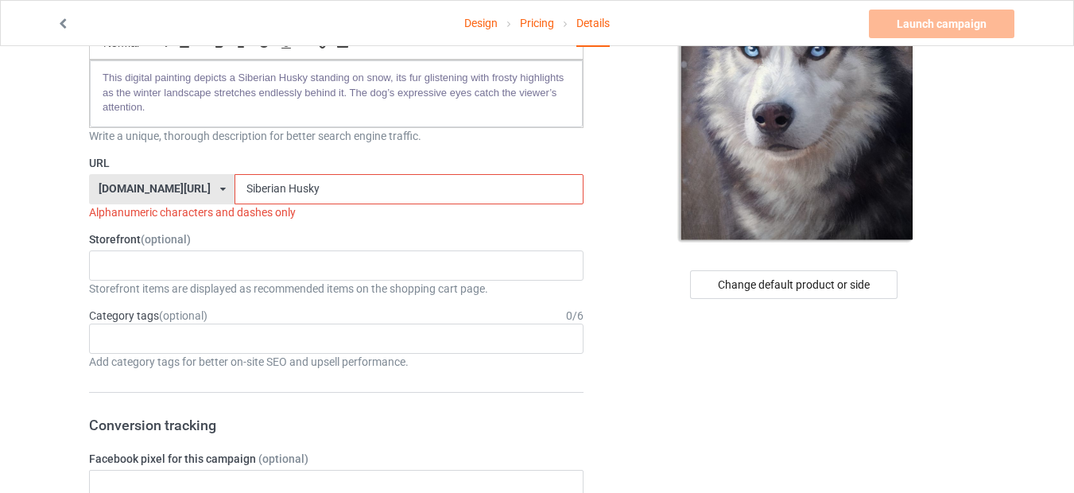
click at [235, 188] on input "Siberian Husky" at bounding box center [409, 189] width 348 height 30
click at [235, 185] on input "Siberian Husky" at bounding box center [409, 189] width 348 height 30
drag, startPoint x: 297, startPoint y: 213, endPoint x: 88, endPoint y: 214, distance: 209.1
copy div "Alphanumeric characters and dashes only"
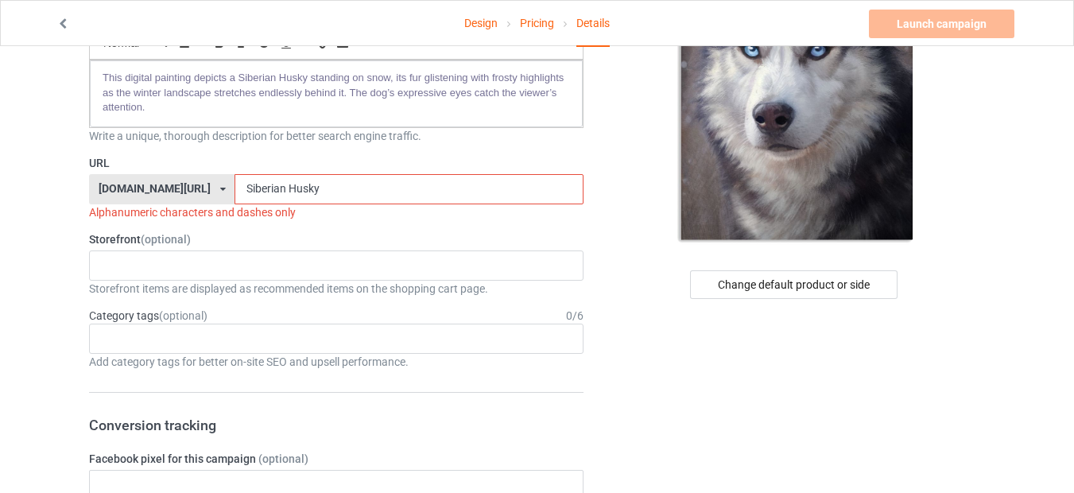
click at [235, 188] on input "Siberian Husky" at bounding box center [409, 189] width 348 height 30
click at [237, 189] on input "siberian Husky" at bounding box center [409, 189] width 348 height 30
drag, startPoint x: 286, startPoint y: 190, endPoint x: 139, endPoint y: 188, distance: 147.1
click at [139, 188] on div "[DOMAIN_NAME][URL] [DOMAIN_NAME][URL] 587d0d41cee36fd012c64a69 siberianhusky" at bounding box center [336, 189] width 494 height 30
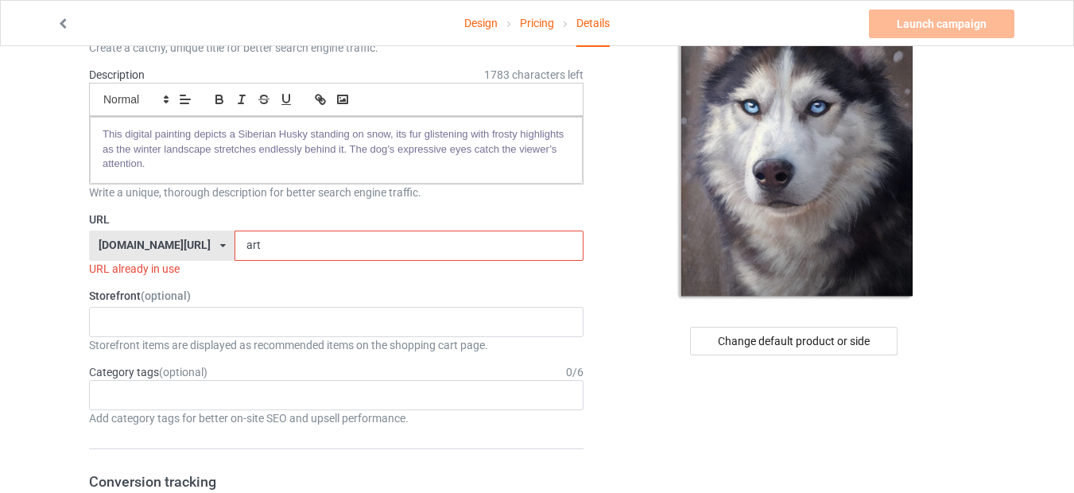
scroll to position [0, 0]
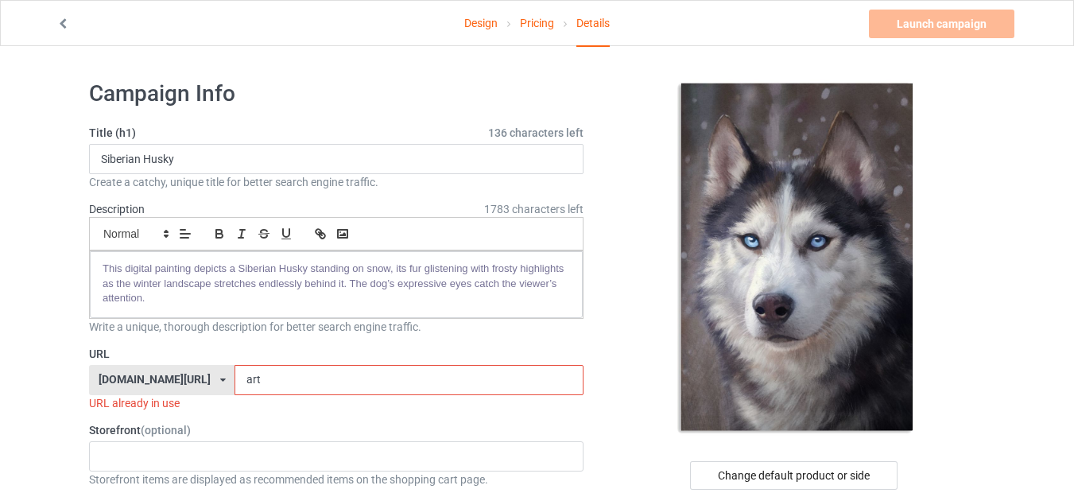
click at [242, 378] on input "art" at bounding box center [409, 380] width 348 height 30
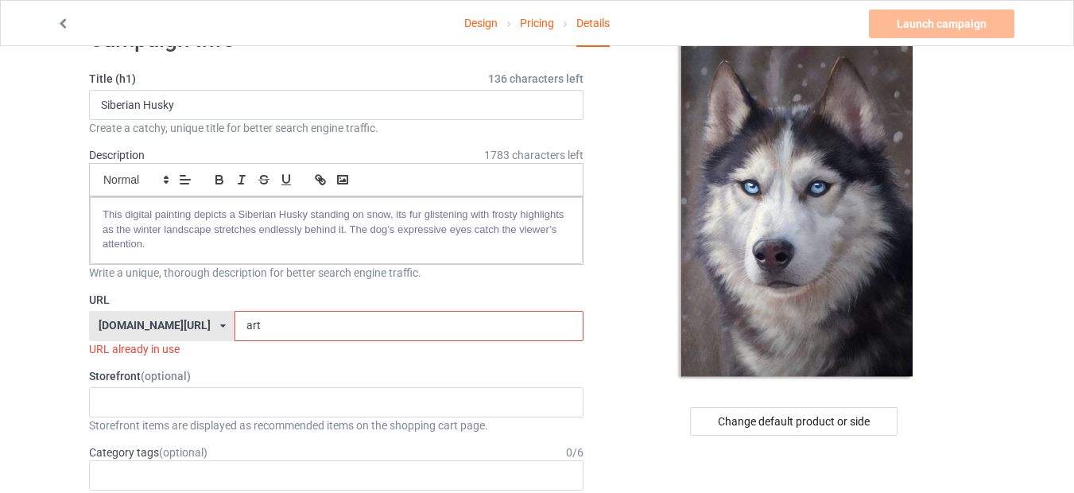
scroll to position [95, 0]
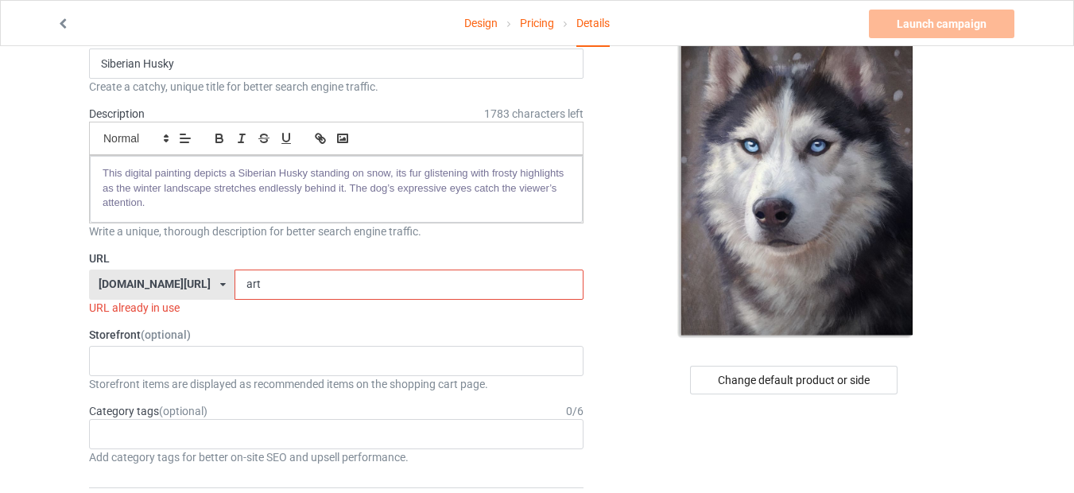
drag, startPoint x: 228, startPoint y: 287, endPoint x: 145, endPoint y: 286, distance: 82.7
click at [145, 286] on div "[DOMAIN_NAME][URL] [DOMAIN_NAME][URL] 587d0d41cee36fd012c64a69 art" at bounding box center [336, 284] width 494 height 30
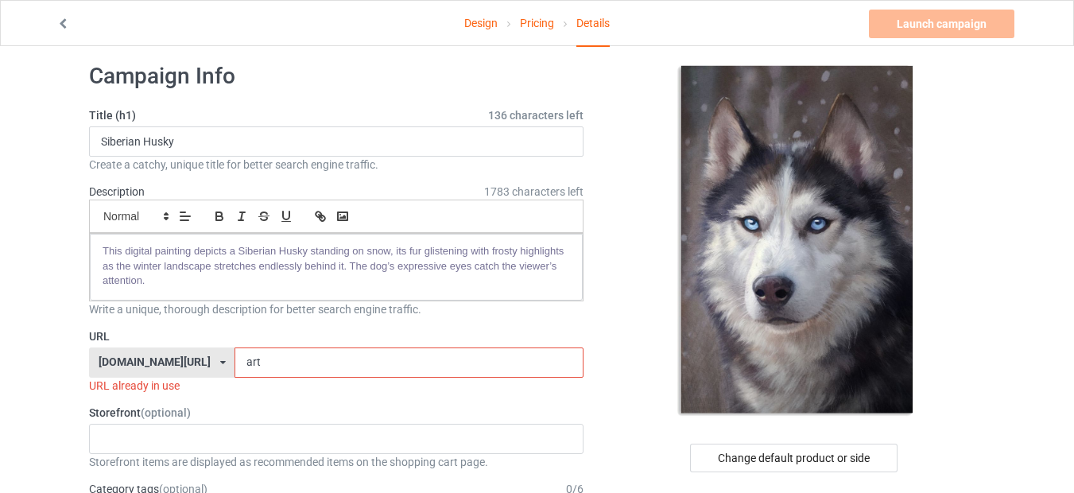
scroll to position [0, 0]
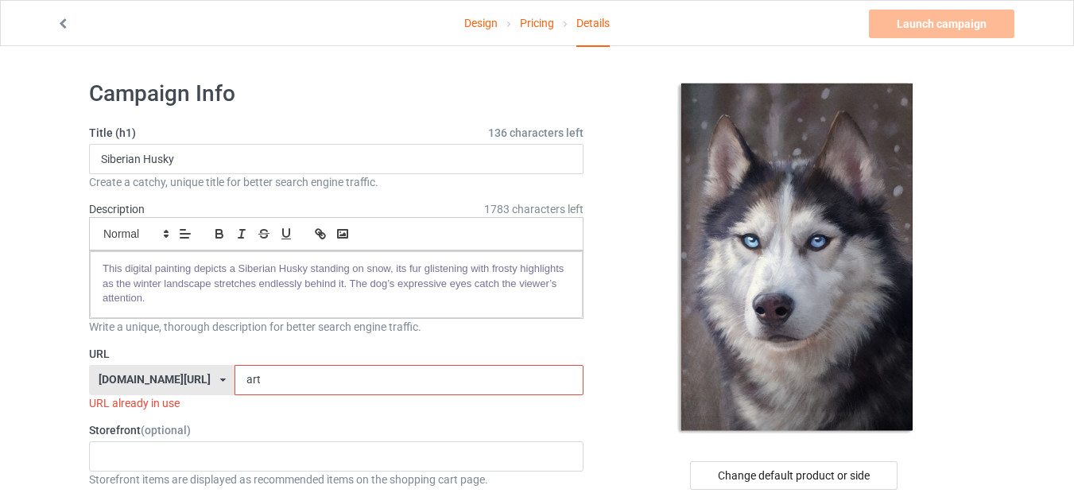
type input "art"
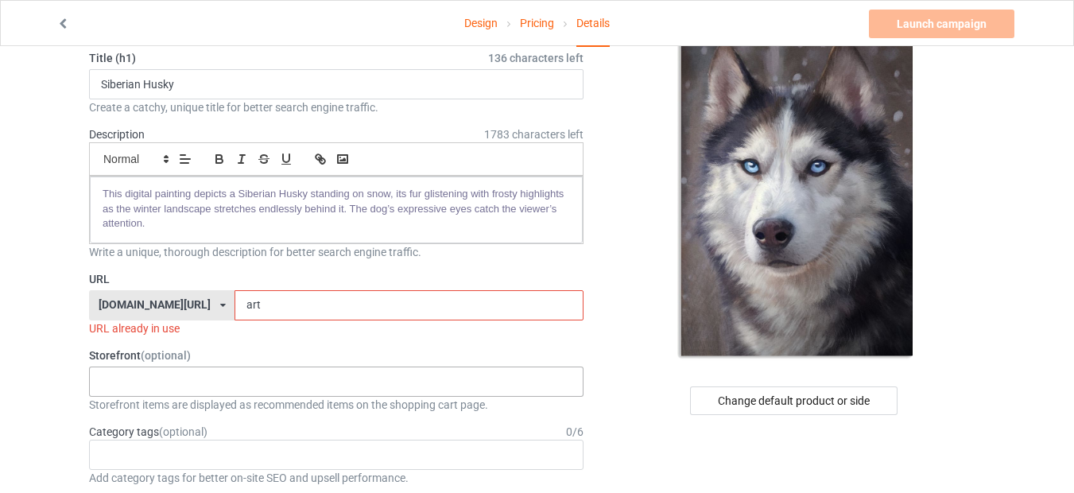
scroll to position [191, 0]
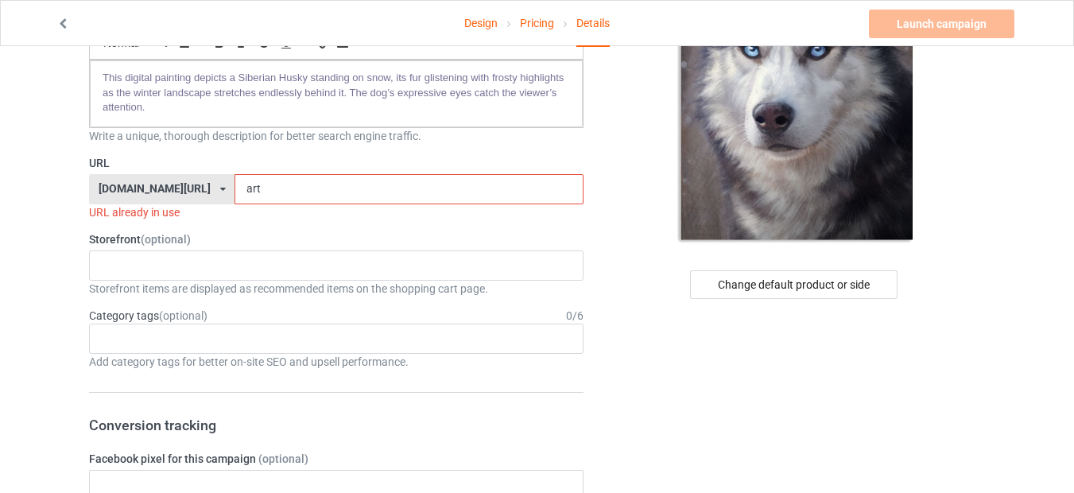
click at [244, 186] on input "art" at bounding box center [409, 189] width 348 height 30
drag, startPoint x: 242, startPoint y: 186, endPoint x: 107, endPoint y: 186, distance: 135.1
click at [107, 186] on div "[DOMAIN_NAME][URL] [DOMAIN_NAME][URL] 587d0d41cee36fd012c64a69 art" at bounding box center [336, 189] width 494 height 30
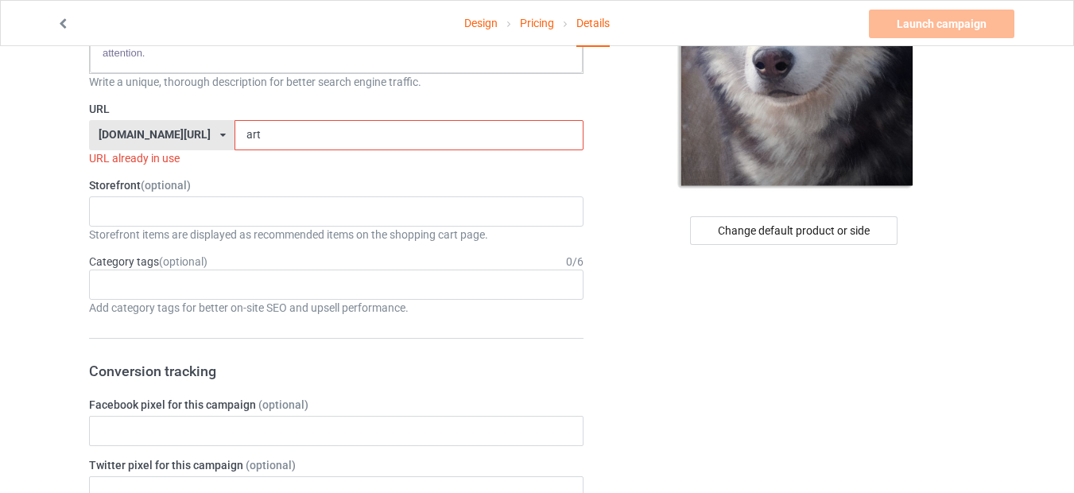
scroll to position [286, 0]
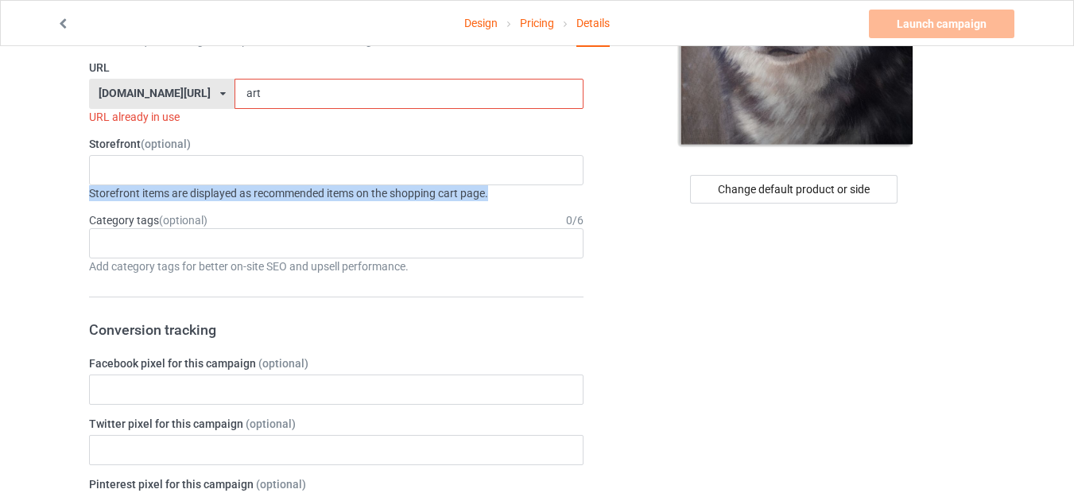
drag, startPoint x: 91, startPoint y: 191, endPoint x: 511, endPoint y: 188, distance: 419.7
click at [511, 188] on div "Storefront items are displayed as recommended items on the shopping cart page." at bounding box center [336, 193] width 494 height 16
copy div "Storefront items are displayed as recommended items on the shopping cart page."
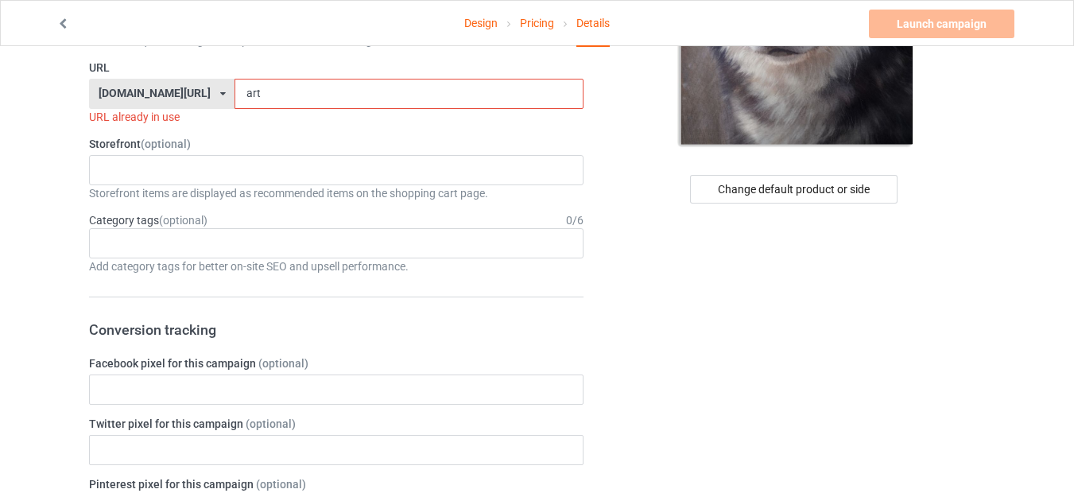
click at [229, 165] on div "No result found" at bounding box center [336, 170] width 494 height 30
click at [224, 163] on div "No result found" at bounding box center [336, 170] width 494 height 30
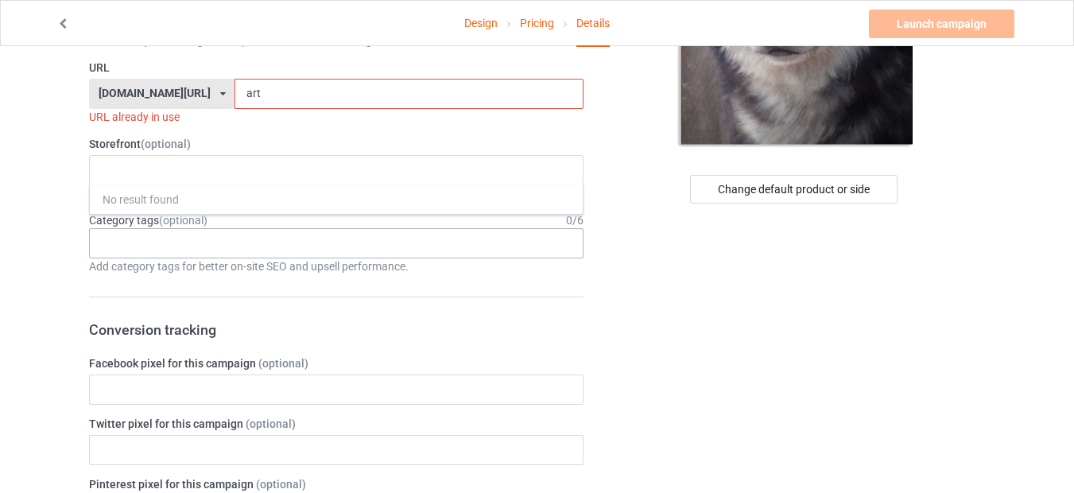
click at [157, 245] on div "Age > [DEMOGRAPHIC_DATA] > 1 Age > [DEMOGRAPHIC_DATA] Months > 1 Month Age > [D…" at bounding box center [336, 243] width 494 height 30
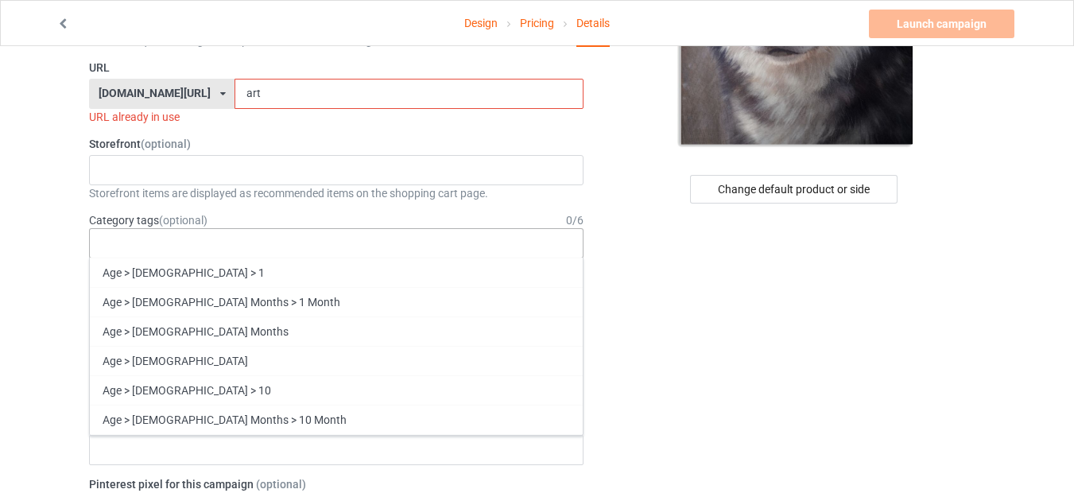
click at [159, 240] on div "Age > [DEMOGRAPHIC_DATA] > 1 Age > [DEMOGRAPHIC_DATA] Months > 1 Month Age > [D…" at bounding box center [336, 243] width 494 height 30
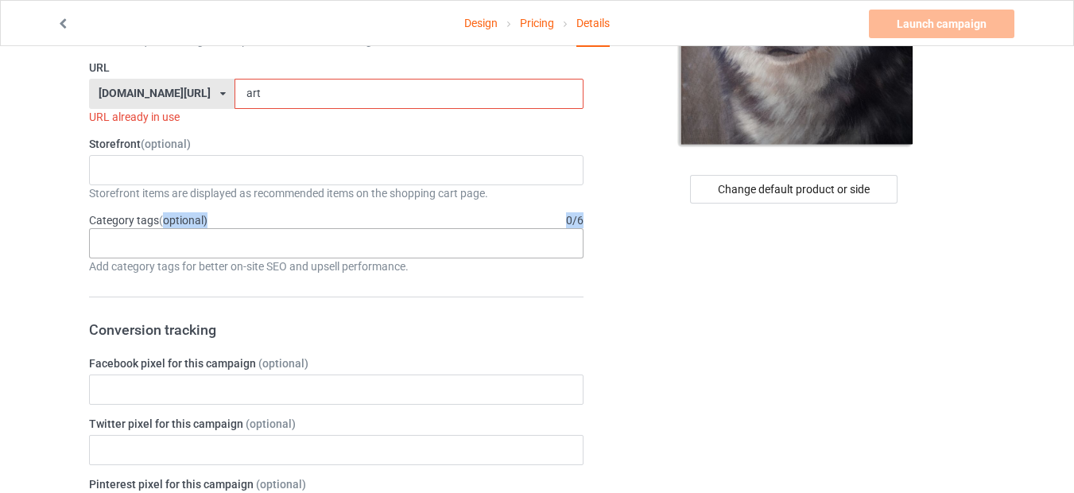
click at [161, 227] on div "Category tags (optional) 0 / 6 Age > [DEMOGRAPHIC_DATA] > 1 Age > [DEMOGRAPHIC_…" at bounding box center [336, 243] width 494 height 62
click at [157, 240] on div "Age > [DEMOGRAPHIC_DATA] > 1 Age > [DEMOGRAPHIC_DATA] Months > 1 Month Age > [D…" at bounding box center [336, 243] width 494 height 30
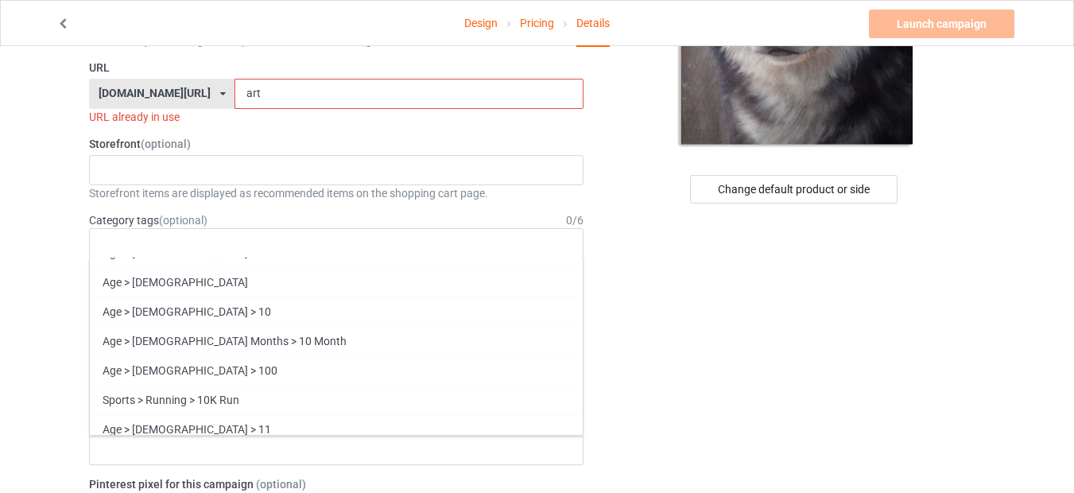
scroll to position [0, 0]
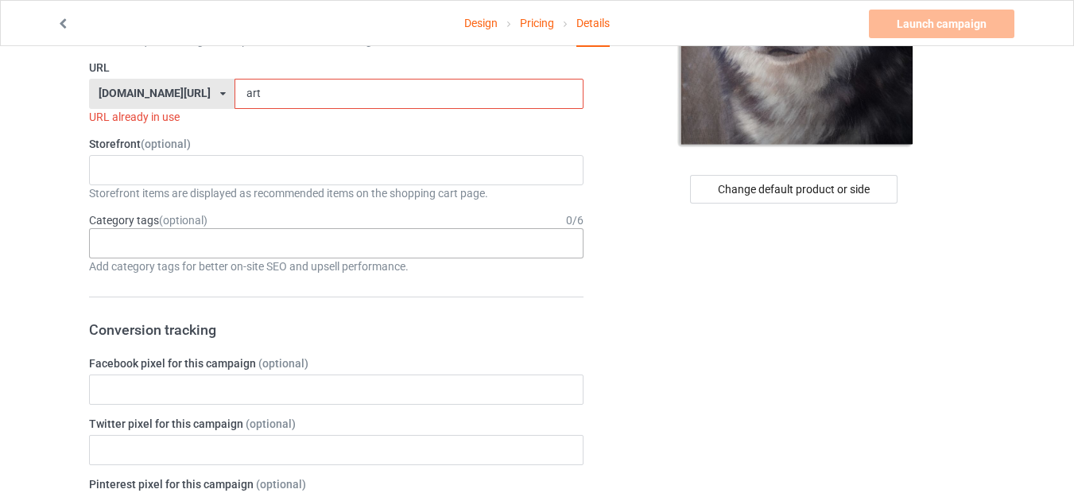
click at [125, 241] on input "text" at bounding box center [113, 243] width 25 height 14
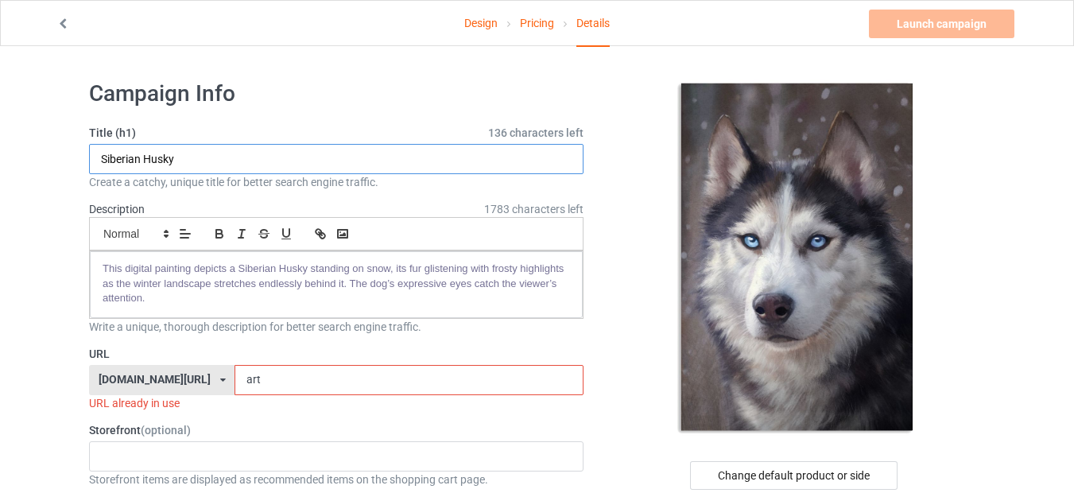
drag, startPoint x: 182, startPoint y: 153, endPoint x: 56, endPoint y: 155, distance: 126.4
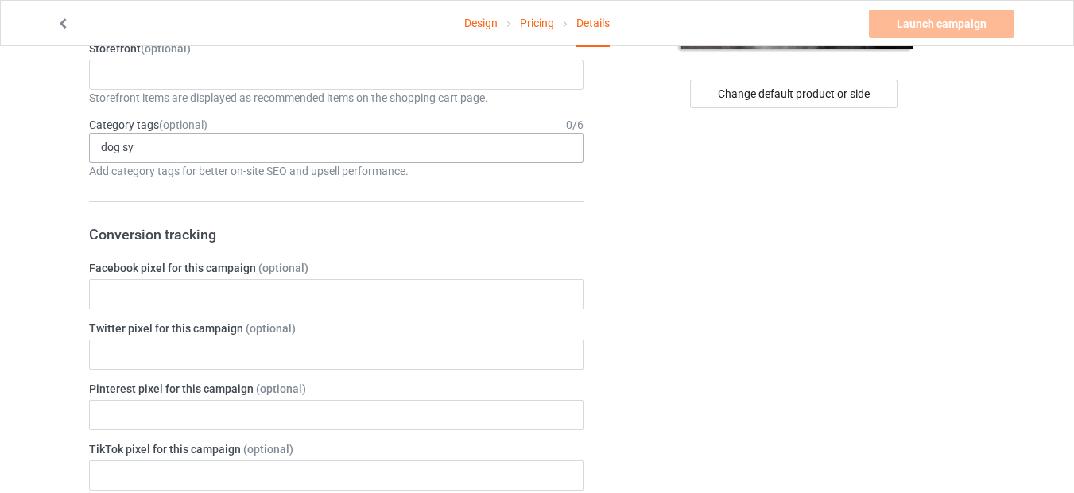
scroll to position [286, 0]
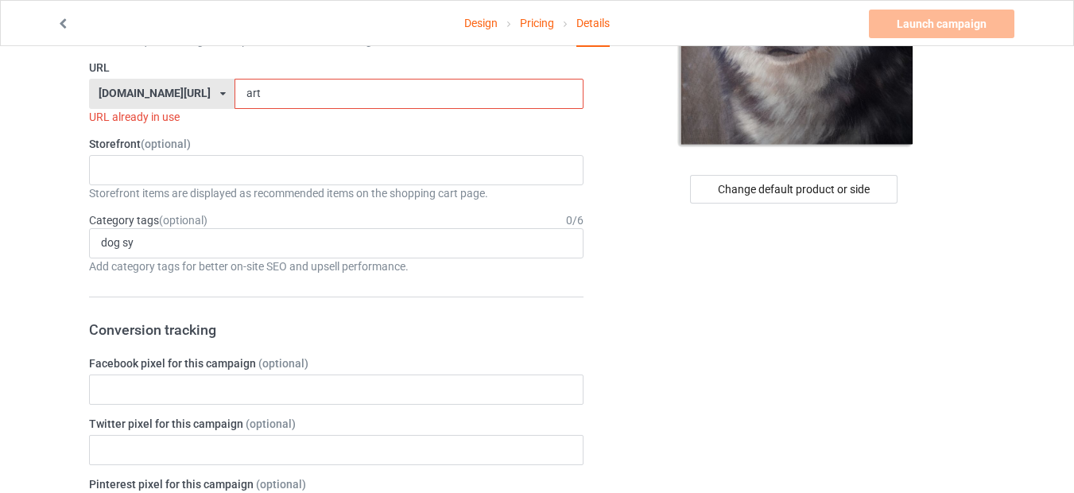
drag, startPoint x: 141, startPoint y: 233, endPoint x: 0, endPoint y: 234, distance: 141.5
drag, startPoint x: 138, startPoint y: 242, endPoint x: 77, endPoint y: 242, distance: 60.4
paste input "Siberian Husk"
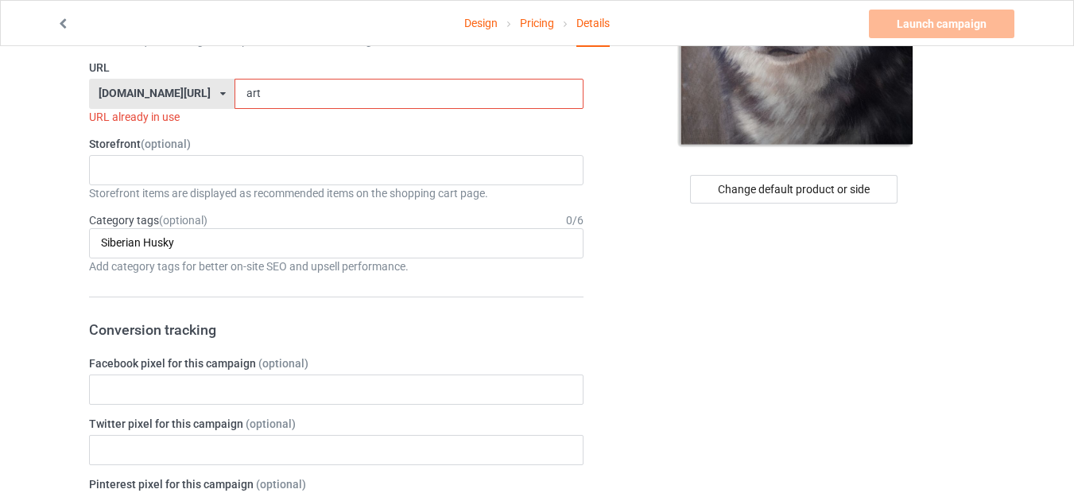
scroll to position [0, 0]
type input "Siberian Husky"
click at [205, 243] on div "Siberian Husky Animals > Dog Breeds > Siberian Husky 1 1 Month 1-12 Months 1-19…" at bounding box center [336, 243] width 494 height 30
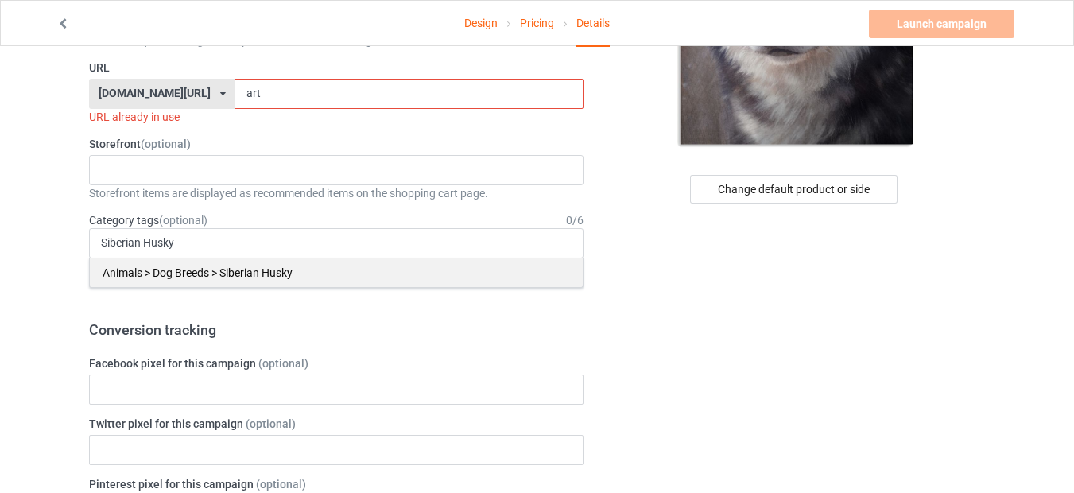
click at [230, 273] on div "Animals > Dog Breeds > Siberian Husky" at bounding box center [336, 272] width 493 height 29
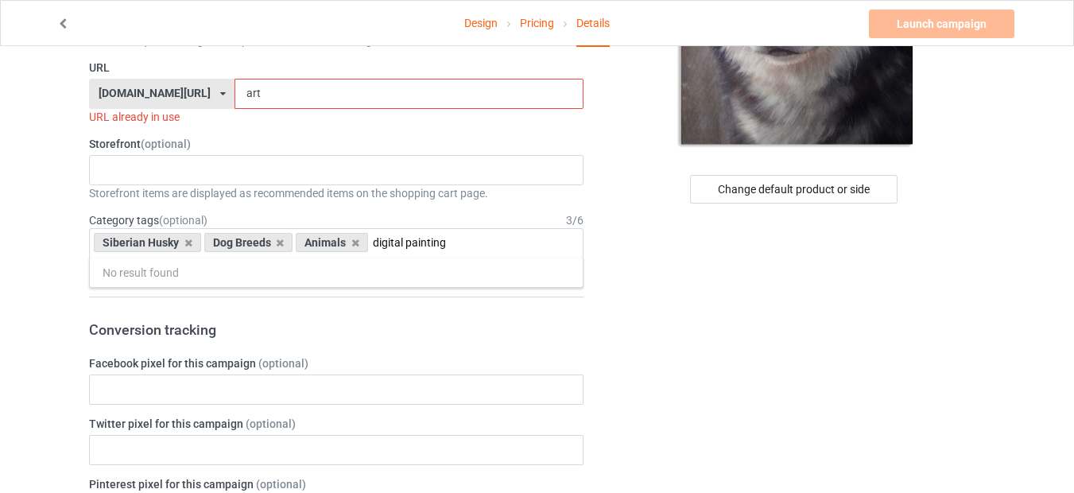
type input "digital painting"
drag, startPoint x: 453, startPoint y: 247, endPoint x: 372, endPoint y: 241, distance: 81.3
click at [373, 241] on input "digital painting" at bounding box center [430, 243] width 114 height 14
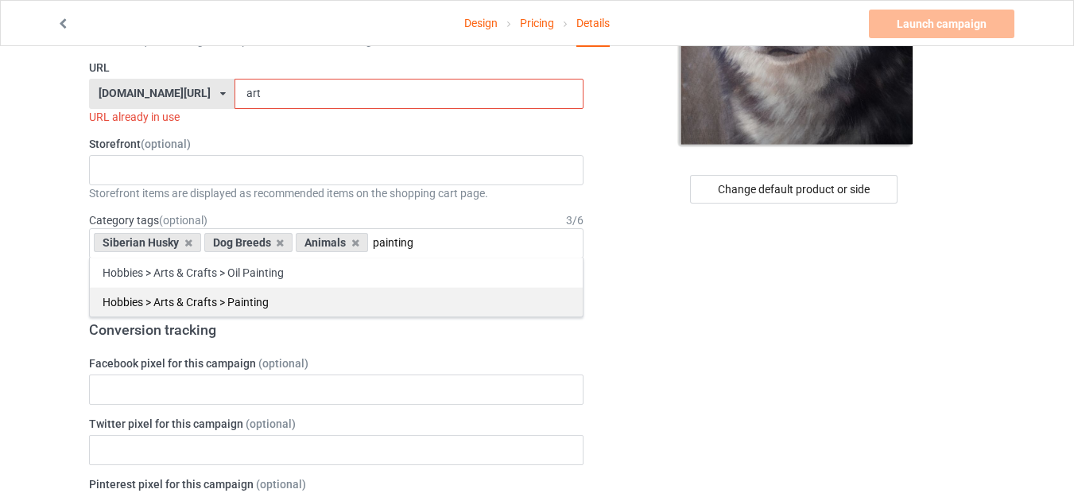
type input "painting"
click at [266, 303] on div "Hobbies > Arts & Crafts > Painting" at bounding box center [336, 301] width 493 height 29
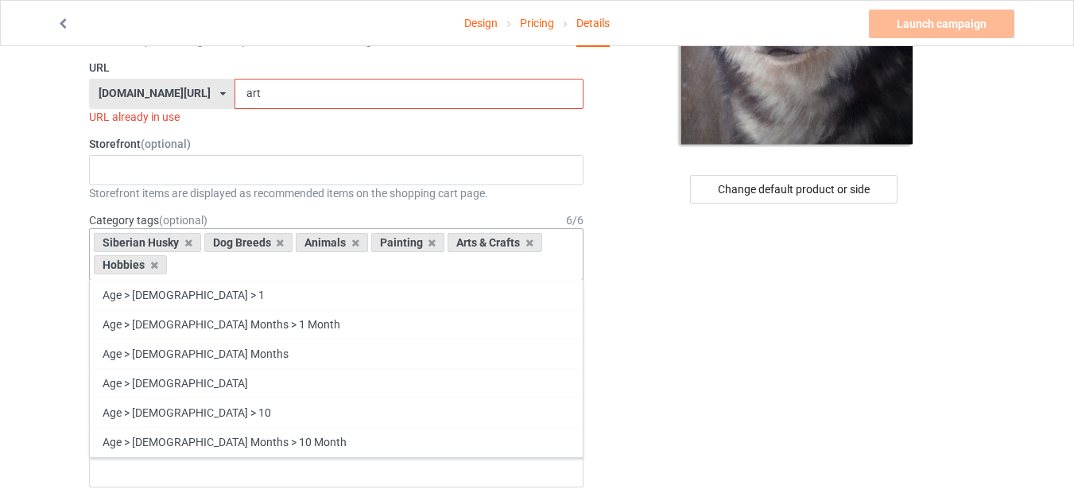
click at [261, 275] on div "Siberian Husky Dog Breeds Animals Painting Arts & Crafts Hobbies Age > [DEMOGRA…" at bounding box center [336, 254] width 494 height 52
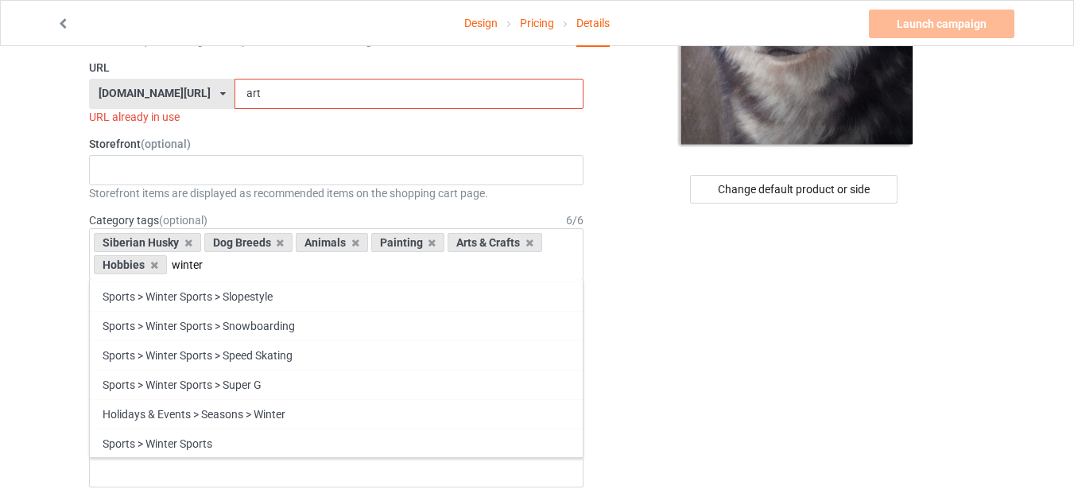
scroll to position [323, 0]
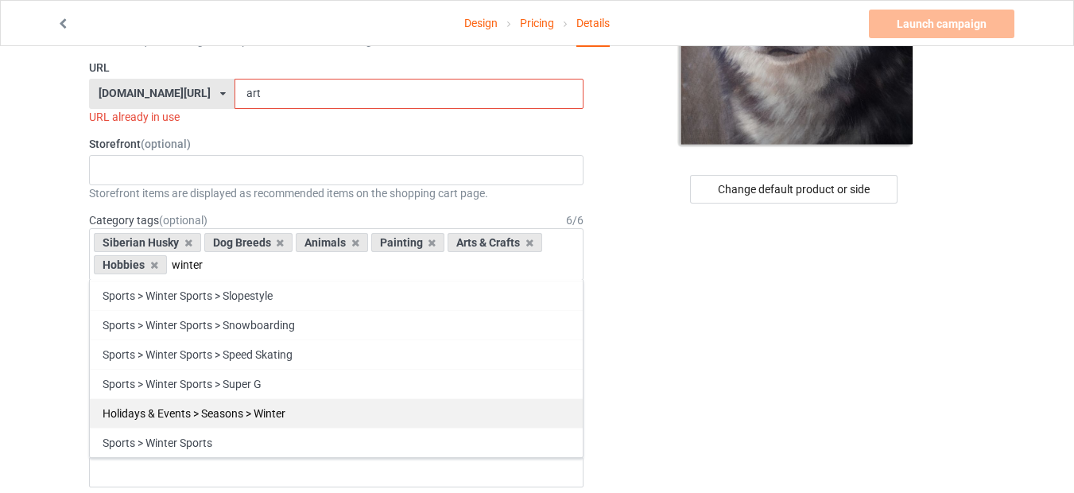
type input "winter"
click at [258, 421] on div "Holidays & Events > Seasons > Winter" at bounding box center [336, 412] width 493 height 29
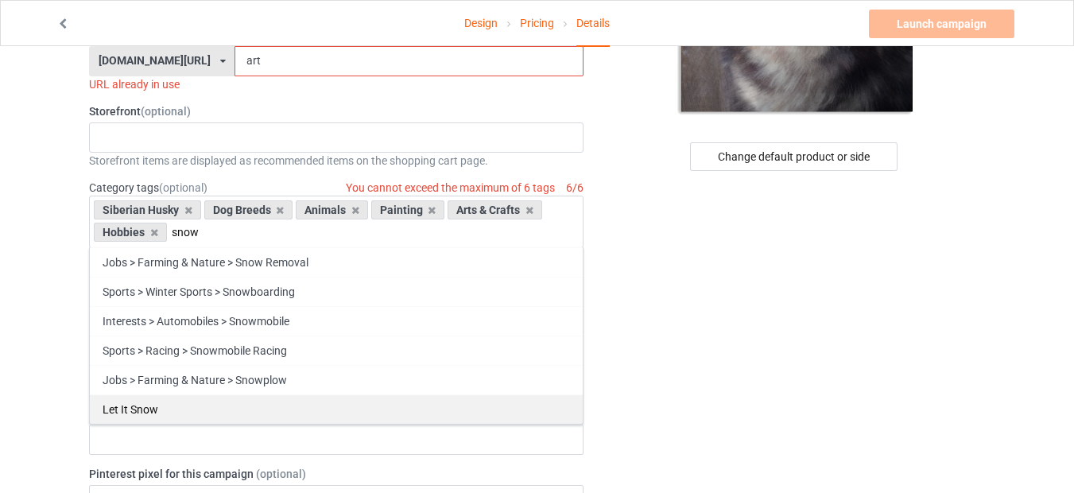
scroll to position [286, 0]
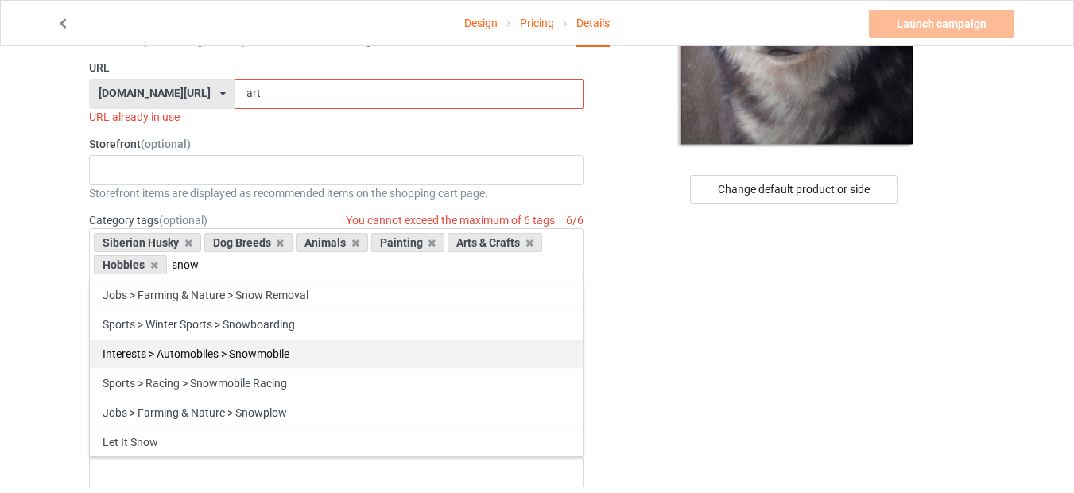
type input "snow"
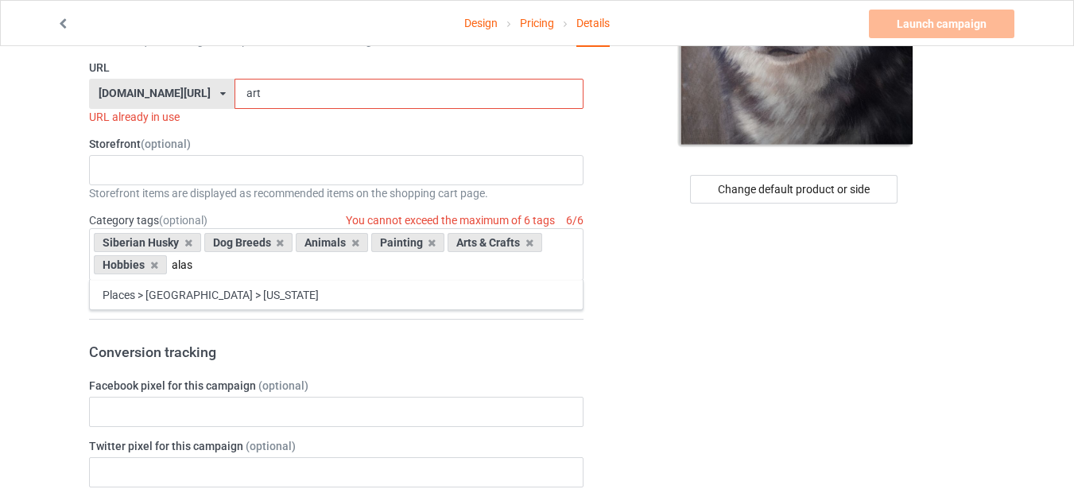
scroll to position [0, 0]
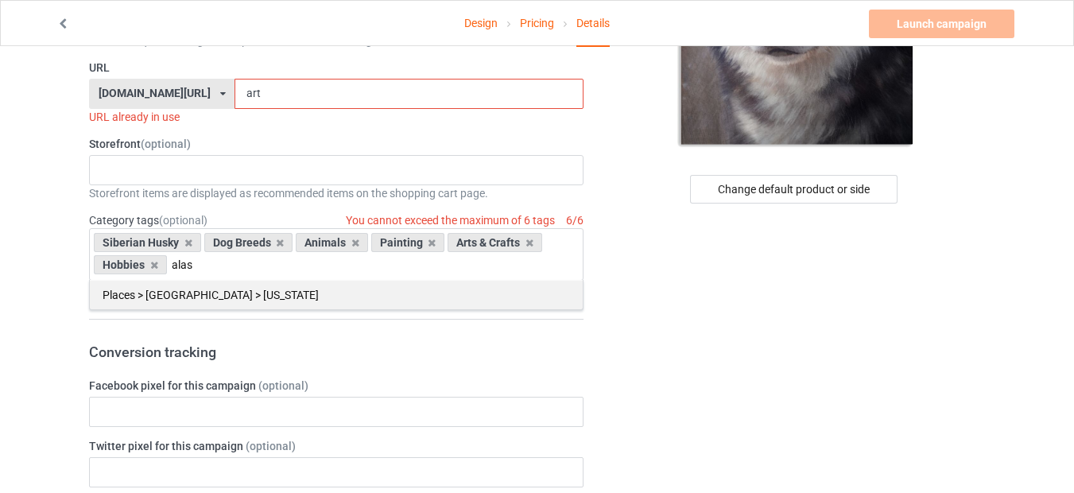
type input "alas"
click at [207, 303] on div "Places > [GEOGRAPHIC_DATA] > [US_STATE]" at bounding box center [336, 294] width 493 height 29
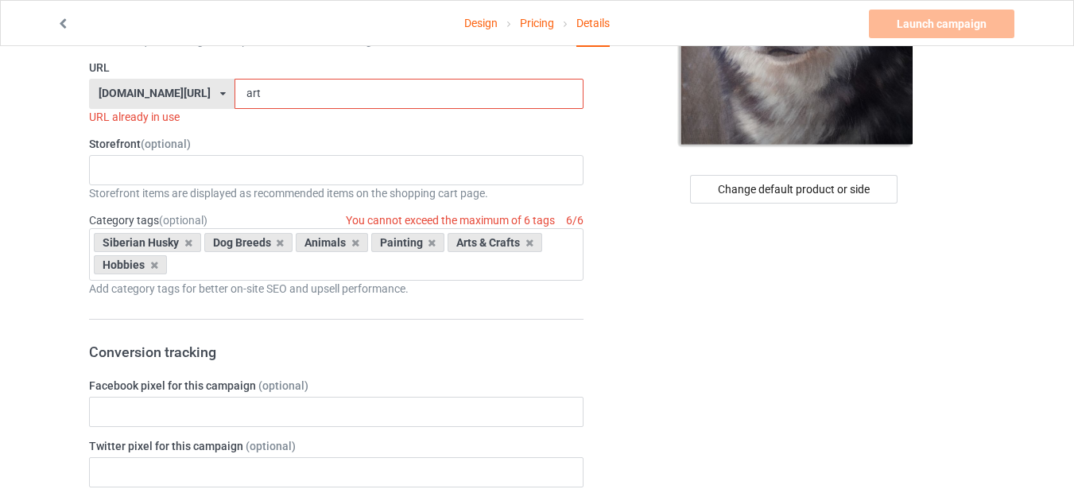
scroll to position [382, 0]
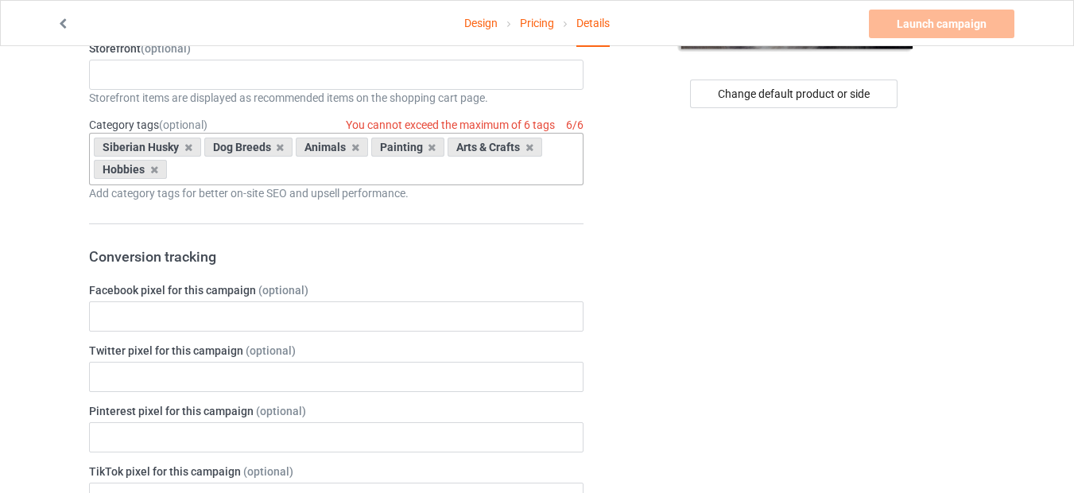
click at [220, 177] on div "Siberian Husky Dog Breeds Animals Painting Arts & Crafts Hobbies Age > [DEMOGRA…" at bounding box center [336, 159] width 494 height 52
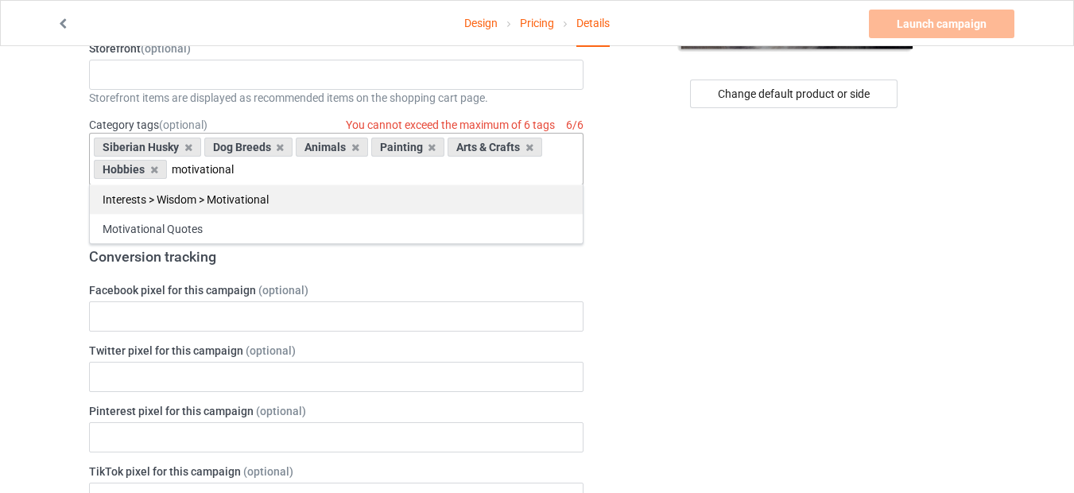
type input "motivational"
click at [239, 203] on div "Interests > Wisdom > Motivational" at bounding box center [336, 198] width 493 height 29
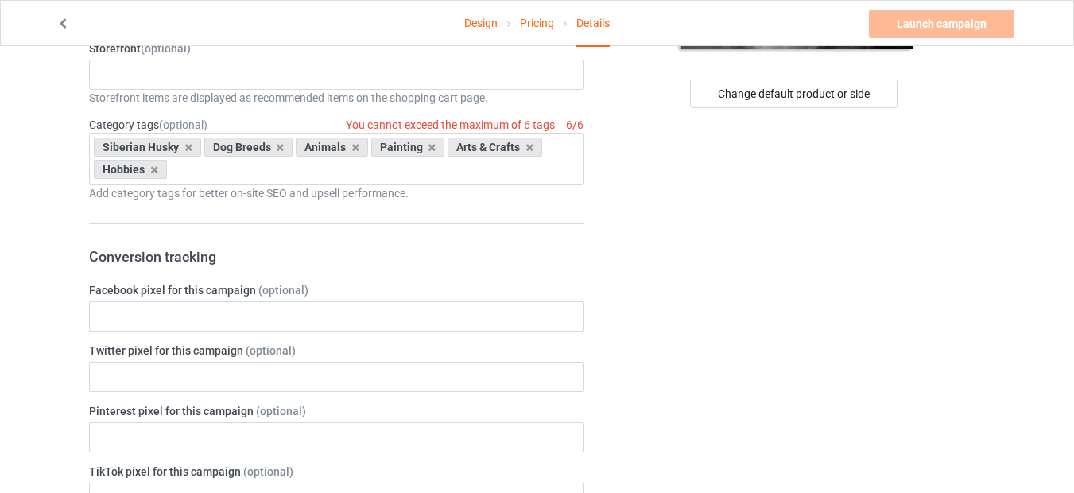
click at [428, 149] on icon at bounding box center [432, 147] width 8 height 10
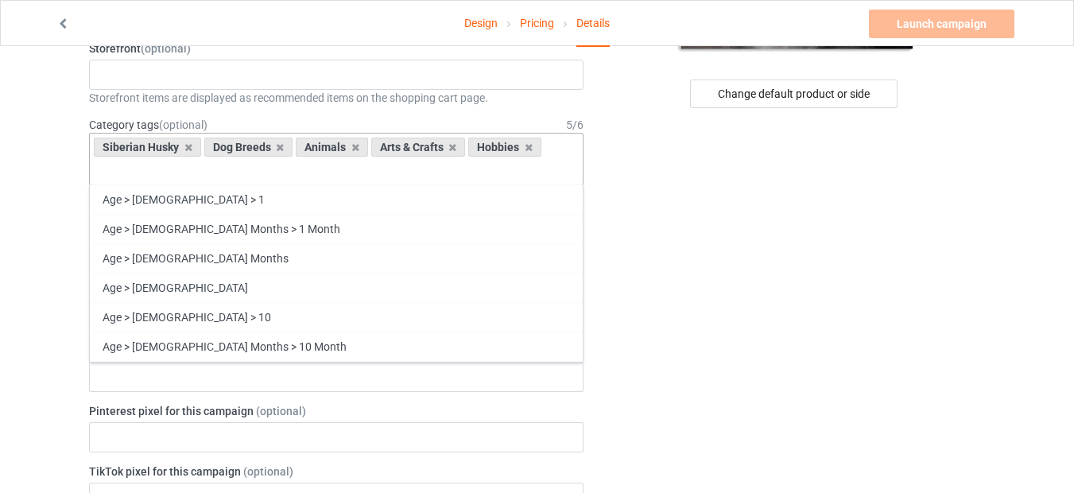
type input "e"
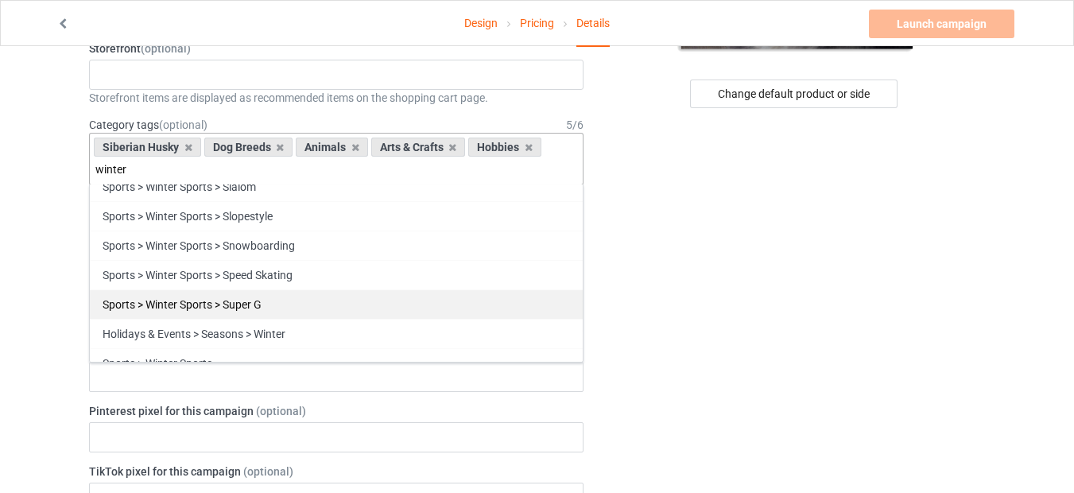
scroll to position [323, 0]
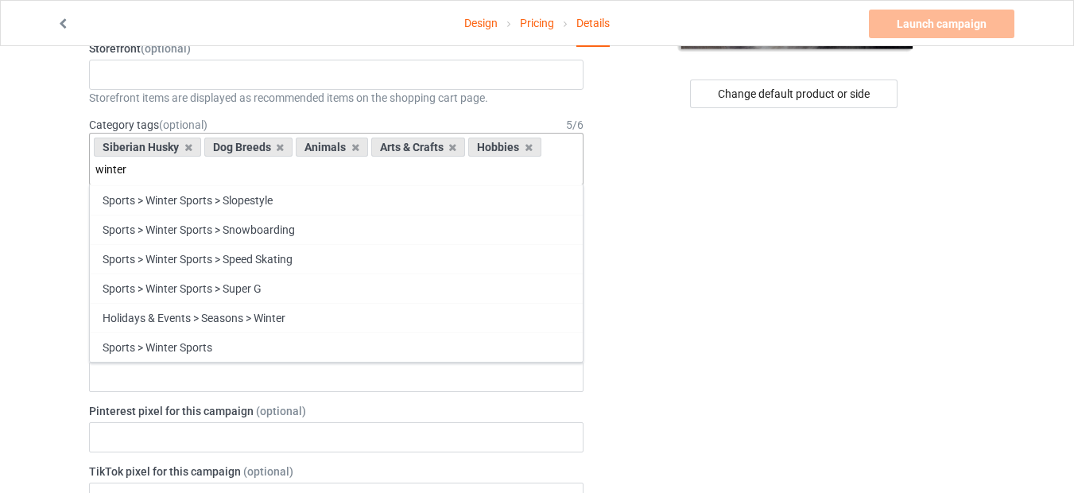
click at [106, 172] on input "winter" at bounding box center [120, 170] width 51 height 14
drag, startPoint x: 138, startPoint y: 166, endPoint x: 31, endPoint y: 165, distance: 107.3
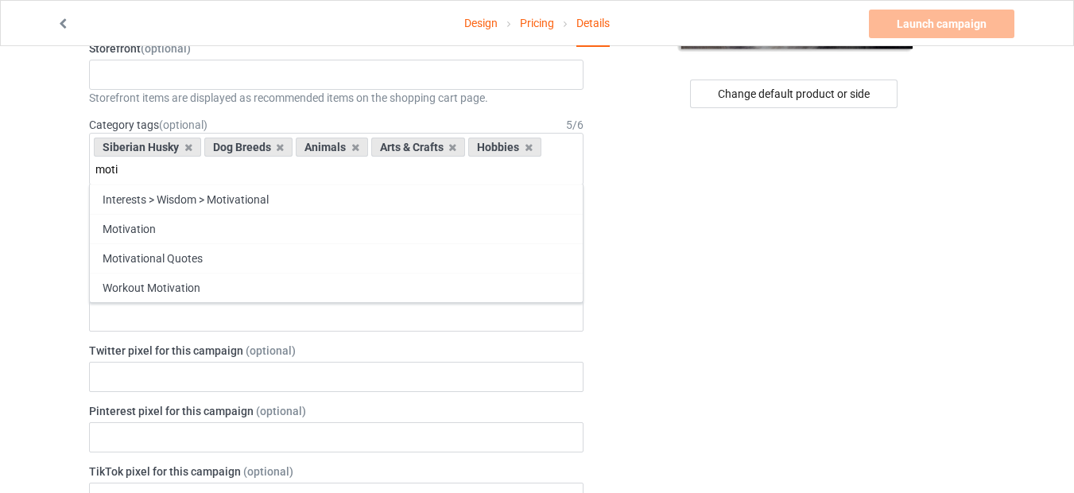
scroll to position [0, 0]
type input "motiv"
drag, startPoint x: 122, startPoint y: 173, endPoint x: 38, endPoint y: 172, distance: 84.3
click at [165, 172] on div "Siberian Husky Dog Breeds Animals Arts & Crafts Hobbies motiv Interests > Wisdo…" at bounding box center [336, 159] width 494 height 52
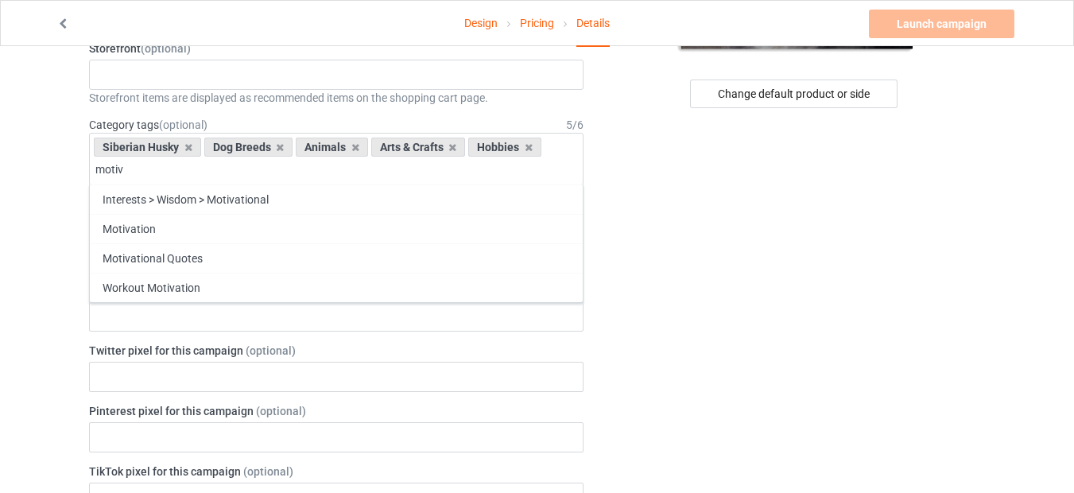
drag, startPoint x: 150, startPoint y: 169, endPoint x: 67, endPoint y: 167, distance: 83.5
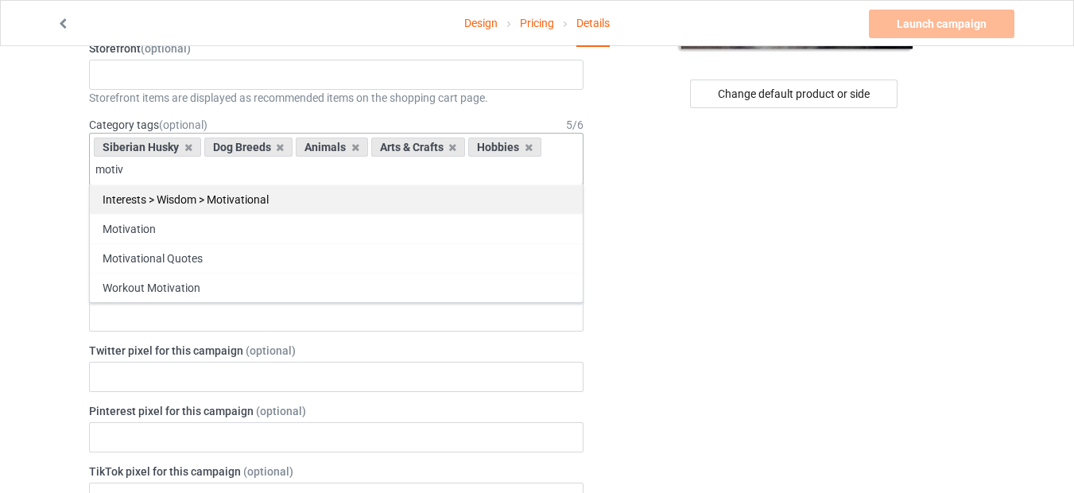
click at [219, 199] on div "Interests > Wisdom > Motivational" at bounding box center [336, 198] width 493 height 29
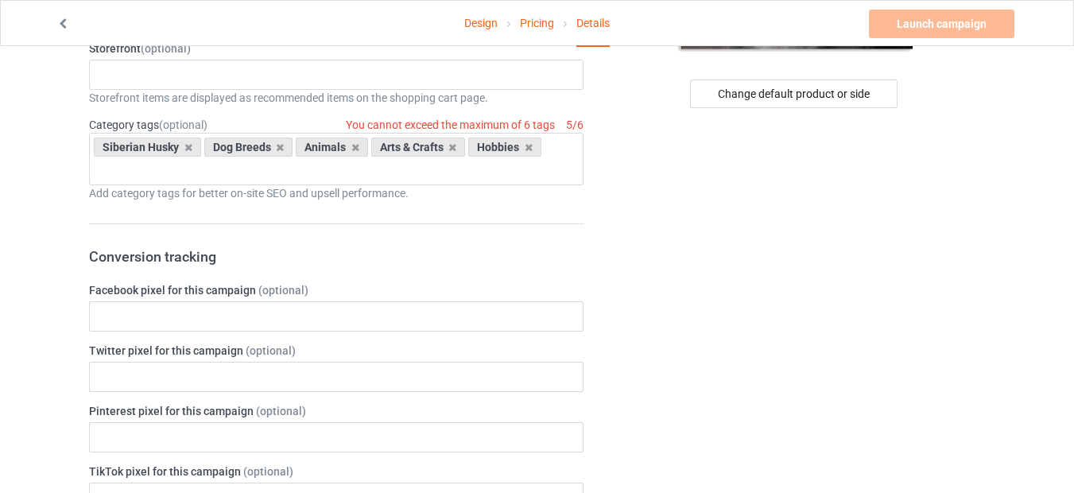
click at [196, 209] on form "Title (h1) 136 characters left Siberian Husky Create a catchy, unique title for…" at bounding box center [336, 483] width 494 height 1480
click at [198, 193] on div "Add category tags for better on-site SEO and upsell performance." at bounding box center [336, 193] width 494 height 16
click at [196, 174] on div "Siberian Husky Dog Breeds Animals Arts & Crafts Hobbies Age > [DEMOGRAPHIC_DATA…" at bounding box center [336, 159] width 494 height 52
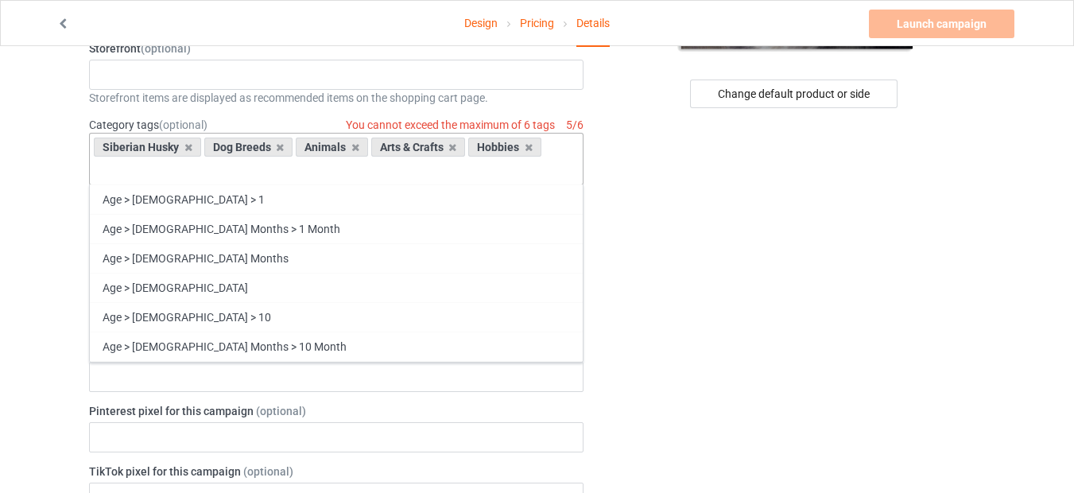
click at [197, 165] on div "Siberian Husky Dog Breeds Animals Arts & Crafts Hobbies Age > [DEMOGRAPHIC_DATA…" at bounding box center [336, 159] width 494 height 52
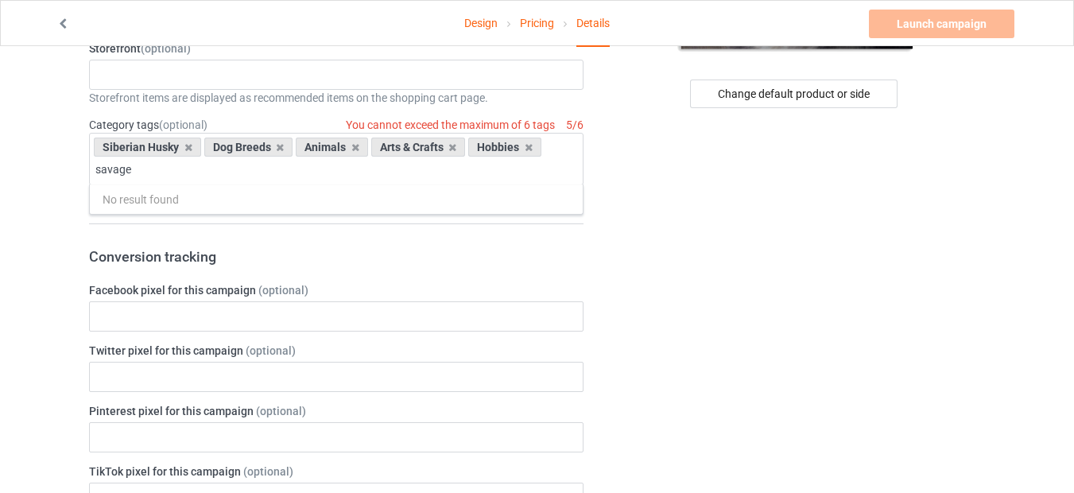
drag, startPoint x: 146, startPoint y: 172, endPoint x: 80, endPoint y: 163, distance: 66.7
click at [180, 173] on div "Siberian Husky Dog Breeds Animals Arts & Crafts Hobbies savage No result found …" at bounding box center [336, 159] width 494 height 52
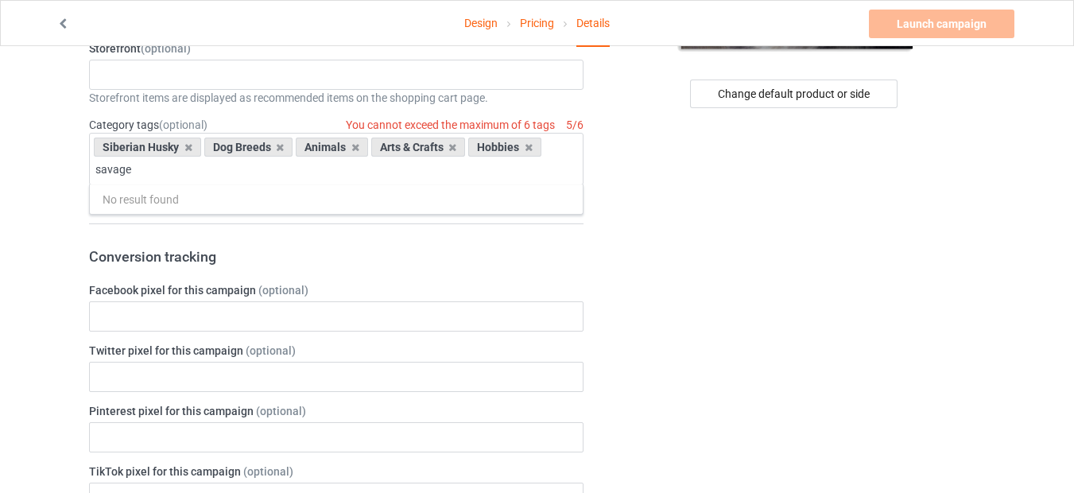
click at [228, 172] on div "Siberian Husky Dog Breeds Animals Arts & Crafts Hobbies savage No result found …" at bounding box center [336, 159] width 494 height 52
type input "savage"
drag, startPoint x: 135, startPoint y: 169, endPoint x: 64, endPoint y: 158, distance: 72.4
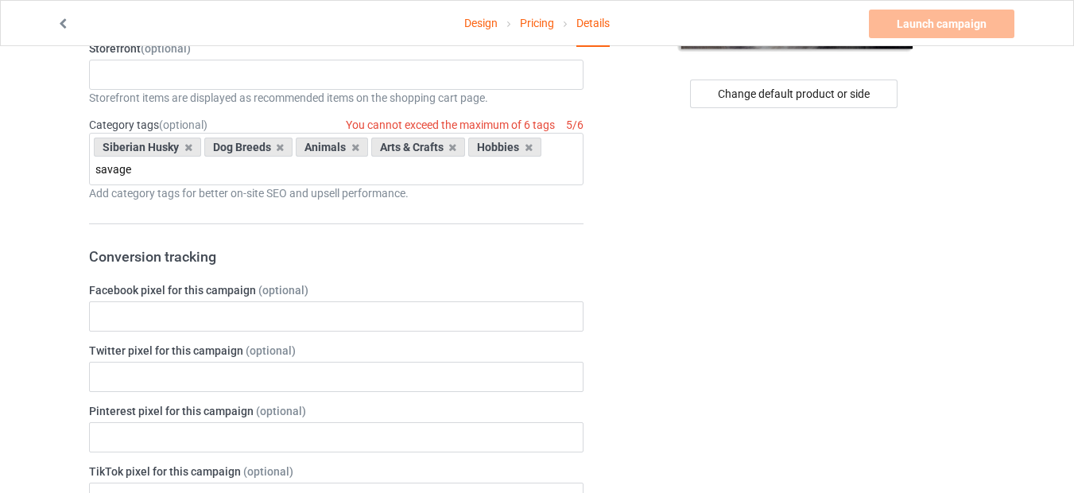
type input "a"
click at [557, 147] on div "Siberian Husky Dog Breeds Animals Arts & Crafts Hobbies Age > [DEMOGRAPHIC_DATA…" at bounding box center [336, 159] width 494 height 52
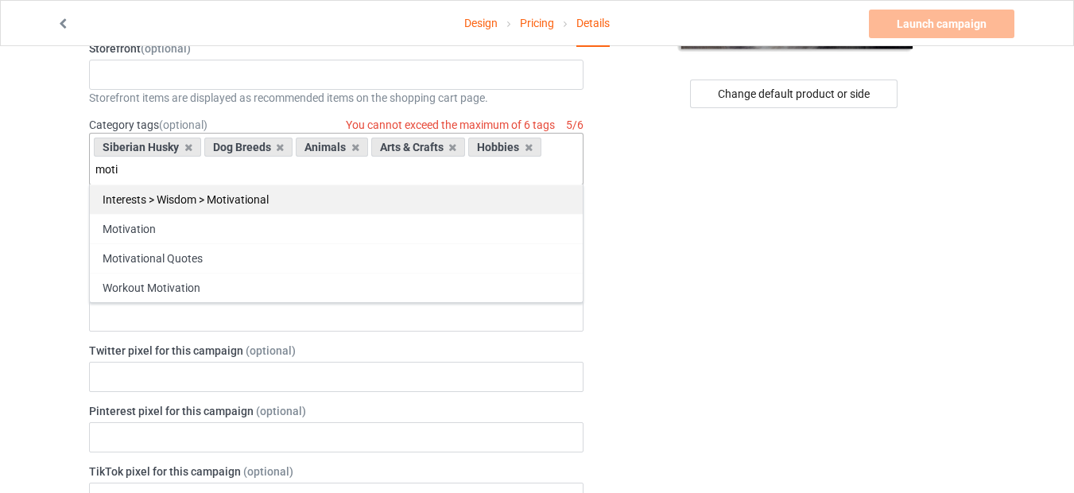
type input "moti"
click at [219, 204] on div "Interests > Wisdom > Motivational" at bounding box center [336, 198] width 493 height 29
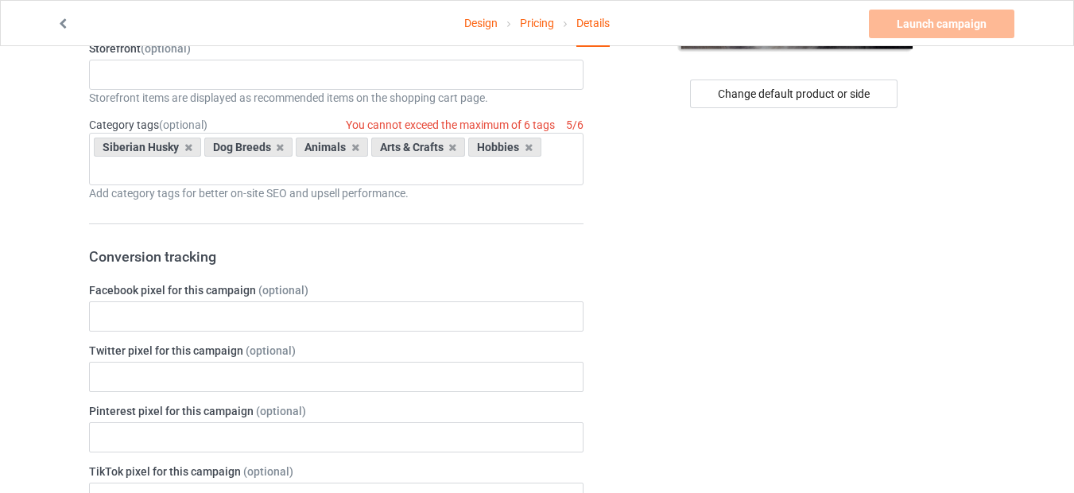
click at [130, 176] on div "Siberian Husky Dog Breeds Animals Arts & Crafts Hobbies Age > [DEMOGRAPHIC_DATA…" at bounding box center [336, 159] width 494 height 52
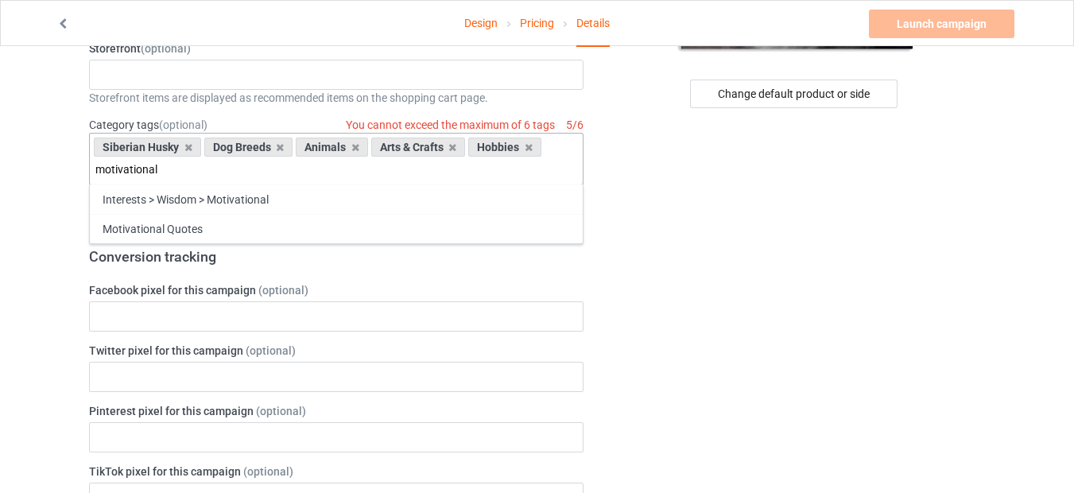
type input "motivational"
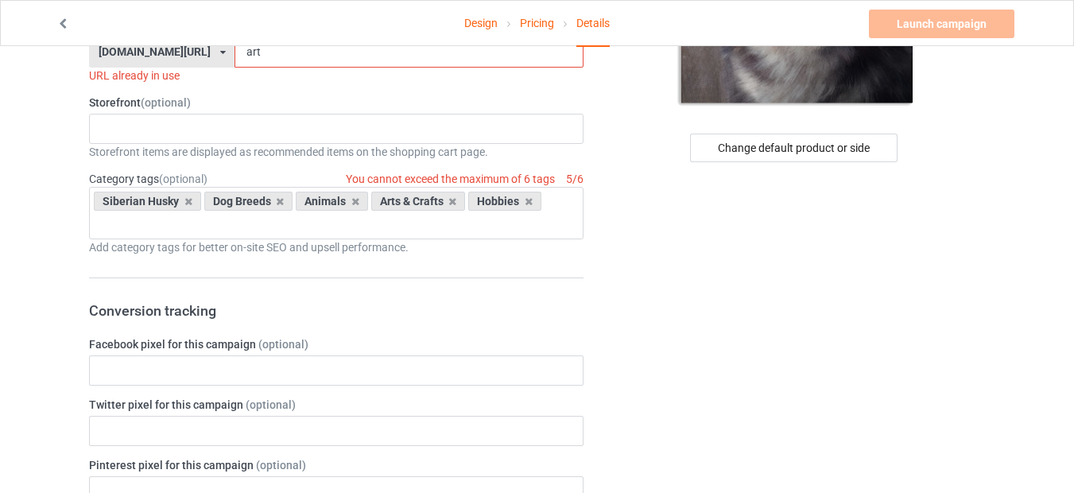
scroll to position [286, 0]
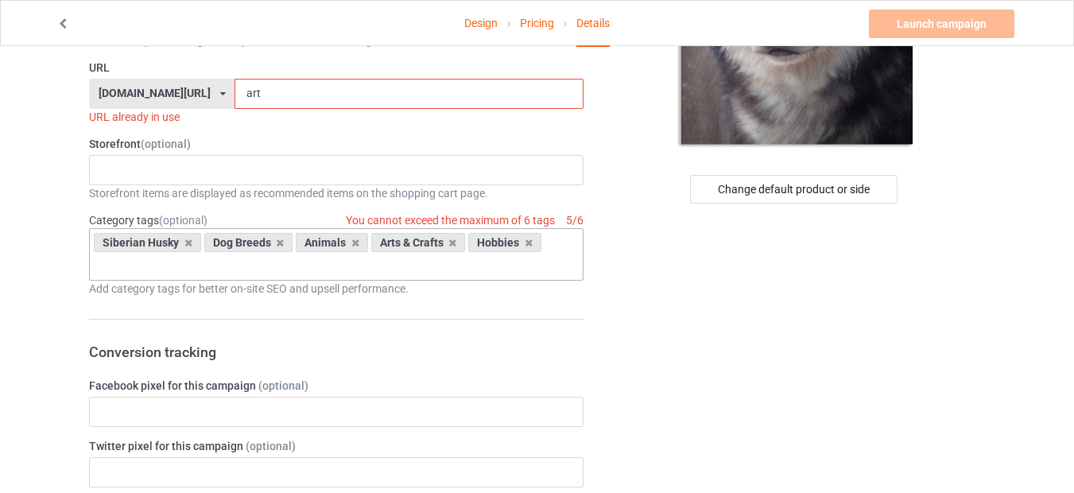
click at [230, 262] on div "Siberian Husky Dog Breeds Animals Arts & Crafts Hobbies Age > [DEMOGRAPHIC_DATA…" at bounding box center [336, 254] width 494 height 52
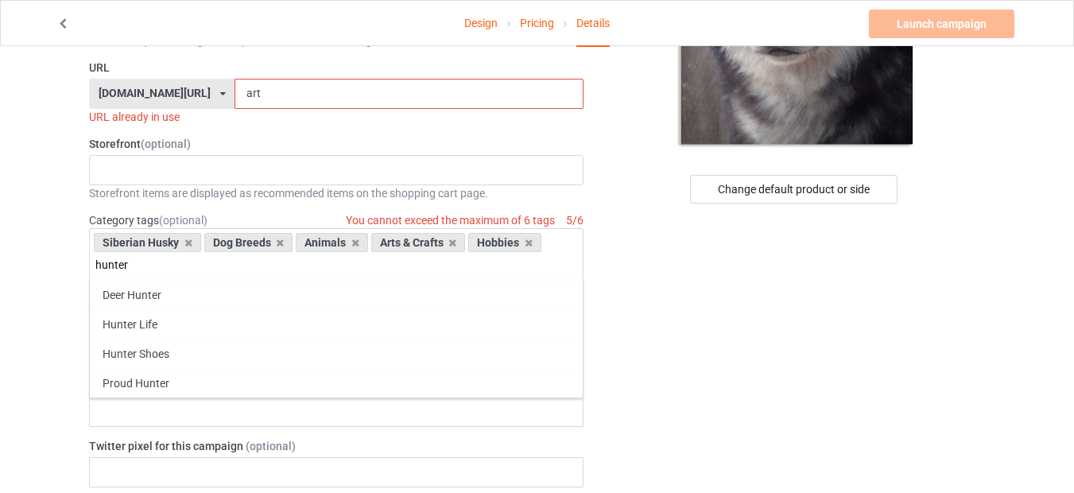
type input "hunter"
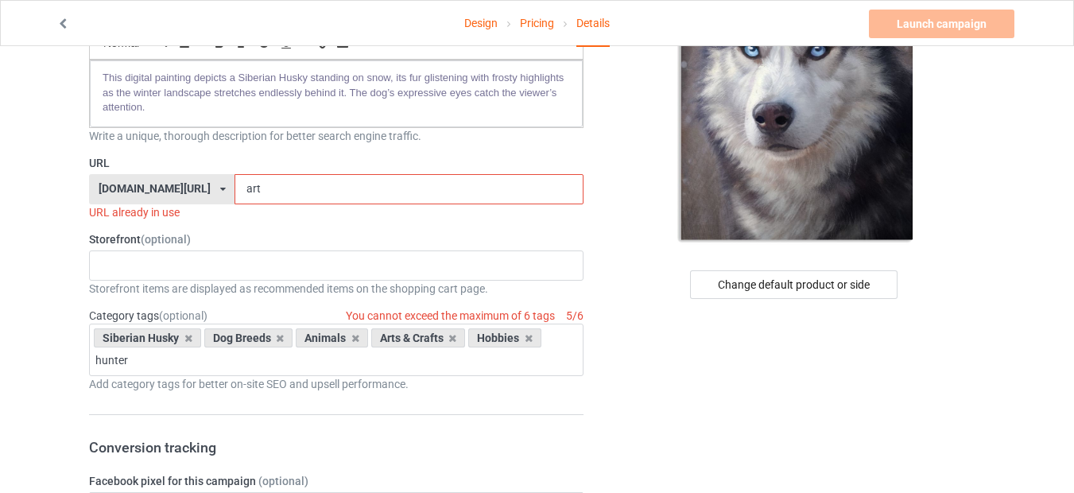
scroll to position [95, 0]
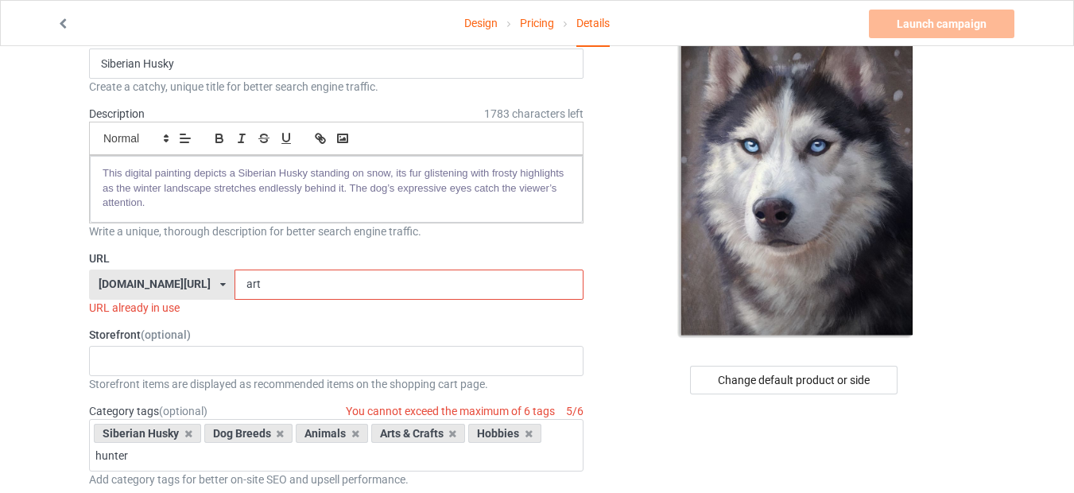
drag, startPoint x: 226, startPoint y: 281, endPoint x: 153, endPoint y: 281, distance: 72.3
click at [153, 281] on div "[DOMAIN_NAME][URL] [DOMAIN_NAME][URL] 587d0d41cee36fd012c64a69 art" at bounding box center [336, 284] width 494 height 30
paste input "wesome worlds"
click at [250, 290] on input "awesome worlds" at bounding box center [409, 284] width 348 height 30
click at [248, 283] on input "awesome worlds" at bounding box center [409, 284] width 348 height 30
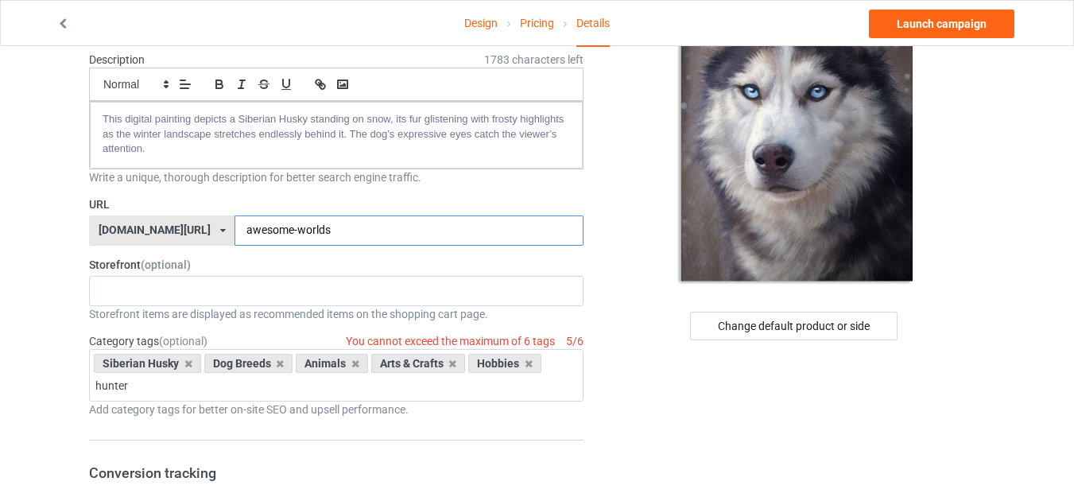
scroll to position [191, 0]
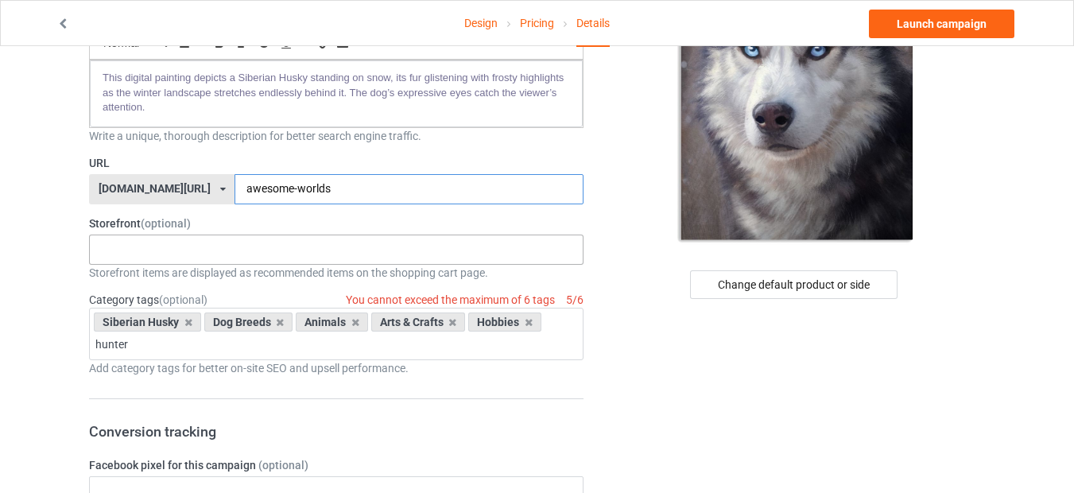
type input "awesome-worlds"
click at [175, 254] on div "No result found" at bounding box center [336, 250] width 494 height 30
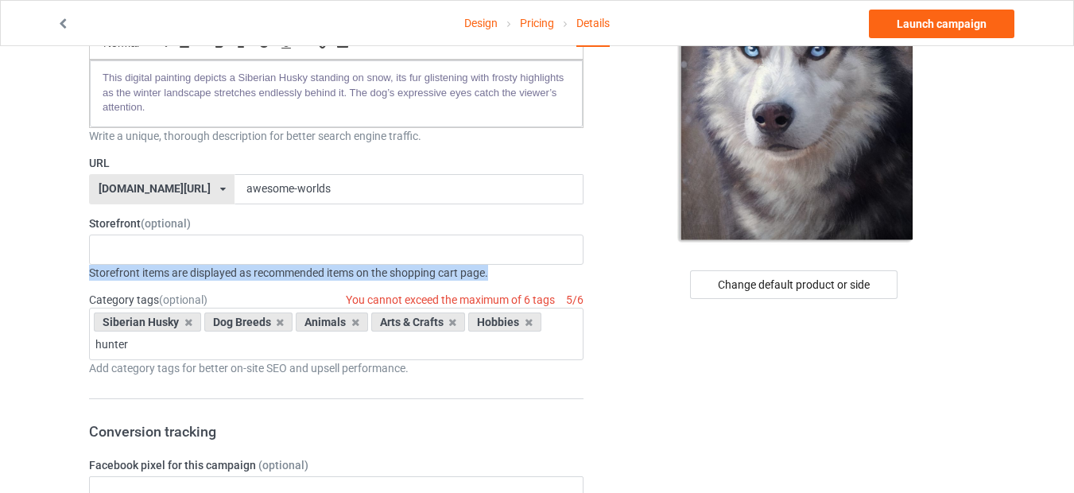
drag, startPoint x: 89, startPoint y: 269, endPoint x: 516, endPoint y: 277, distance: 426.9
click at [516, 277] on div "Storefront items are displayed as recommended items on the shopping cart page." at bounding box center [336, 273] width 494 height 16
copy div "Storefront items are displayed as recommended items on the shopping cart page."
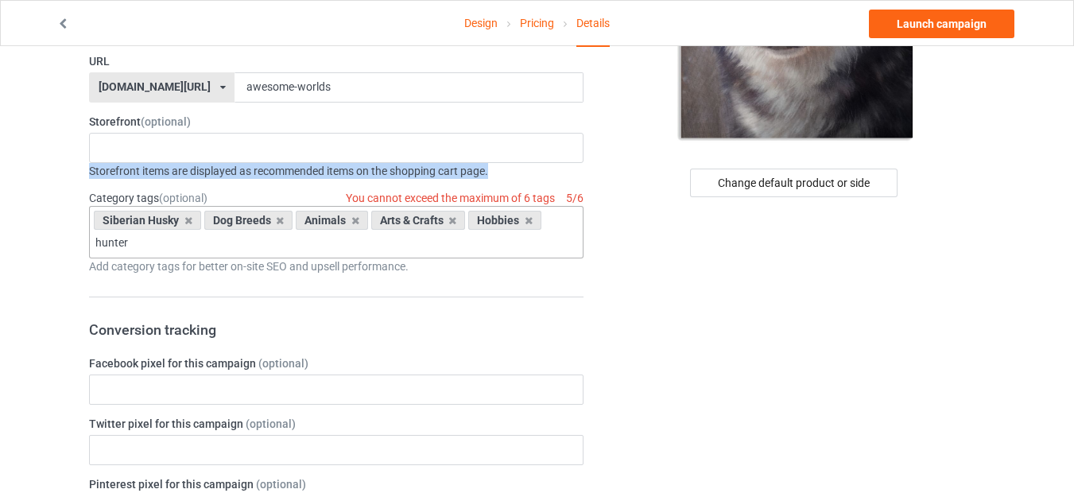
scroll to position [382, 0]
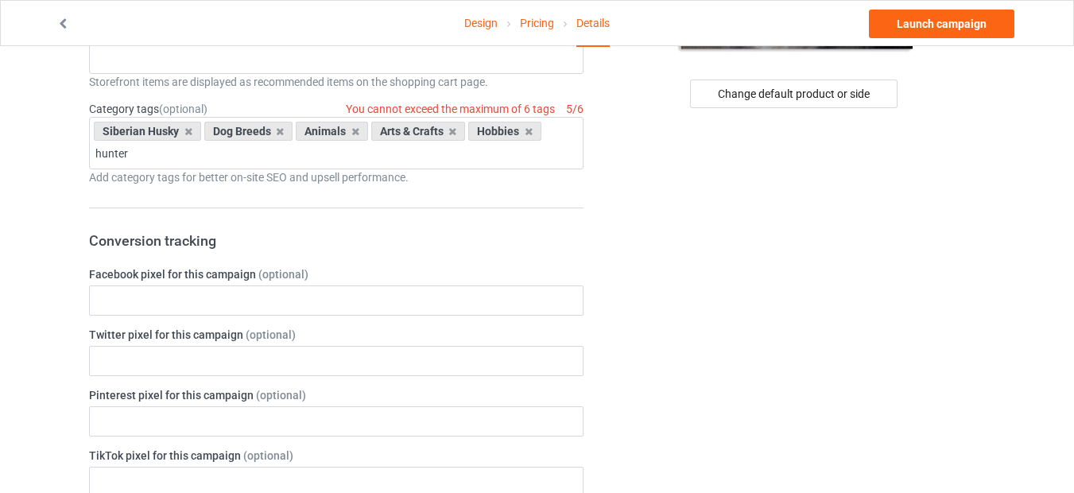
click at [10, 305] on div "Design Pricing Details Launch campaign Campaign Info Title (h1) 136 characters …" at bounding box center [537, 500] width 1074 height 1670
drag, startPoint x: 135, startPoint y: 156, endPoint x: 56, endPoint y: 153, distance: 78.7
click at [56, 153] on div "Design Pricing Details Launch campaign Campaign Info Title (h1) 136 characters …" at bounding box center [537, 500] width 1074 height 1670
drag, startPoint x: 138, startPoint y: 153, endPoint x: 23, endPoint y: 153, distance: 114.5
click at [23, 153] on div "Design Pricing Details Launch campaign Campaign Info Title (h1) 136 characters …" at bounding box center [537, 500] width 1074 height 1670
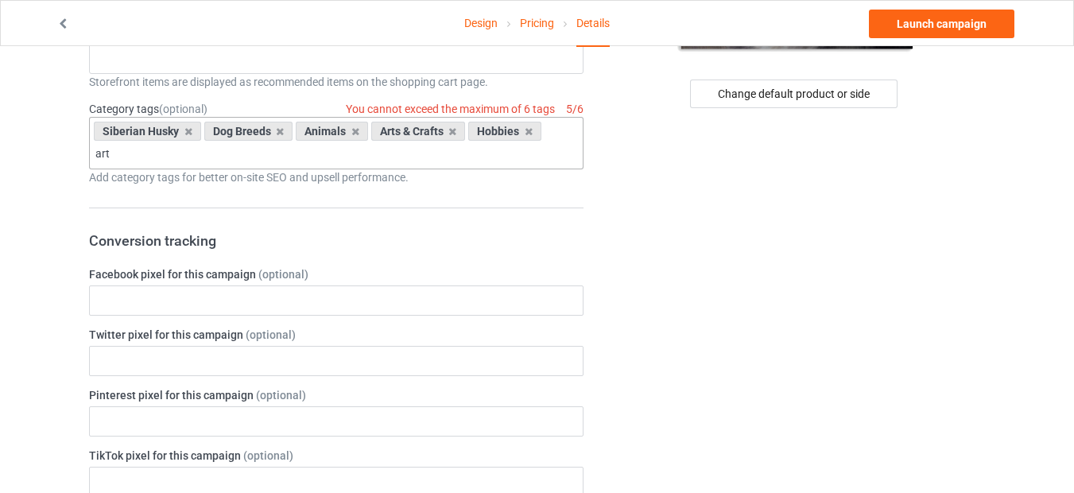
click at [553, 141] on div "Siberian Husky Dog Breeds Animals Arts & Crafts Hobbies art Hobbies > Arts & Cr…" at bounding box center [336, 143] width 494 height 52
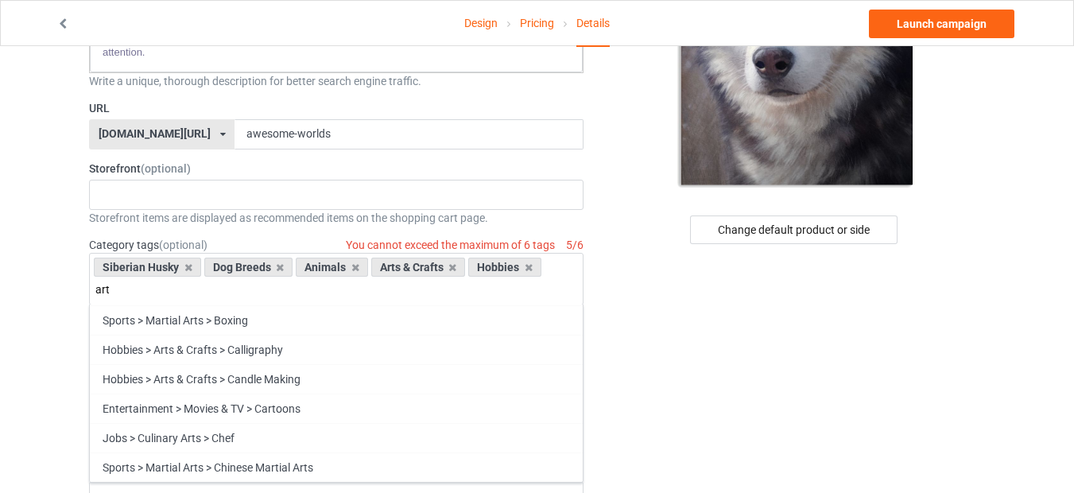
scroll to position [286, 0]
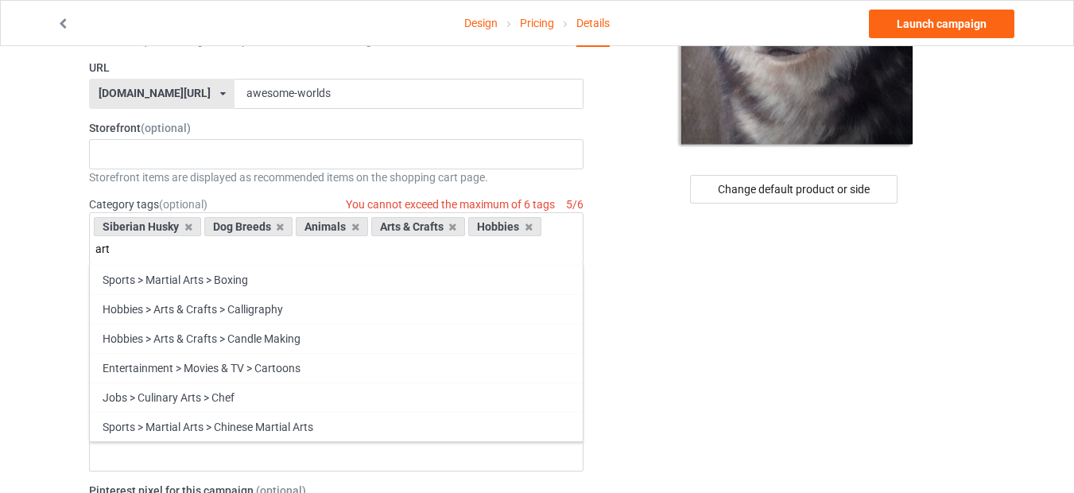
drag, startPoint x: 118, startPoint y: 251, endPoint x: 56, endPoint y: 242, distance: 62.7
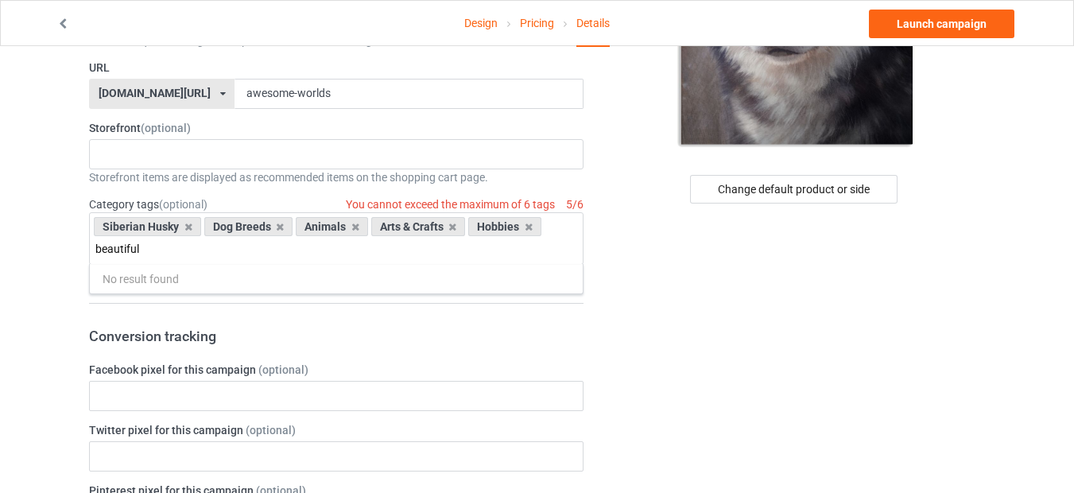
type input "beautiful"
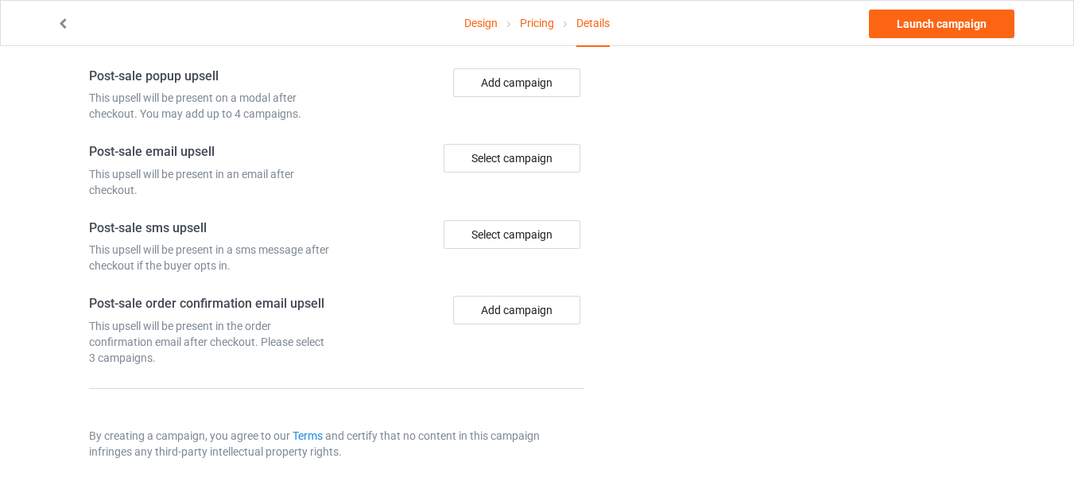
scroll to position [1033, 0]
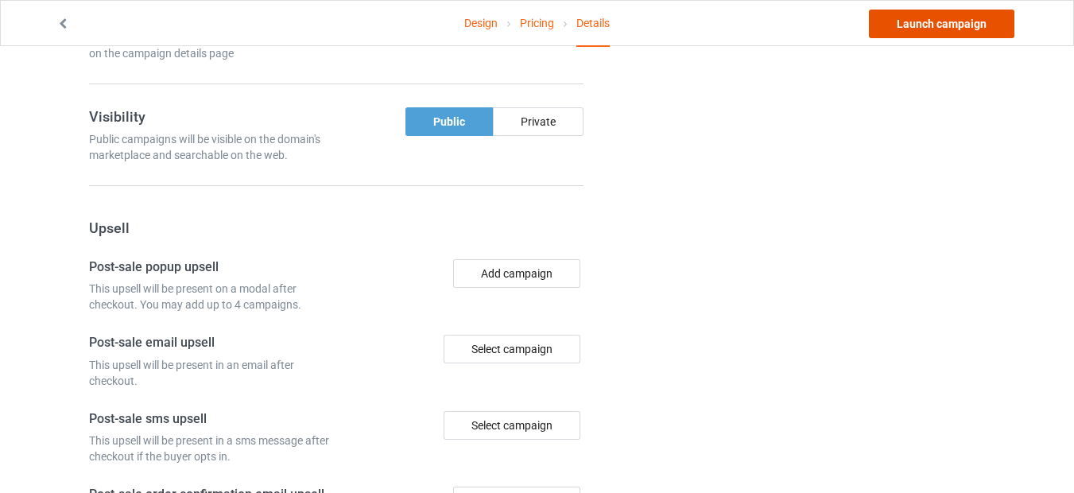
click at [925, 24] on link "Launch campaign" at bounding box center [941, 24] width 145 height 29
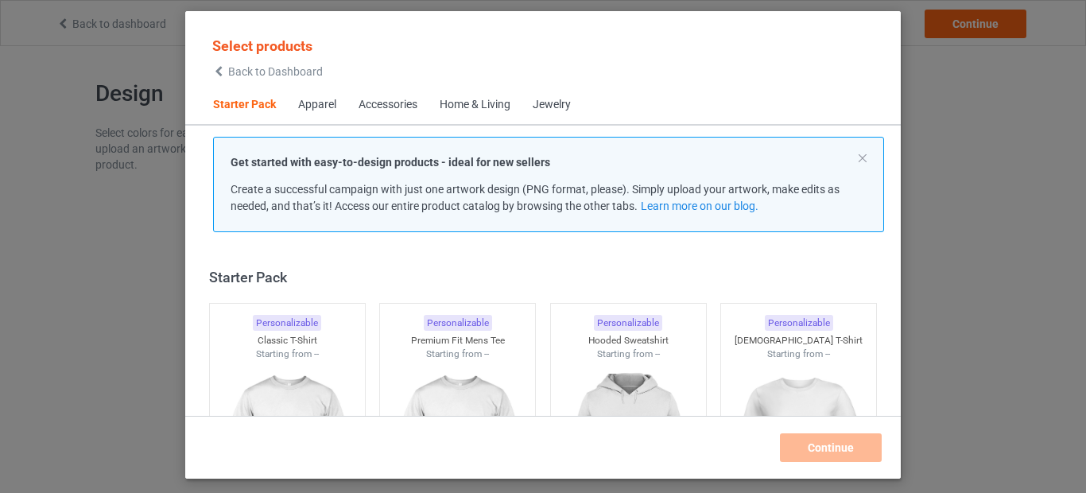
scroll to position [21, 0]
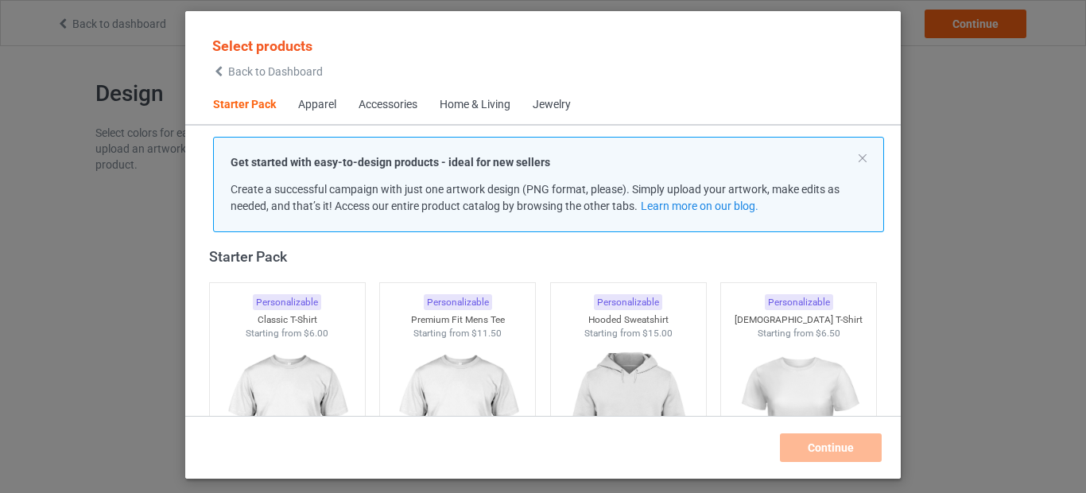
click at [25, 227] on div "Select products Back to Dashboard Starter Pack Apparel Accessories Home & Livin…" at bounding box center [543, 246] width 1086 height 493
